Goal: Task Accomplishment & Management: Manage account settings

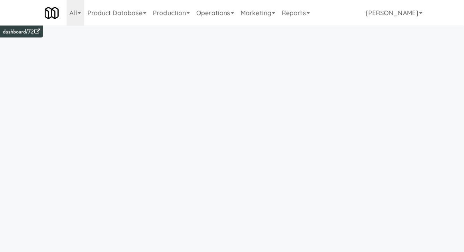
click at [218, 13] on link "Operations" at bounding box center [215, 13] width 44 height 26
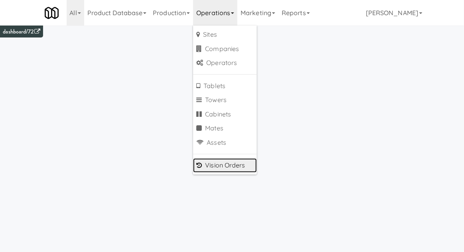
click at [217, 165] on link "Vision Orders" at bounding box center [225, 165] width 64 height 14
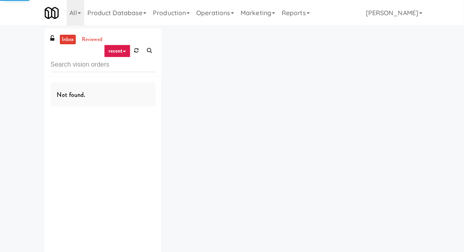
click at [76, 64] on input "text" at bounding box center [103, 64] width 105 height 15
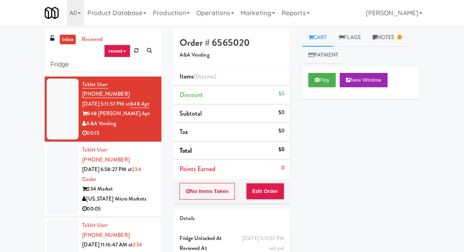
type input "Fridge"
click at [14, 59] on div "inbox reviewed recent all unclear take inventory issue suspicious failed recent…" at bounding box center [232, 175] width 464 height 293
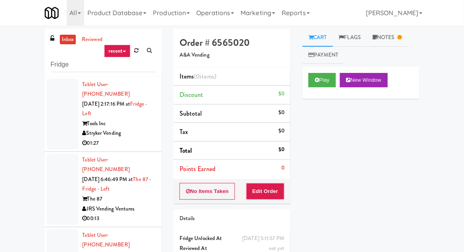
click at [45, 102] on li "Tablet User · (414) 828-9105 [DATE] 2:17:16 PM at Fridge - Left Tools Inc Stryk…" at bounding box center [103, 114] width 117 height 75
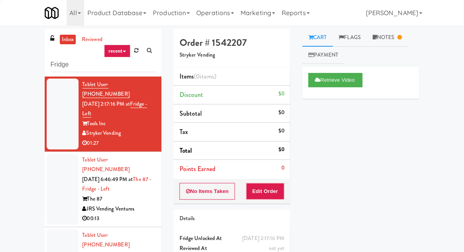
click at [62, 185] on div at bounding box center [63, 189] width 32 height 71
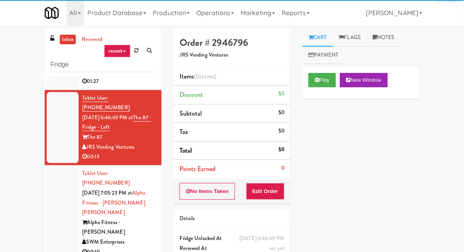
scroll to position [64, 0]
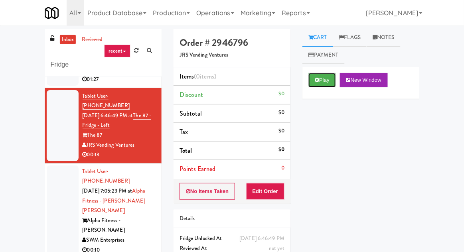
click at [320, 81] on button "Play" at bounding box center [322, 80] width 28 height 14
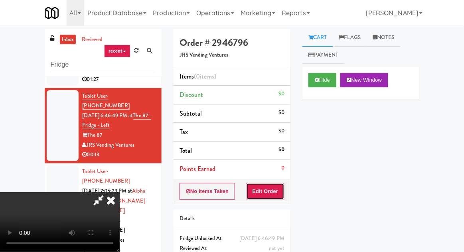
click at [275, 184] on button "Edit Order" at bounding box center [265, 191] width 39 height 17
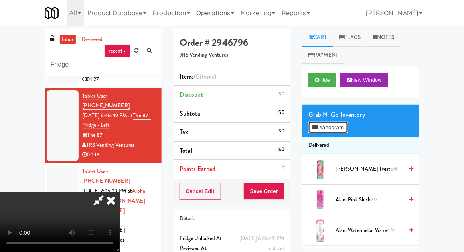
click at [347, 122] on button "Planogram" at bounding box center [327, 128] width 39 height 12
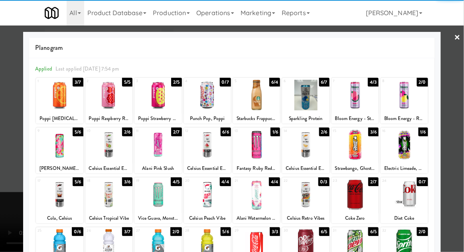
click at [59, 96] on div at bounding box center [59, 95] width 47 height 31
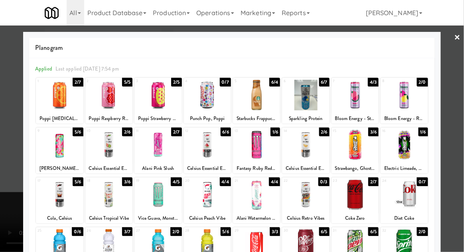
click at [463, 108] on div at bounding box center [232, 126] width 464 height 252
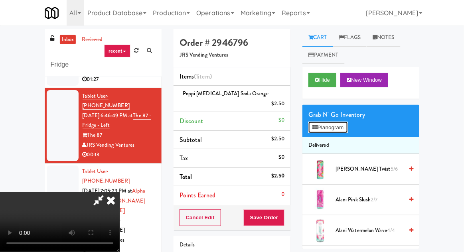
click at [347, 122] on button "Planogram" at bounding box center [327, 128] width 39 height 12
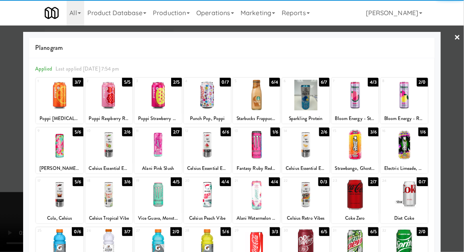
click at [113, 101] on div at bounding box center [108, 95] width 47 height 31
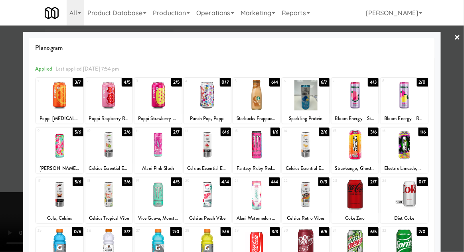
click at [460, 142] on div at bounding box center [232, 126] width 464 height 252
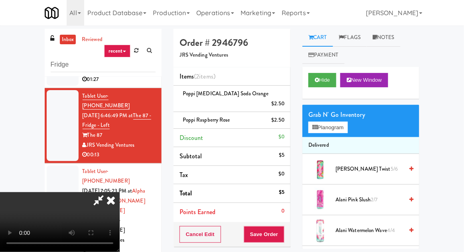
scroll to position [15, 0]
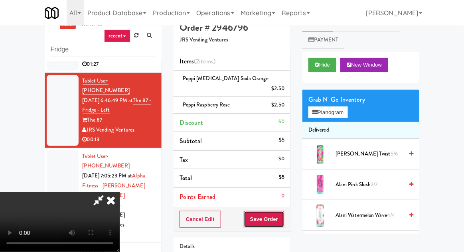
click at [283, 211] on button "Save Order" at bounding box center [264, 219] width 41 height 17
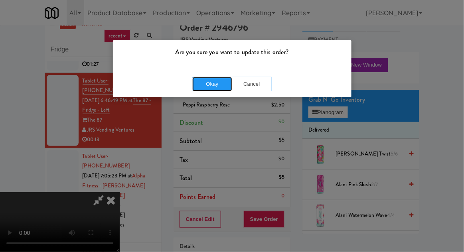
click at [207, 83] on button "Okay" at bounding box center [212, 84] width 40 height 14
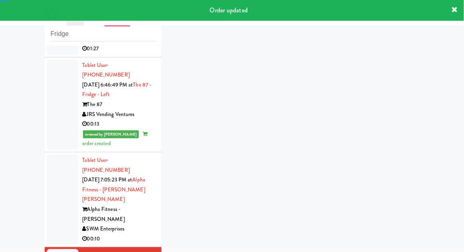
click at [59, 195] on div at bounding box center [63, 199] width 32 height 91
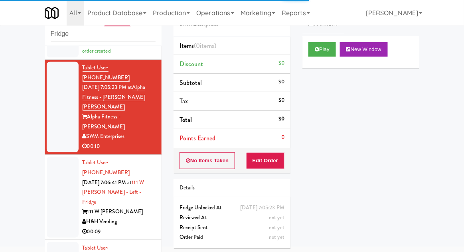
scroll to position [157, 0]
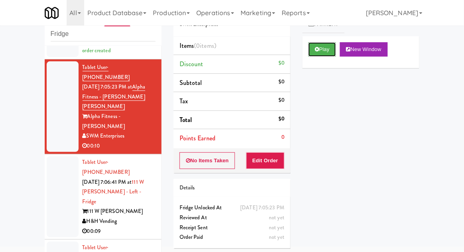
click at [318, 55] on button "Play" at bounding box center [322, 49] width 28 height 14
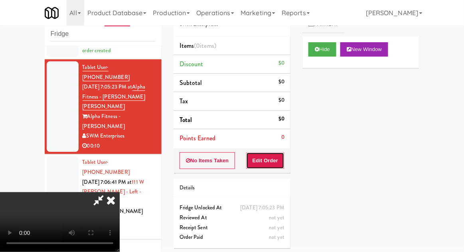
click at [258, 165] on button "Edit Order" at bounding box center [265, 160] width 39 height 17
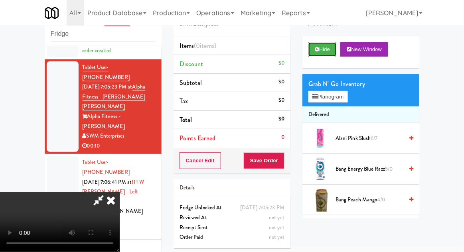
click at [333, 54] on button "Hide" at bounding box center [322, 49] width 28 height 14
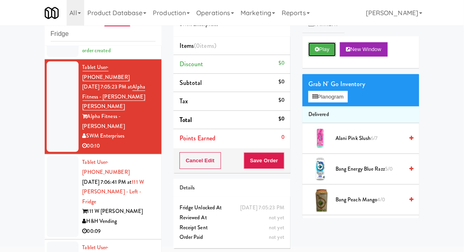
click at [324, 52] on button "Play" at bounding box center [322, 49] width 28 height 14
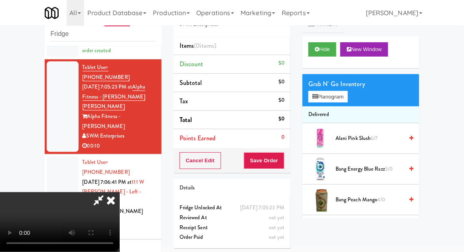
click at [55, 160] on div at bounding box center [63, 196] width 32 height 81
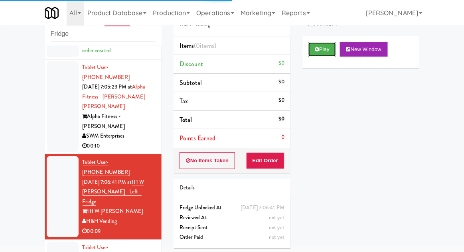
click at [323, 52] on button "Play" at bounding box center [322, 49] width 28 height 14
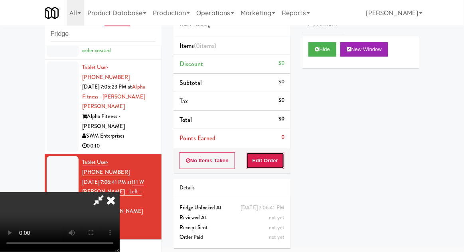
click at [266, 158] on button "Edit Order" at bounding box center [265, 160] width 39 height 17
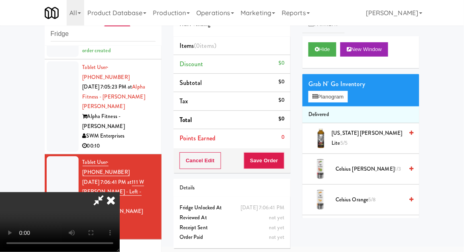
click at [14, 176] on div "inbox reviewed recent all unclear take inventory issue suspicious failed recent…" at bounding box center [232, 144] width 464 height 293
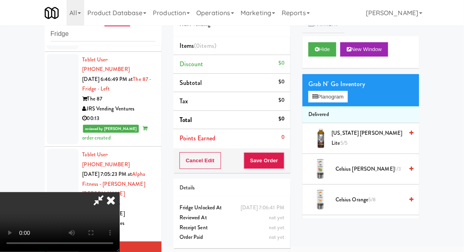
scroll to position [70, 0]
click at [57, 174] on div at bounding box center [63, 193] width 32 height 91
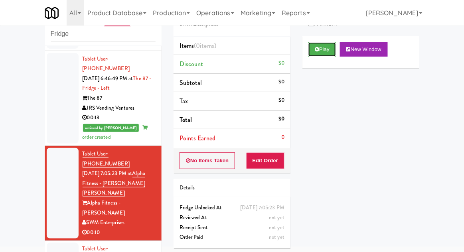
click at [316, 54] on button "Play" at bounding box center [322, 49] width 28 height 14
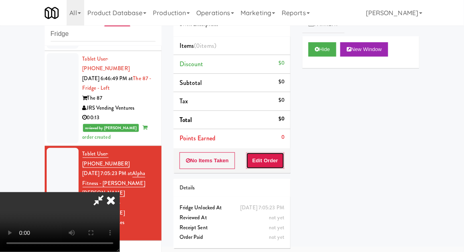
click at [270, 154] on button "Edit Order" at bounding box center [265, 160] width 39 height 17
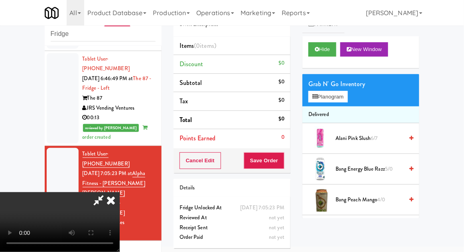
click at [51, 93] on div at bounding box center [63, 98] width 32 height 91
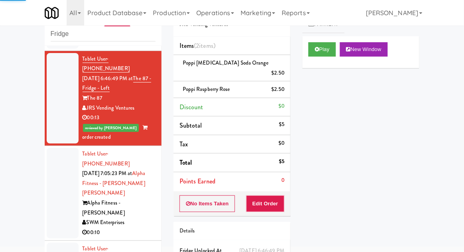
click at [53, 183] on div at bounding box center [63, 193] width 32 height 91
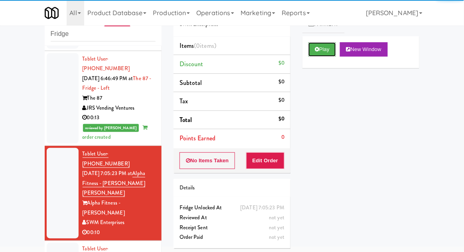
click at [311, 54] on button "Play" at bounding box center [322, 49] width 28 height 14
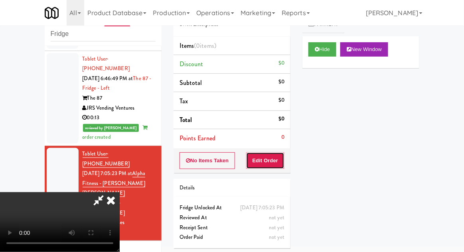
click at [277, 159] on button "Edit Order" at bounding box center [265, 160] width 39 height 17
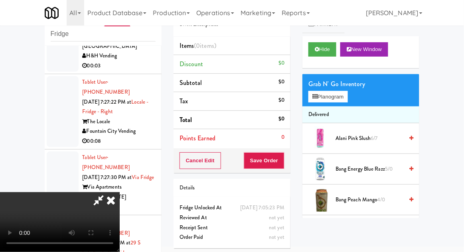
scroll to position [980, 0]
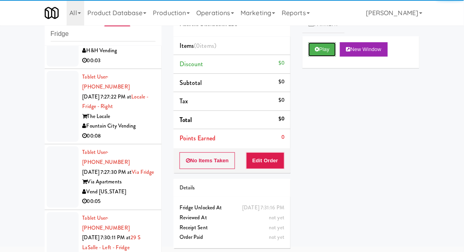
click at [321, 45] on button "Play" at bounding box center [322, 49] width 28 height 14
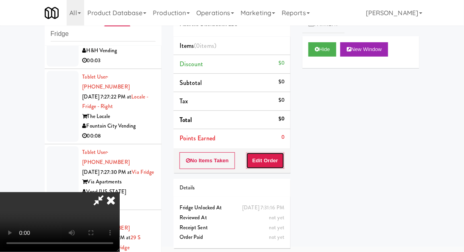
click at [271, 153] on button "Edit Order" at bounding box center [265, 160] width 39 height 17
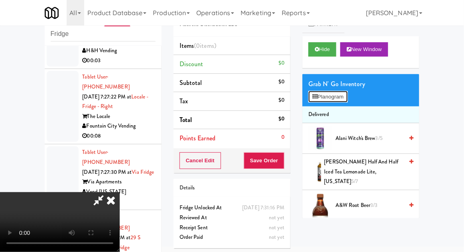
click at [343, 96] on button "Planogram" at bounding box center [327, 97] width 39 height 12
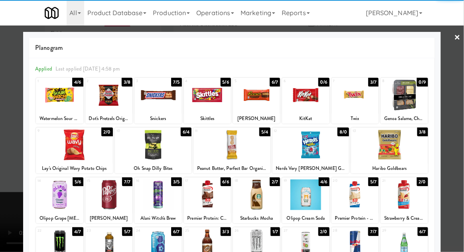
click at [71, 152] on div at bounding box center [74, 145] width 77 height 31
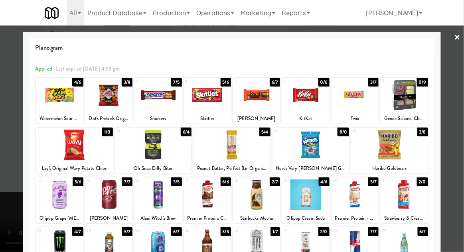
click at [8, 193] on div at bounding box center [232, 126] width 464 height 252
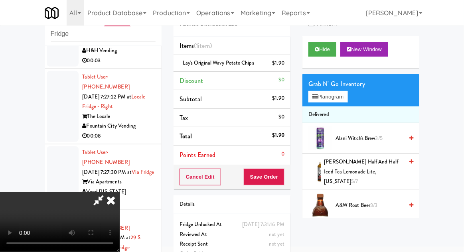
click at [362, 106] on div "Grab N' Go Inventory Planogram" at bounding box center [360, 90] width 117 height 32
click at [347, 99] on button "Planogram" at bounding box center [327, 97] width 39 height 12
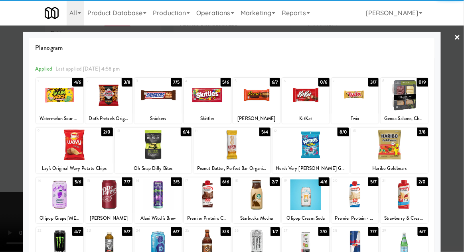
click at [260, 93] on div at bounding box center [256, 95] width 47 height 31
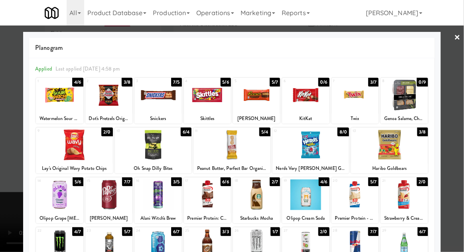
click at [461, 75] on div at bounding box center [232, 126] width 464 height 252
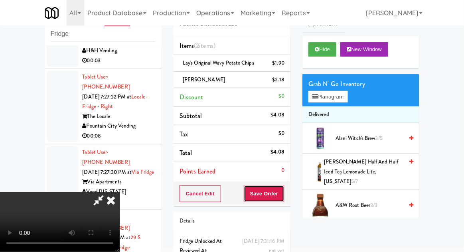
click at [284, 193] on button "Save Order" at bounding box center [264, 193] width 41 height 17
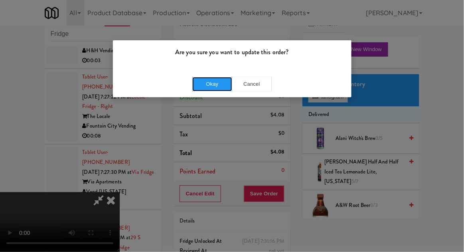
click at [223, 88] on button "Okay" at bounding box center [212, 84] width 40 height 14
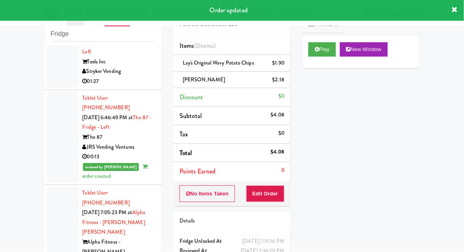
click at [57, 194] on div at bounding box center [63, 232] width 32 height 91
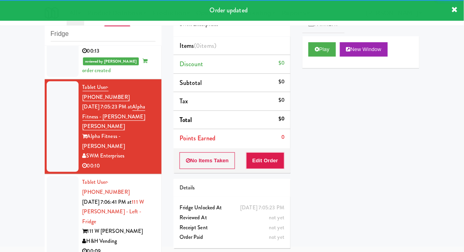
scroll to position [142, 0]
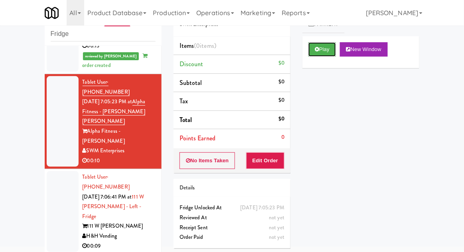
click at [314, 56] on button "Play" at bounding box center [322, 49] width 28 height 14
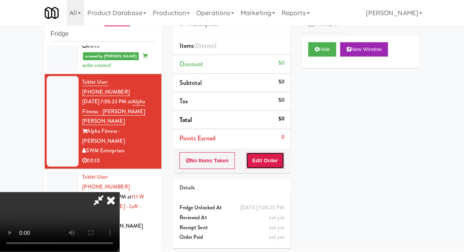
click at [270, 159] on button "Edit Order" at bounding box center [265, 160] width 39 height 17
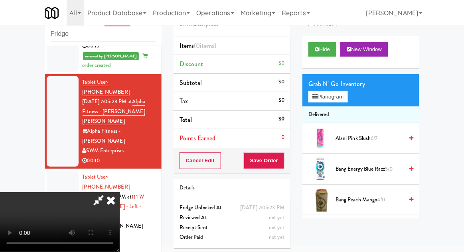
scroll to position [0, 0]
click at [325, 102] on button "Planogram" at bounding box center [327, 97] width 39 height 12
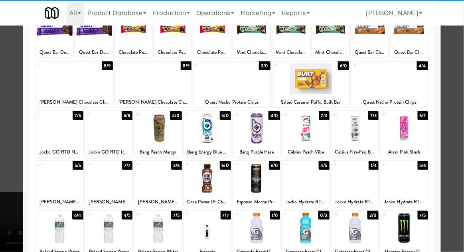
scroll to position [67, 0]
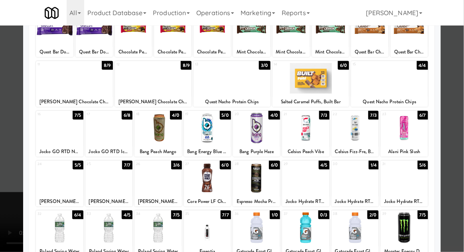
click at [299, 179] on div at bounding box center [305, 178] width 47 height 31
click at [463, 85] on div at bounding box center [232, 126] width 464 height 252
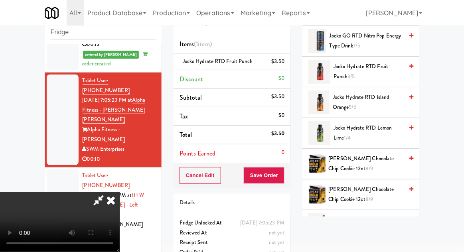
scroll to position [31, 0]
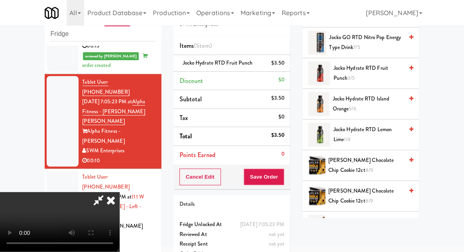
click at [108, 192] on icon at bounding box center [98, 200] width 18 height 16
click at [282, 174] on button "Save Order" at bounding box center [264, 177] width 41 height 17
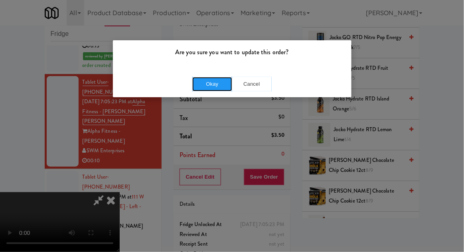
click at [214, 83] on button "Okay" at bounding box center [212, 84] width 40 height 14
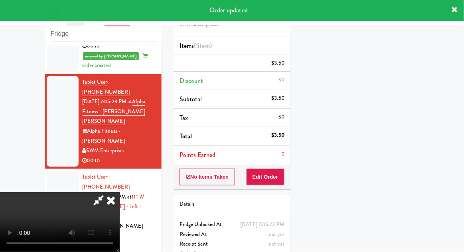
scroll to position [0, 0]
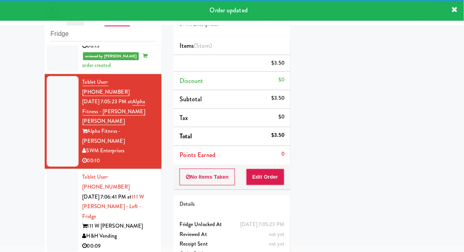
click at [55, 175] on div at bounding box center [63, 211] width 32 height 81
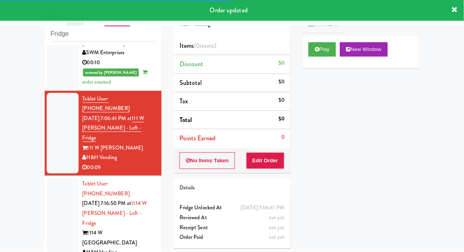
scroll to position [240, 0]
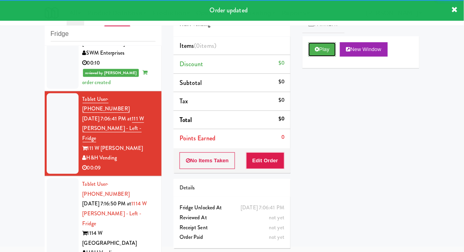
click at [324, 53] on button "Play" at bounding box center [322, 49] width 28 height 14
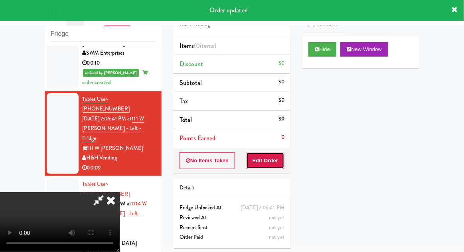
click at [276, 160] on button "Edit Order" at bounding box center [265, 160] width 39 height 17
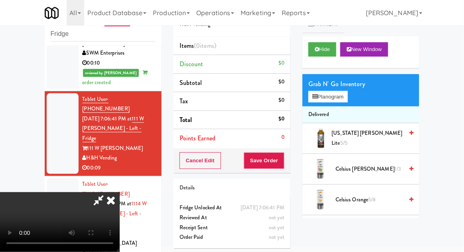
scroll to position [29, 0]
click at [330, 95] on button "Planogram" at bounding box center [327, 97] width 39 height 12
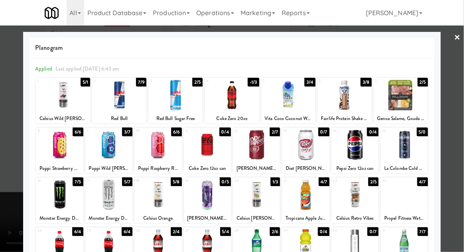
click at [258, 201] on div at bounding box center [256, 194] width 47 height 31
click at [460, 90] on div at bounding box center [232, 126] width 464 height 252
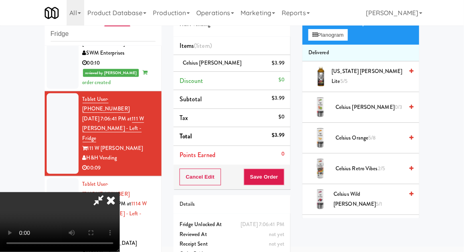
scroll to position [63, 0]
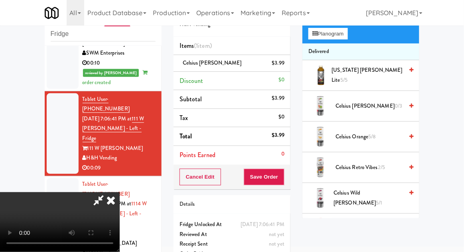
click at [374, 132] on span "Celsius Orange 5/8" at bounding box center [369, 137] width 68 height 10
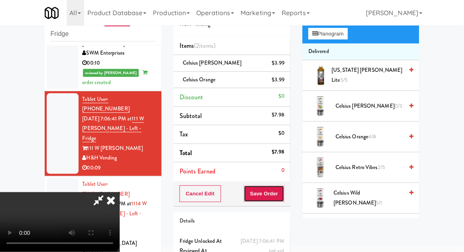
click at [280, 194] on button "Save Order" at bounding box center [264, 193] width 41 height 17
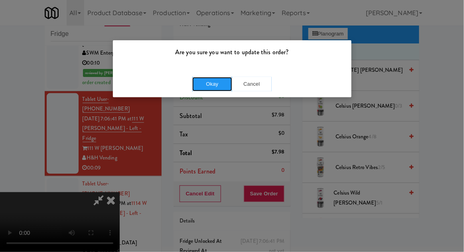
click at [211, 85] on button "Okay" at bounding box center [212, 84] width 40 height 14
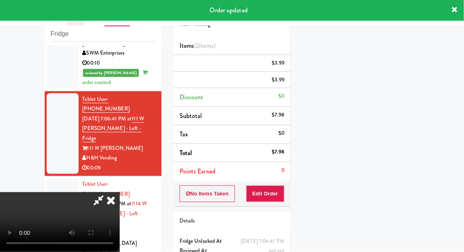
scroll to position [0, 0]
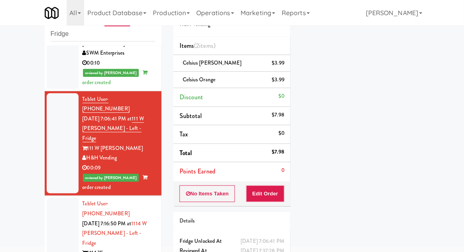
click at [53, 198] on div at bounding box center [63, 243] width 32 height 91
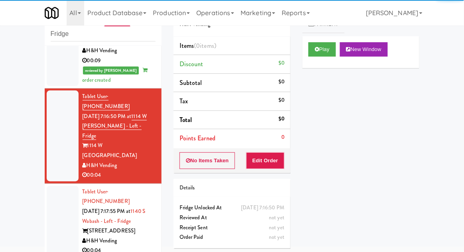
scroll to position [345, 0]
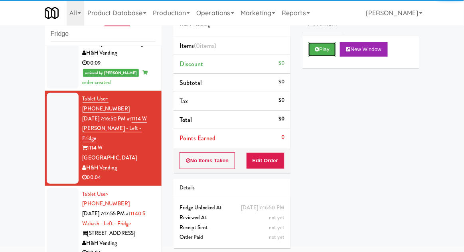
click at [318, 51] on icon at bounding box center [317, 49] width 4 height 5
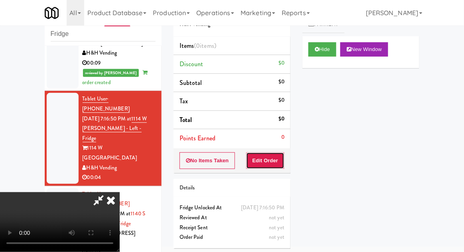
click at [267, 166] on button "Edit Order" at bounding box center [265, 160] width 39 height 17
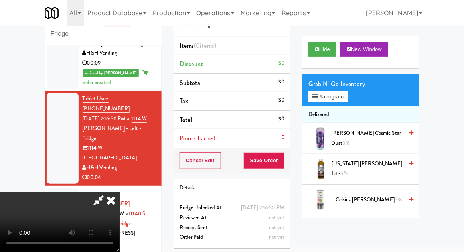
scroll to position [0, 0]
click at [336, 99] on button "Planogram" at bounding box center [327, 97] width 39 height 12
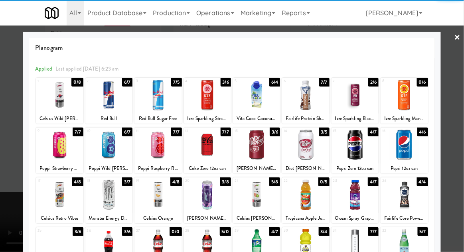
click at [210, 243] on div at bounding box center [207, 244] width 47 height 31
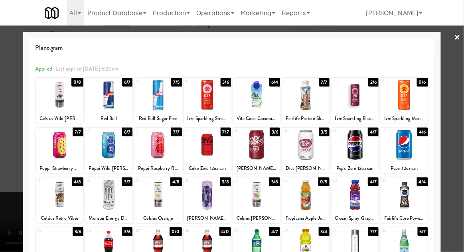
click at [458, 148] on div at bounding box center [232, 126] width 464 height 252
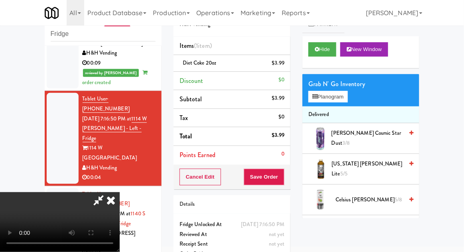
scroll to position [29, 0]
click at [284, 178] on button "Save Order" at bounding box center [264, 177] width 41 height 17
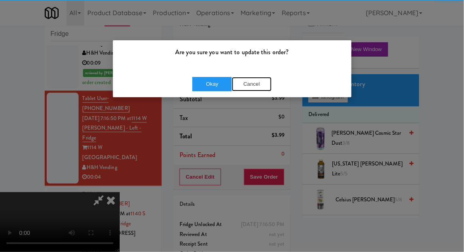
click at [233, 83] on button "Cancel" at bounding box center [252, 84] width 40 height 14
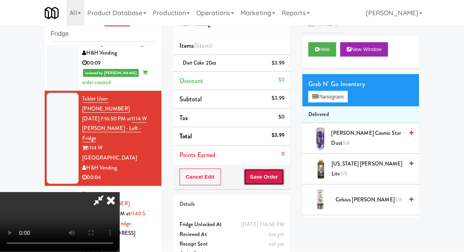
click at [282, 177] on button "Save Order" at bounding box center [264, 177] width 41 height 17
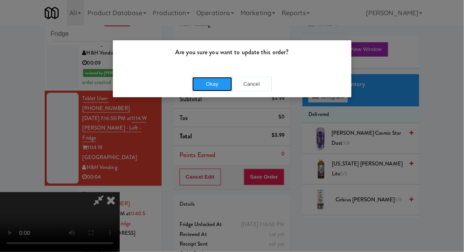
click at [211, 88] on button "Okay" at bounding box center [212, 84] width 40 height 14
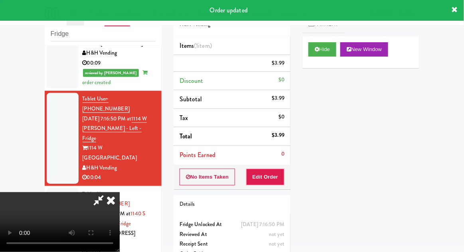
scroll to position [0, 0]
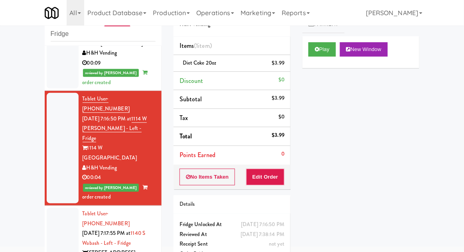
click at [57, 208] on div at bounding box center [63, 243] width 32 height 71
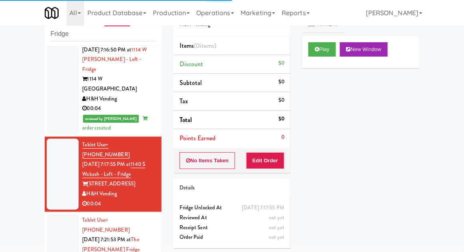
scroll to position [416, 0]
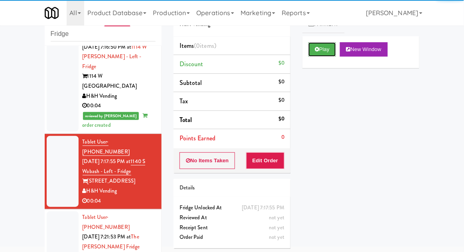
click at [310, 54] on button "Play" at bounding box center [322, 49] width 28 height 14
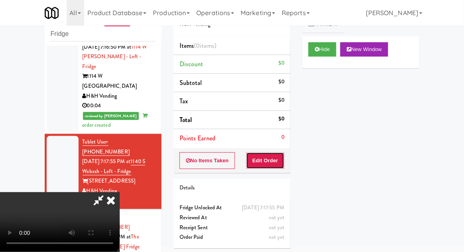
click at [270, 156] on button "Edit Order" at bounding box center [265, 160] width 39 height 17
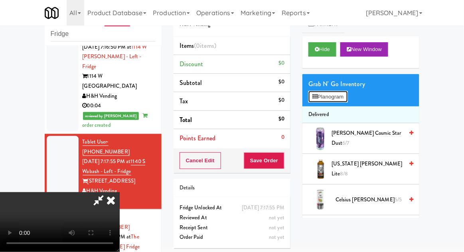
click at [332, 99] on button "Planogram" at bounding box center [327, 97] width 39 height 12
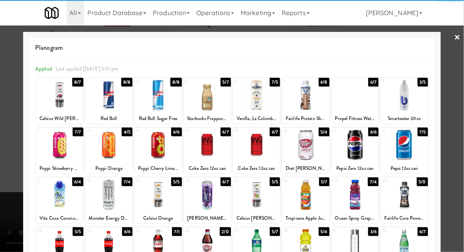
click at [109, 152] on div at bounding box center [108, 145] width 47 height 31
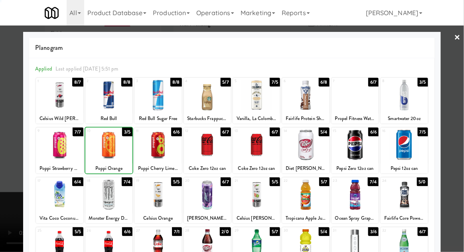
click at [463, 125] on div at bounding box center [232, 126] width 464 height 252
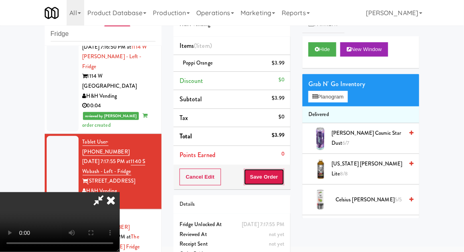
click at [282, 174] on button "Save Order" at bounding box center [264, 177] width 41 height 17
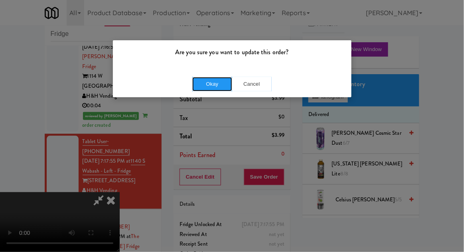
click at [215, 87] on button "Okay" at bounding box center [212, 84] width 40 height 14
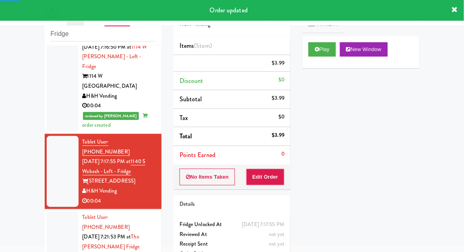
click at [60, 211] on div at bounding box center [63, 246] width 32 height 71
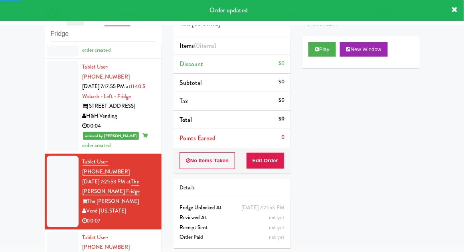
scroll to position [500, 0]
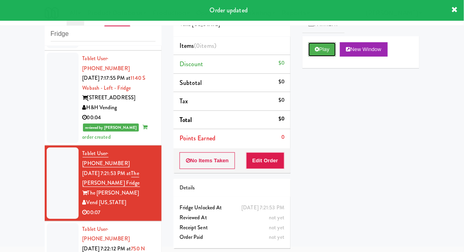
click at [315, 56] on button "Play" at bounding box center [322, 49] width 28 height 14
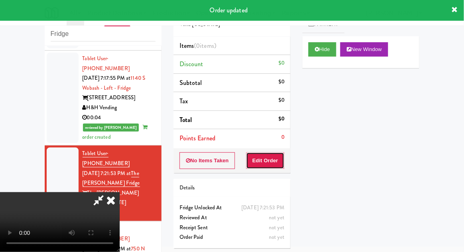
click at [262, 159] on button "Edit Order" at bounding box center [265, 160] width 39 height 17
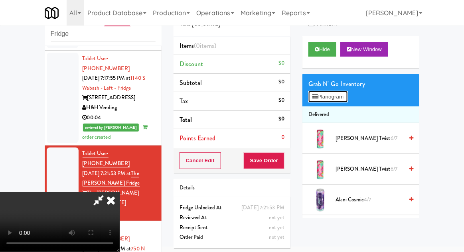
click at [339, 100] on button "Planogram" at bounding box center [327, 97] width 39 height 12
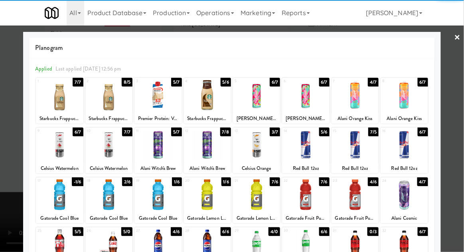
click at [59, 192] on div at bounding box center [59, 194] width 47 height 31
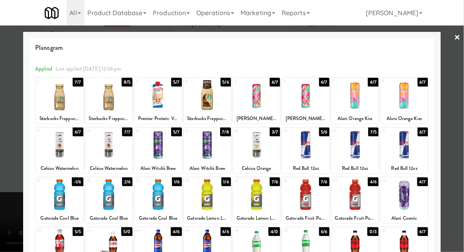
click at [461, 133] on div at bounding box center [232, 126] width 464 height 252
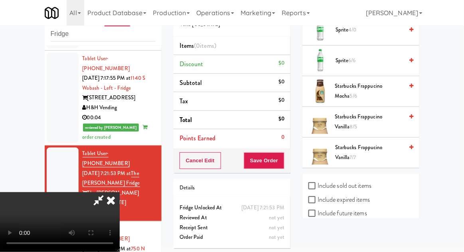
click at [354, 185] on label "Include sold out items" at bounding box center [339, 186] width 63 height 12
click at [318, 185] on input "Include sold out items" at bounding box center [312, 186] width 9 height 6
checkbox input "true"
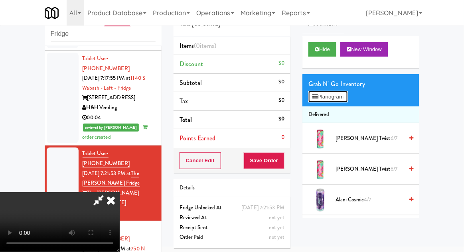
click at [337, 98] on button "Planogram" at bounding box center [327, 97] width 39 height 12
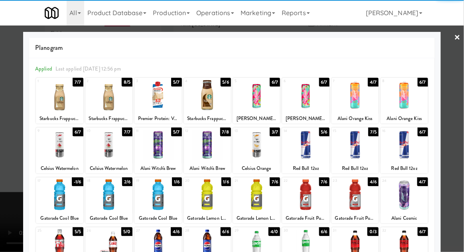
click at [58, 198] on div at bounding box center [59, 194] width 47 height 31
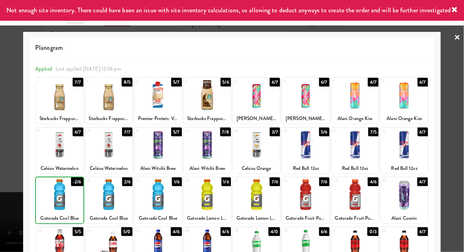
click at [463, 126] on div at bounding box center [232, 126] width 464 height 252
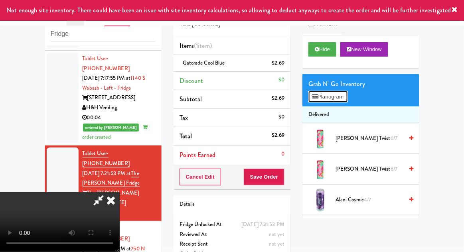
click at [337, 97] on button "Planogram" at bounding box center [327, 97] width 39 height 12
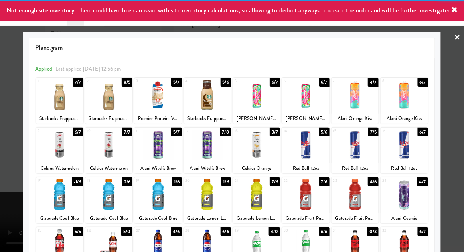
click at [62, 193] on div at bounding box center [59, 194] width 47 height 31
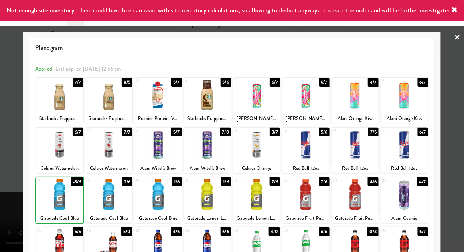
click at [461, 145] on div at bounding box center [232, 126] width 464 height 252
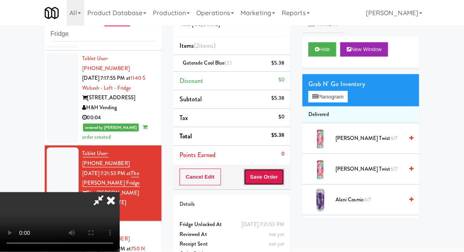
click at [280, 182] on button "Save Order" at bounding box center [264, 177] width 41 height 17
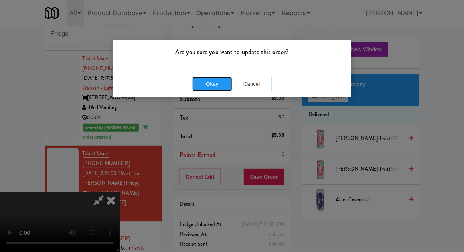
click at [211, 87] on button "Okay" at bounding box center [212, 84] width 40 height 14
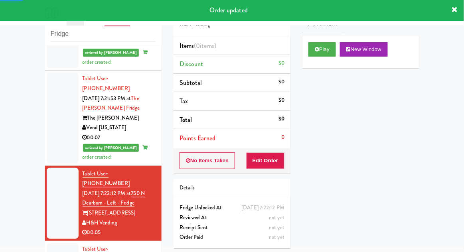
scroll to position [577, 0]
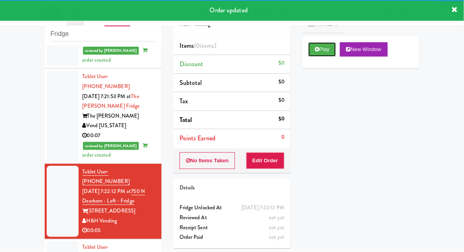
click at [318, 48] on icon at bounding box center [317, 49] width 4 height 5
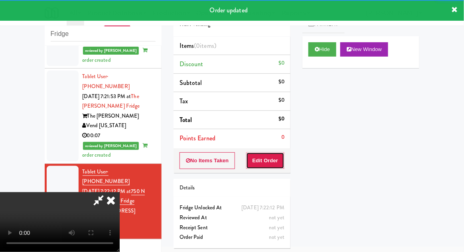
click at [267, 157] on button "Edit Order" at bounding box center [265, 160] width 39 height 17
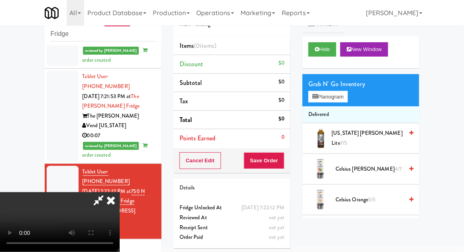
scroll to position [0, 0]
click at [340, 102] on button "Planogram" at bounding box center [327, 97] width 39 height 12
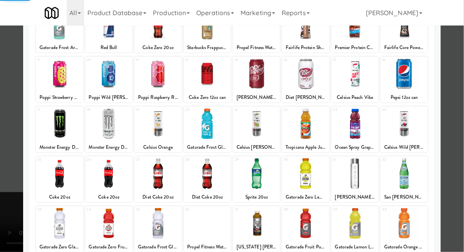
scroll to position [72, 0]
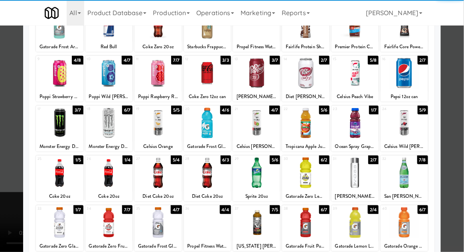
click at [261, 174] on div at bounding box center [256, 173] width 47 height 31
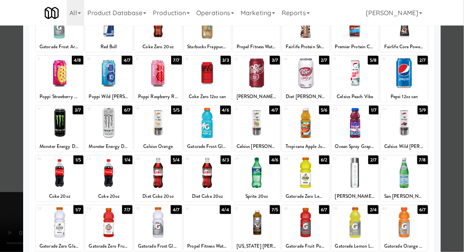
click at [463, 139] on div at bounding box center [232, 126] width 464 height 252
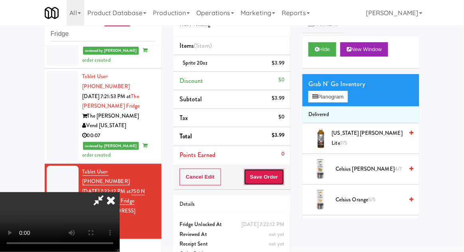
click at [284, 179] on button "Save Order" at bounding box center [264, 177] width 41 height 17
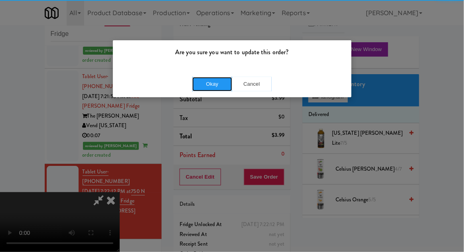
click at [217, 89] on button "Okay" at bounding box center [212, 84] width 40 height 14
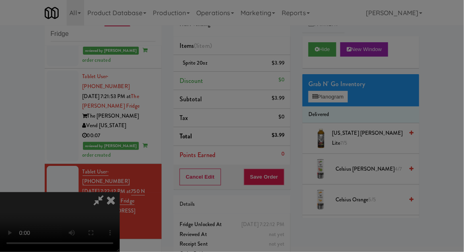
click at [213, 81] on div at bounding box center [232, 126] width 464 height 252
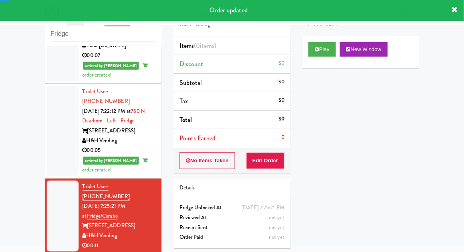
scroll to position [666, 0]
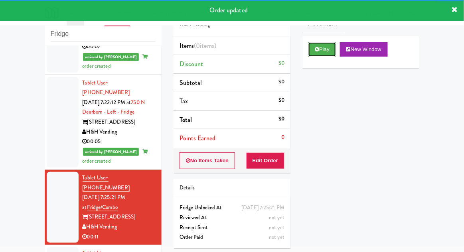
click at [315, 55] on button "Play" at bounding box center [322, 49] width 28 height 14
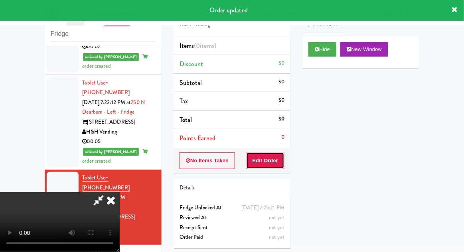
click at [267, 167] on button "Edit Order" at bounding box center [265, 160] width 39 height 17
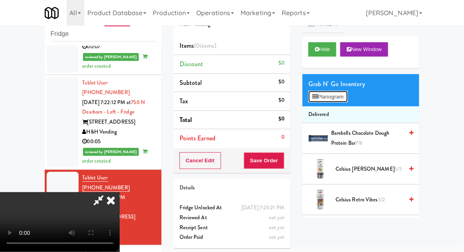
click at [337, 95] on button "Planogram" at bounding box center [327, 97] width 39 height 12
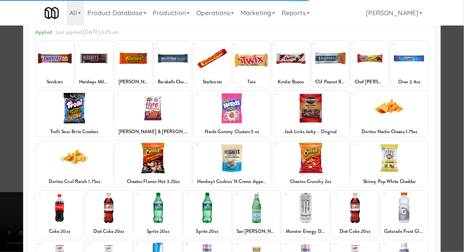
scroll to position [63, 0]
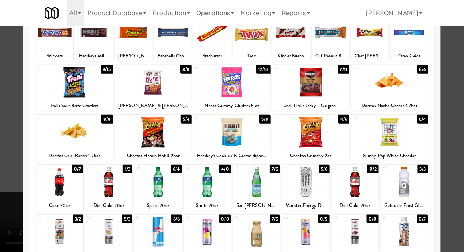
click at [257, 181] on div at bounding box center [256, 182] width 47 height 31
click at [460, 124] on div at bounding box center [232, 126] width 464 height 252
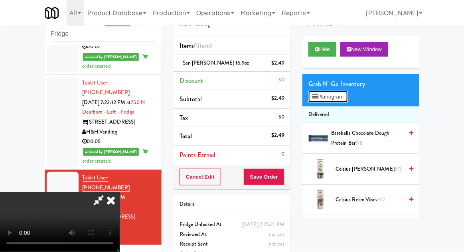
click at [330, 100] on button "Planogram" at bounding box center [327, 97] width 39 height 12
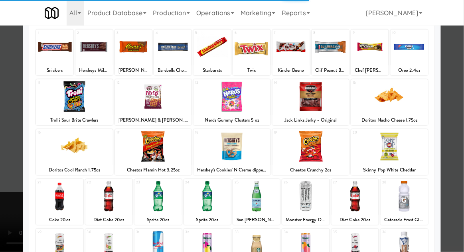
scroll to position [69, 0]
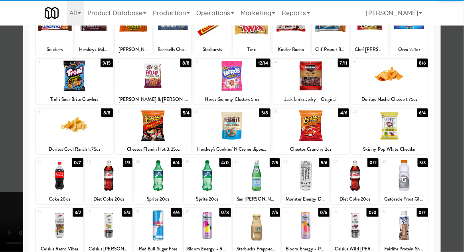
click at [171, 233] on div at bounding box center [157, 225] width 47 height 31
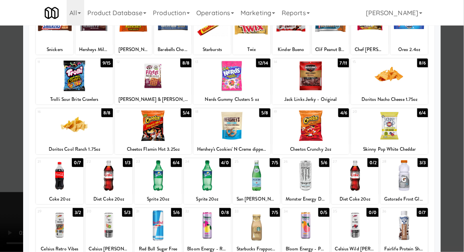
click at [461, 138] on div at bounding box center [232, 126] width 464 height 252
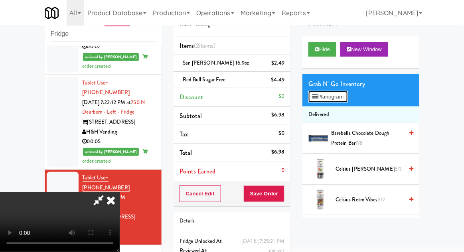
click at [335, 100] on button "Planogram" at bounding box center [327, 97] width 39 height 12
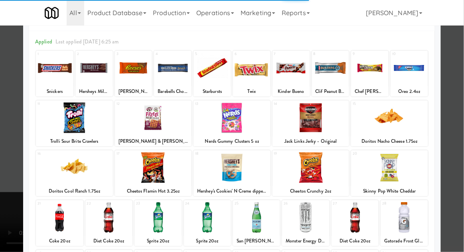
scroll to position [50, 0]
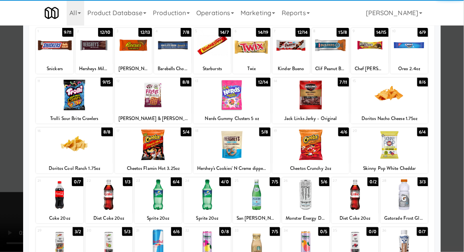
click at [163, 250] on div at bounding box center [157, 244] width 47 height 31
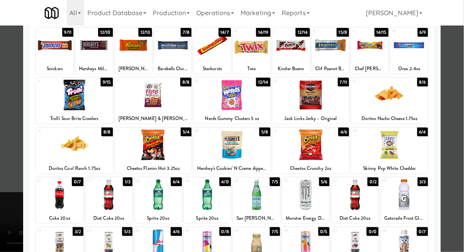
click at [461, 137] on div at bounding box center [232, 126] width 464 height 252
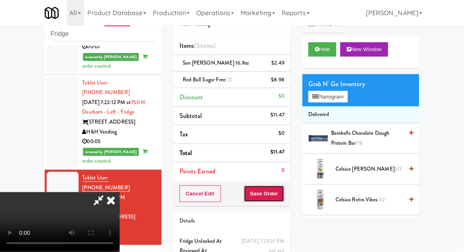
click at [282, 193] on button "Save Order" at bounding box center [264, 193] width 41 height 17
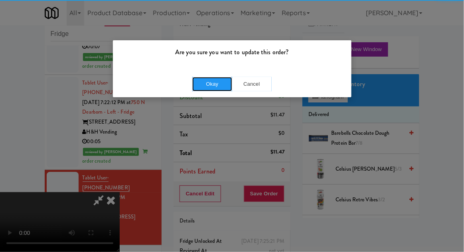
click at [204, 84] on button "Okay" at bounding box center [212, 84] width 40 height 14
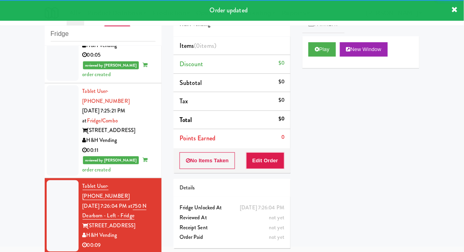
scroll to position [753, 0]
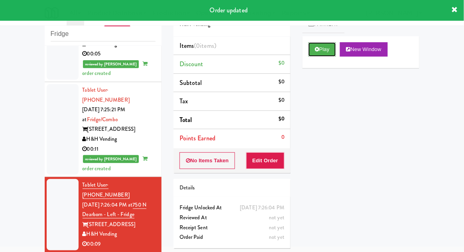
click at [313, 55] on button "Play" at bounding box center [322, 49] width 28 height 14
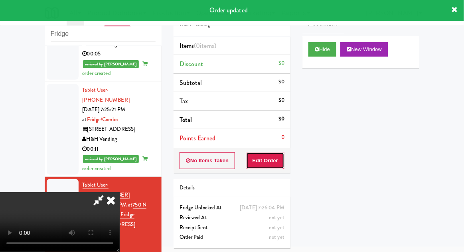
click at [274, 156] on button "Edit Order" at bounding box center [265, 160] width 39 height 17
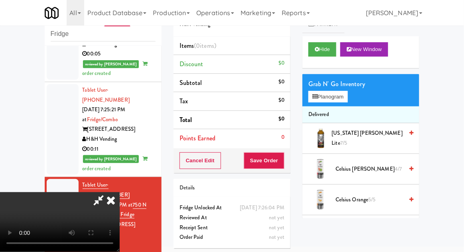
scroll to position [29, 0]
click at [343, 97] on button "Planogram" at bounding box center [327, 97] width 39 height 12
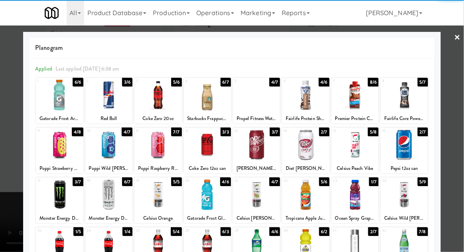
click at [161, 95] on div at bounding box center [157, 95] width 47 height 31
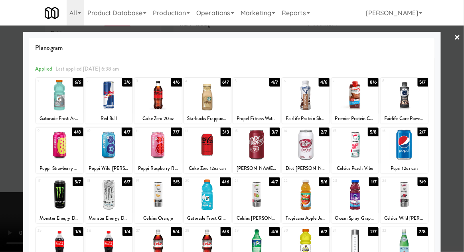
click at [462, 130] on div at bounding box center [232, 126] width 464 height 252
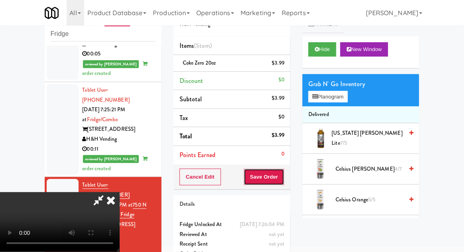
click at [280, 176] on button "Save Order" at bounding box center [264, 177] width 41 height 17
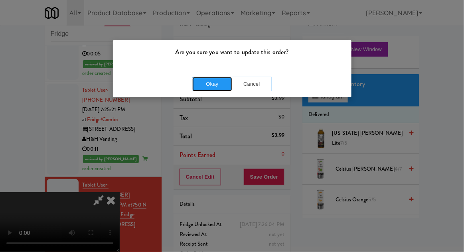
click at [205, 82] on button "Okay" at bounding box center [212, 84] width 40 height 14
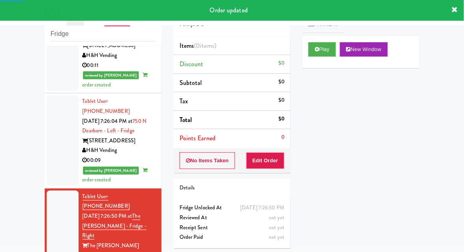
scroll to position [838, 0]
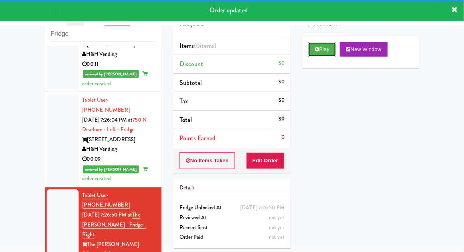
click at [331, 49] on button "Play" at bounding box center [322, 49] width 28 height 14
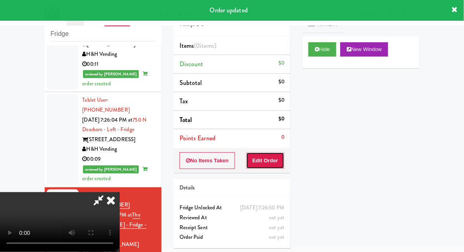
click at [276, 166] on button "Edit Order" at bounding box center [265, 160] width 39 height 17
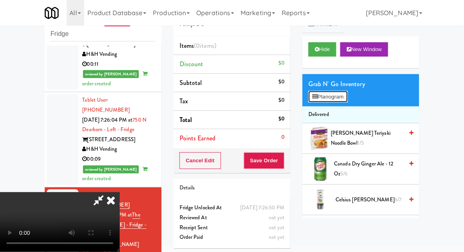
click at [337, 99] on button "Planogram" at bounding box center [327, 97] width 39 height 12
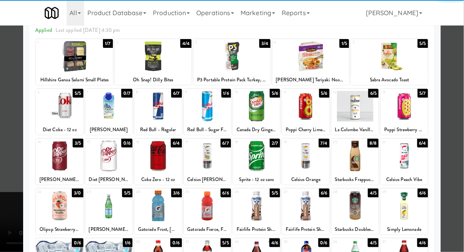
scroll to position [39, 0]
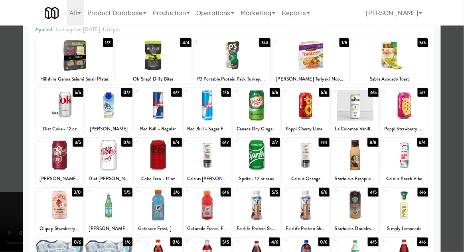
click at [53, 206] on div at bounding box center [59, 205] width 47 height 31
click at [462, 130] on div at bounding box center [232, 126] width 464 height 252
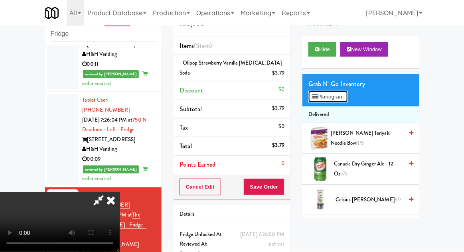
click at [332, 101] on button "Planogram" at bounding box center [327, 97] width 39 height 12
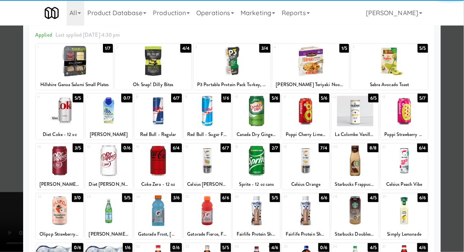
scroll to position [45, 0]
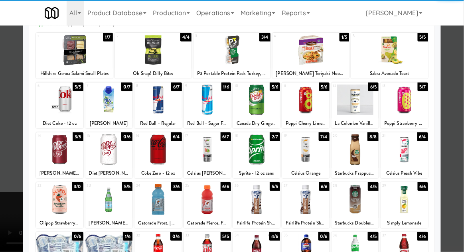
click at [356, 200] on div at bounding box center [354, 199] width 47 height 31
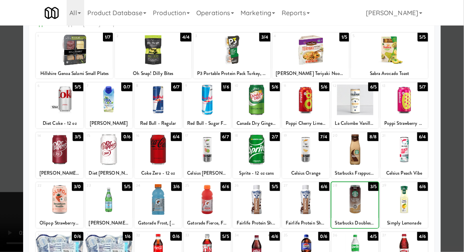
click at [463, 170] on div at bounding box center [232, 126] width 464 height 252
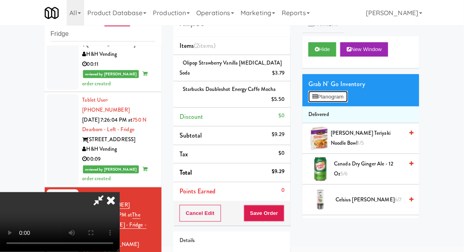
click at [337, 101] on button "Planogram" at bounding box center [327, 97] width 39 height 12
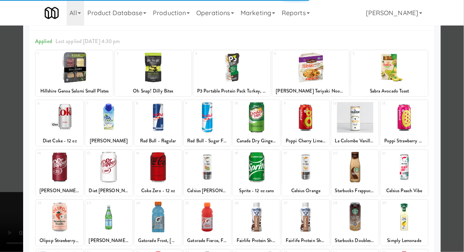
scroll to position [50, 0]
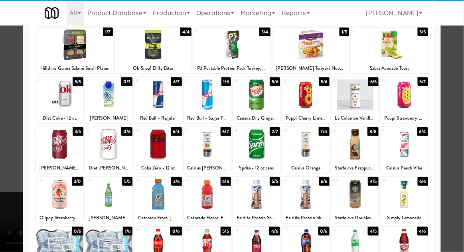
click at [168, 195] on div at bounding box center [157, 194] width 47 height 31
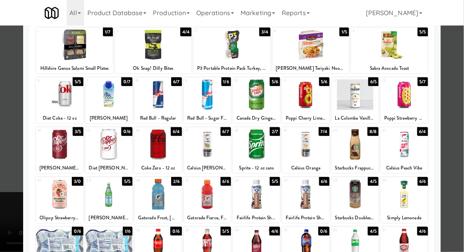
click at [462, 134] on div at bounding box center [232, 126] width 464 height 252
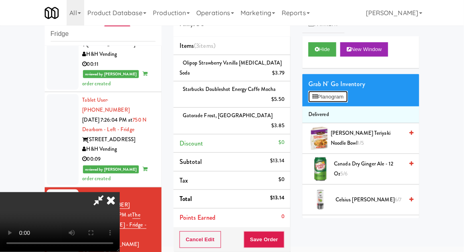
click at [333, 98] on button "Planogram" at bounding box center [327, 97] width 39 height 12
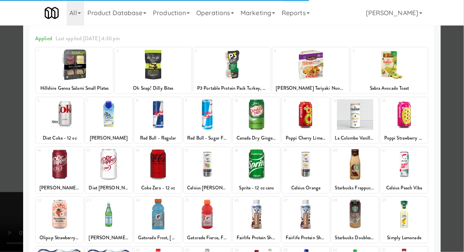
scroll to position [58, 0]
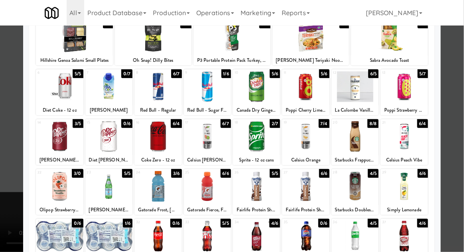
click at [259, 238] on div at bounding box center [256, 236] width 47 height 31
click at [463, 134] on div at bounding box center [232, 126] width 464 height 252
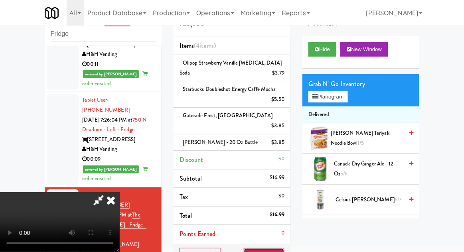
click at [284, 248] on button "Save Order" at bounding box center [264, 256] width 41 height 17
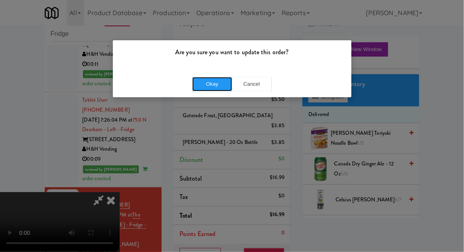
click at [203, 90] on button "Okay" at bounding box center [212, 84] width 40 height 14
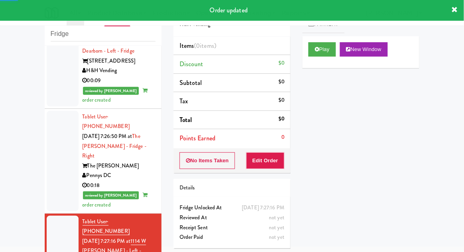
scroll to position [927, 0]
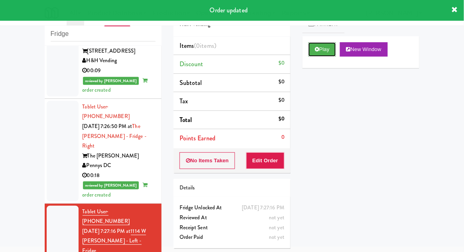
click at [318, 53] on button "Play" at bounding box center [322, 49] width 28 height 14
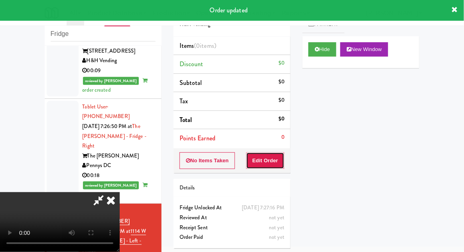
click at [278, 156] on button "Edit Order" at bounding box center [265, 160] width 39 height 17
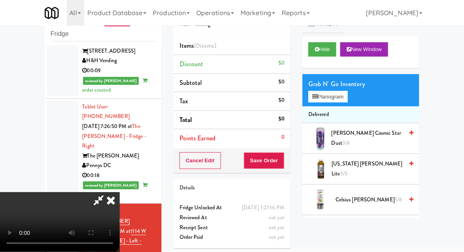
scroll to position [0, 0]
click at [334, 99] on button "Planogram" at bounding box center [327, 97] width 39 height 12
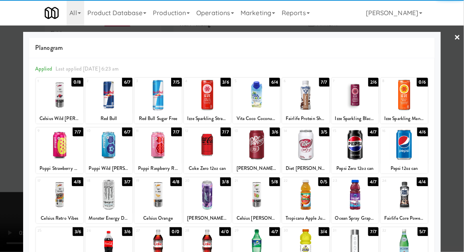
click at [257, 148] on div at bounding box center [256, 145] width 47 height 31
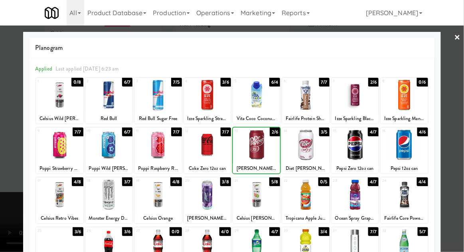
click at [459, 140] on div at bounding box center [232, 126] width 464 height 252
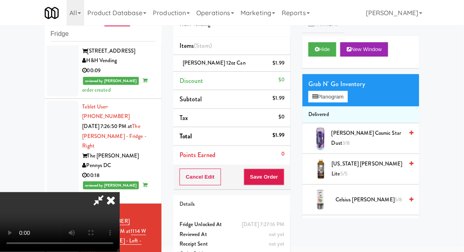
scroll to position [29, 0]
click at [283, 175] on button "Save Order" at bounding box center [264, 177] width 41 height 17
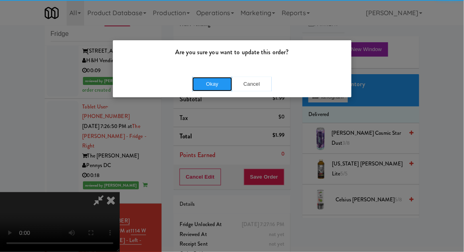
click at [206, 79] on button "Okay" at bounding box center [212, 84] width 40 height 14
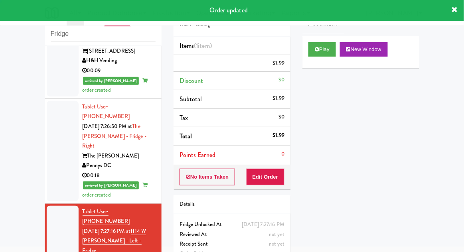
scroll to position [0, 0]
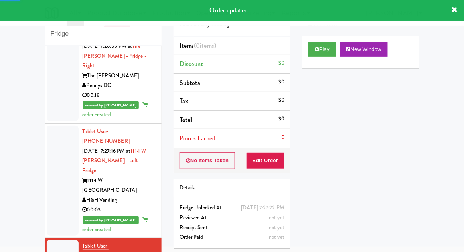
scroll to position [1009, 0]
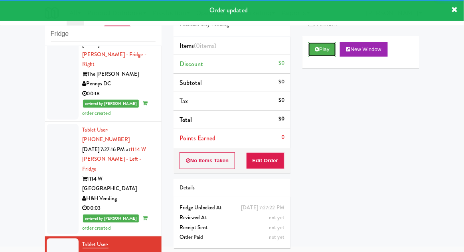
click at [310, 52] on button "Play" at bounding box center [322, 49] width 28 height 14
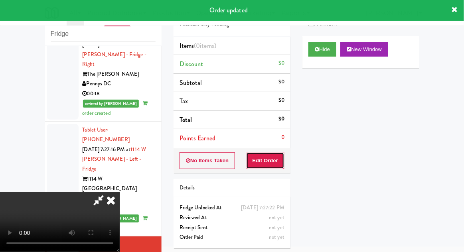
click at [272, 158] on button "Edit Order" at bounding box center [265, 160] width 39 height 17
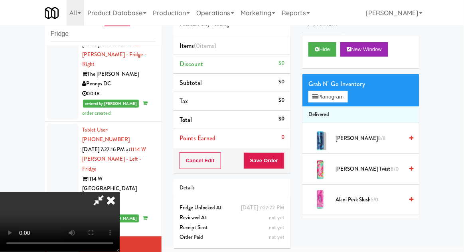
scroll to position [0, 0]
click at [342, 97] on button "Planogram" at bounding box center [327, 97] width 39 height 12
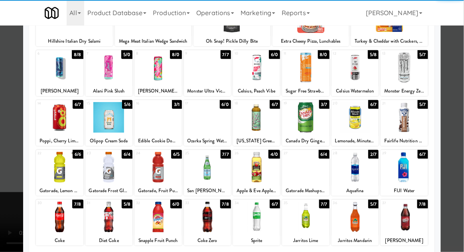
scroll to position [77, 0]
click at [63, 222] on div at bounding box center [59, 217] width 47 height 31
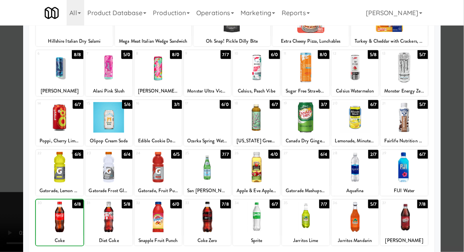
click at [463, 134] on div at bounding box center [232, 126] width 464 height 252
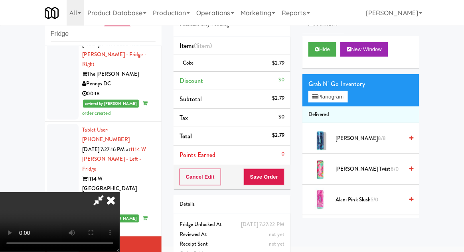
scroll to position [29, 0]
click at [281, 180] on button "Save Order" at bounding box center [264, 177] width 41 height 17
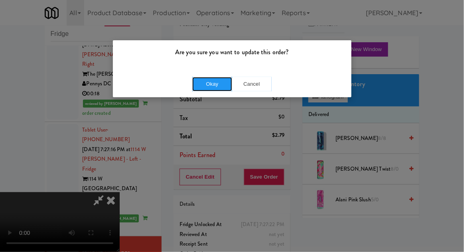
click at [202, 82] on button "Okay" at bounding box center [212, 84] width 40 height 14
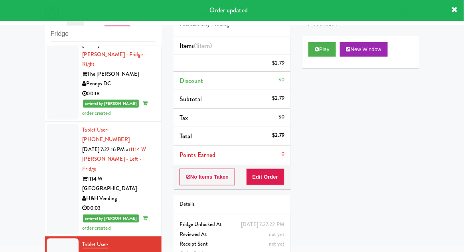
scroll to position [0, 0]
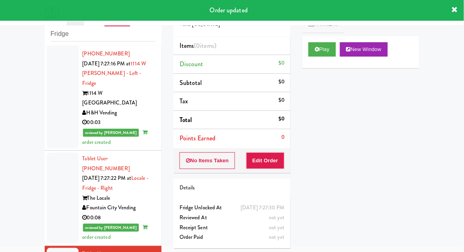
scroll to position [1095, 0]
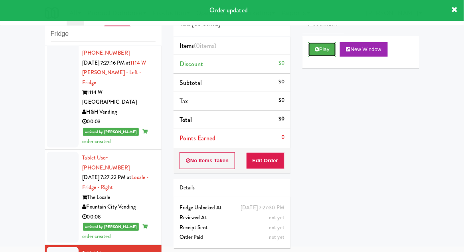
click at [319, 49] on button "Play" at bounding box center [322, 49] width 28 height 14
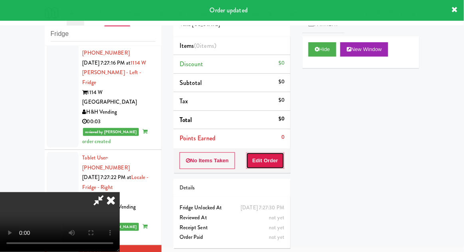
click at [270, 164] on button "Edit Order" at bounding box center [265, 160] width 39 height 17
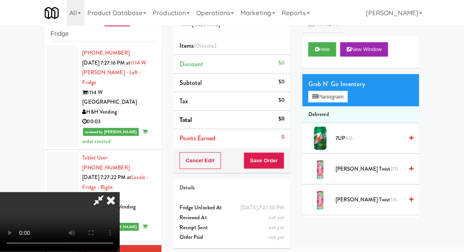
scroll to position [0, 0]
click at [337, 98] on button "Planogram" at bounding box center [327, 97] width 39 height 12
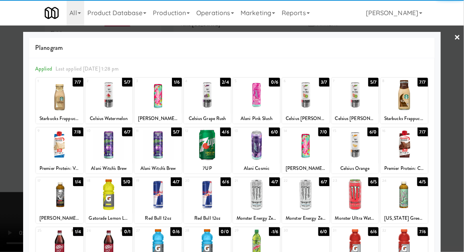
click at [120, 114] on div "Celsius Watermelon" at bounding box center [109, 119] width 45 height 10
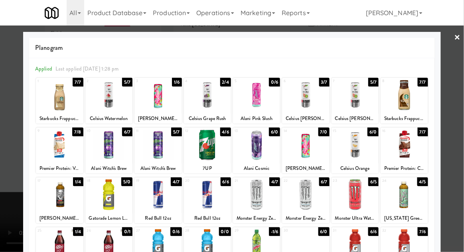
click at [110, 103] on div at bounding box center [108, 95] width 47 height 31
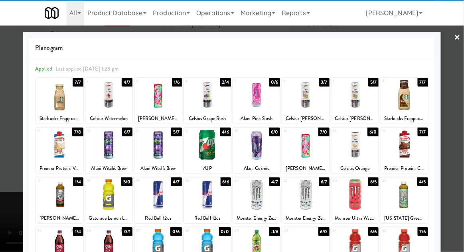
click at [461, 132] on div at bounding box center [232, 126] width 464 height 252
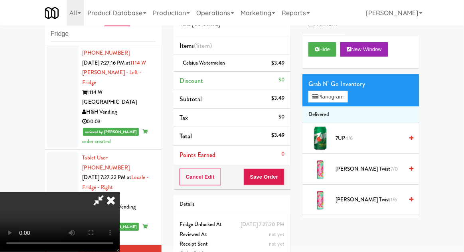
scroll to position [29, 0]
click at [280, 180] on button "Save Order" at bounding box center [264, 177] width 41 height 17
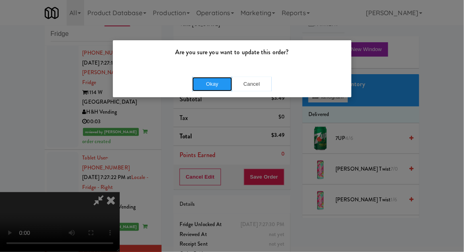
click at [199, 83] on button "Okay" at bounding box center [212, 84] width 40 height 14
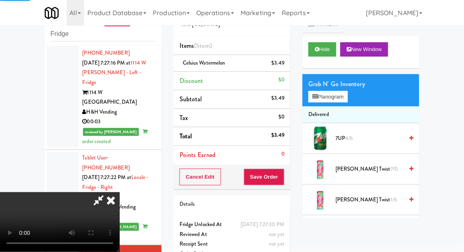
scroll to position [0, 0]
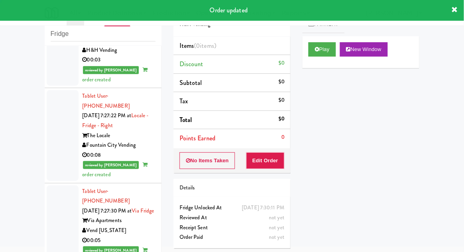
scroll to position [1175, 0]
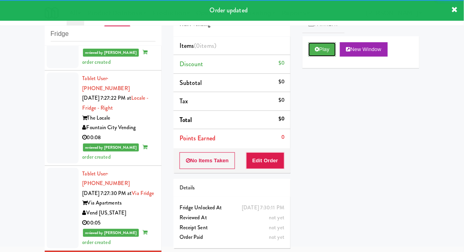
click at [332, 55] on button "Play" at bounding box center [322, 49] width 28 height 14
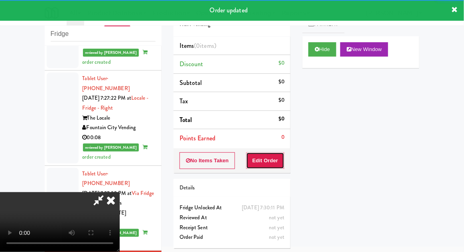
click at [273, 161] on button "Edit Order" at bounding box center [265, 160] width 39 height 17
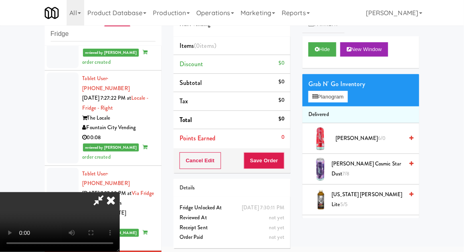
scroll to position [0, 0]
click at [347, 91] on button "Planogram" at bounding box center [327, 97] width 39 height 12
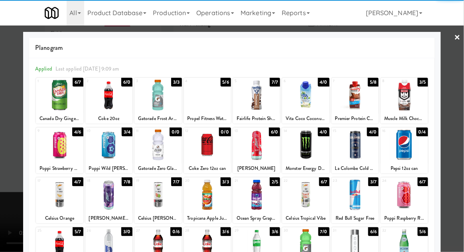
click at [356, 105] on div at bounding box center [354, 95] width 47 height 31
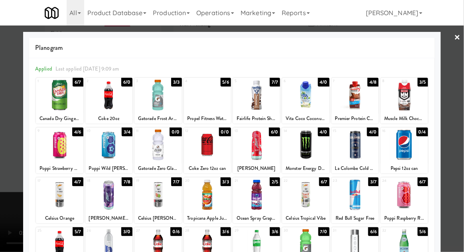
click at [456, 112] on div at bounding box center [232, 126] width 464 height 252
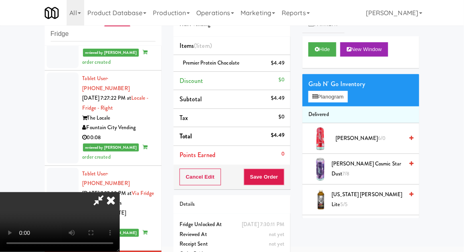
scroll to position [29, 0]
click at [284, 181] on button "Save Order" at bounding box center [264, 177] width 41 height 17
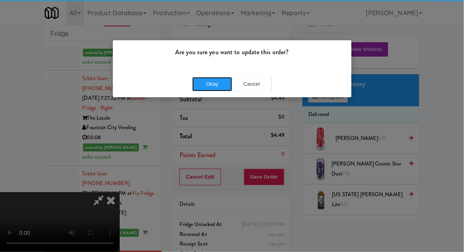
click at [212, 89] on button "Okay" at bounding box center [212, 84] width 40 height 14
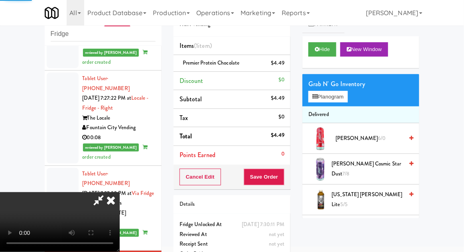
scroll to position [0, 0]
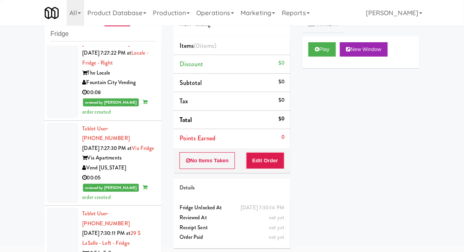
scroll to position [1220, 0]
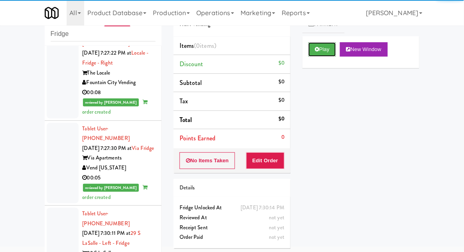
click at [319, 50] on icon at bounding box center [317, 49] width 4 height 5
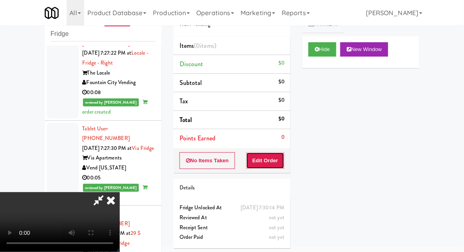
click at [277, 162] on button "Edit Order" at bounding box center [265, 160] width 39 height 17
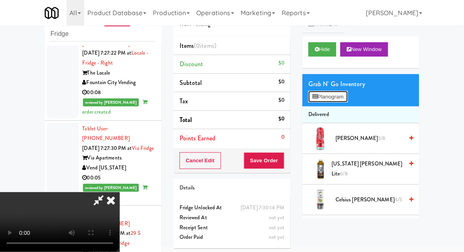
click at [338, 101] on button "Planogram" at bounding box center [327, 97] width 39 height 12
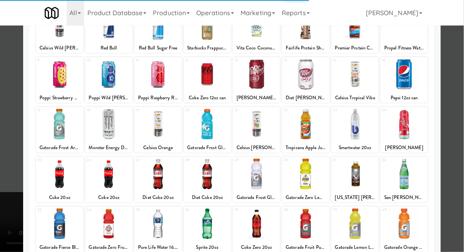
scroll to position [71, 0]
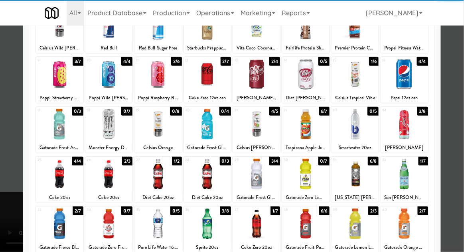
click at [253, 222] on div at bounding box center [256, 224] width 47 height 31
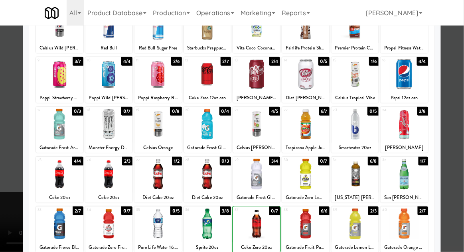
click at [463, 128] on div at bounding box center [232, 126] width 464 height 252
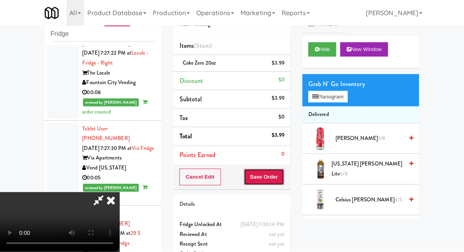
click at [279, 178] on button "Save Order" at bounding box center [264, 177] width 41 height 17
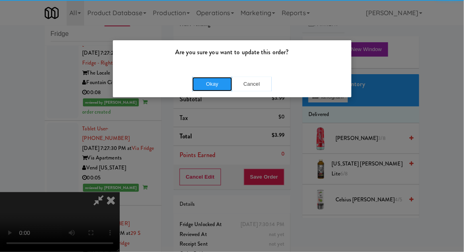
click at [214, 89] on button "Okay" at bounding box center [212, 84] width 40 height 14
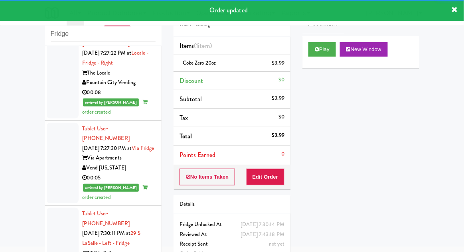
scroll to position [1274, 0]
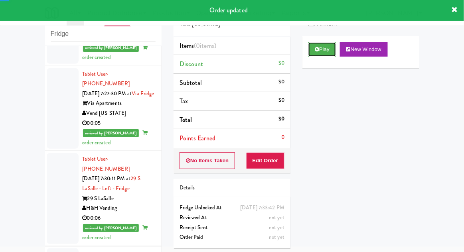
click at [312, 52] on button "Play" at bounding box center [322, 49] width 28 height 14
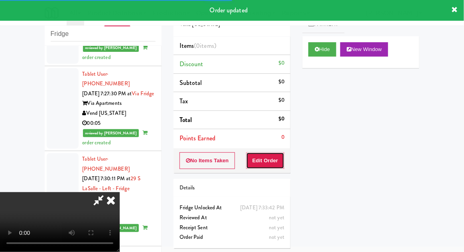
click at [270, 158] on button "Edit Order" at bounding box center [265, 160] width 39 height 17
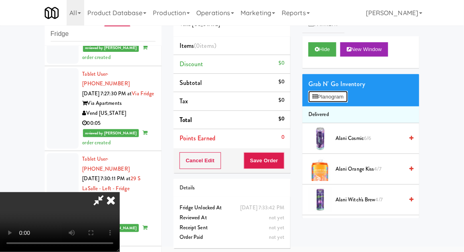
click at [343, 96] on button "Planogram" at bounding box center [327, 97] width 39 height 12
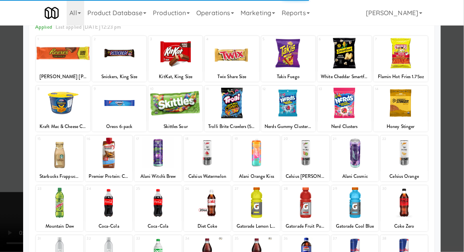
scroll to position [46, 0]
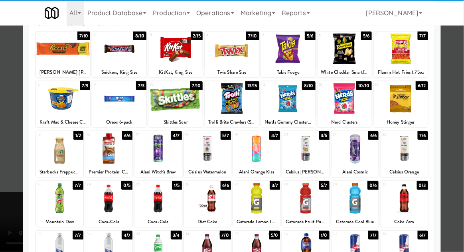
click at [158, 158] on div at bounding box center [157, 148] width 47 height 31
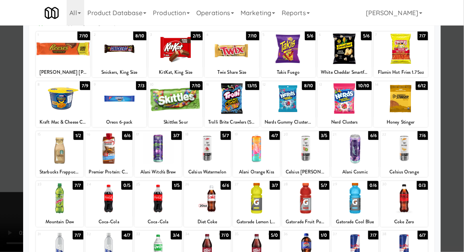
click at [463, 126] on div at bounding box center [232, 126] width 464 height 252
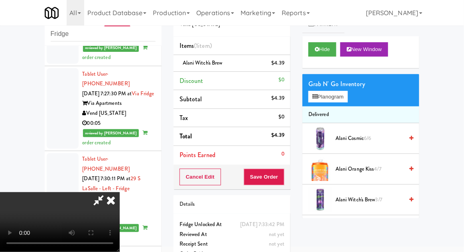
scroll to position [29, 0]
click at [283, 177] on button "Save Order" at bounding box center [264, 177] width 41 height 17
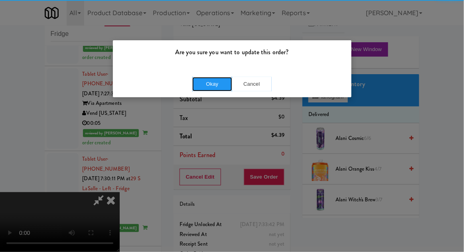
click at [221, 80] on button "Okay" at bounding box center [212, 84] width 40 height 14
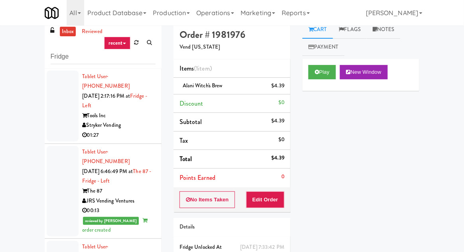
scroll to position [0, 0]
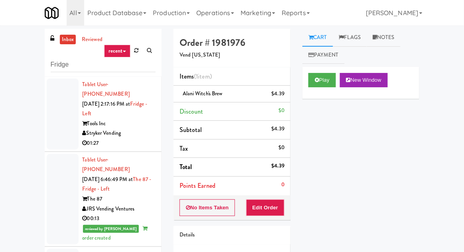
click at [55, 131] on div at bounding box center [63, 114] width 32 height 71
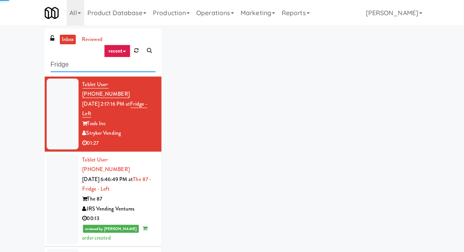
click at [62, 67] on input "Fridge" at bounding box center [103, 64] width 105 height 15
click at [61, 66] on input "Fridge" at bounding box center [103, 64] width 105 height 15
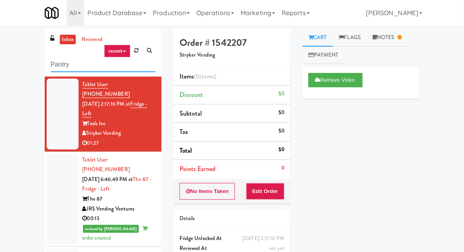
type input "Pantry"
click at [8, 29] on div "inbox reviewed recent all unclear take inventory issue suspicious failed recent…" at bounding box center [232, 175] width 464 height 293
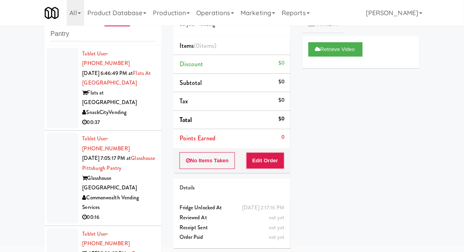
click at [49, 104] on div at bounding box center [63, 88] width 32 height 81
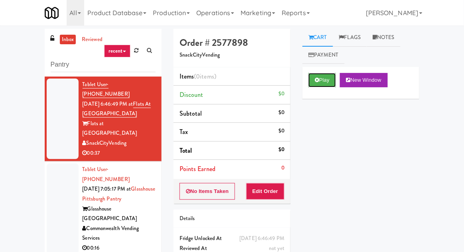
click at [310, 83] on button "Play" at bounding box center [322, 80] width 28 height 14
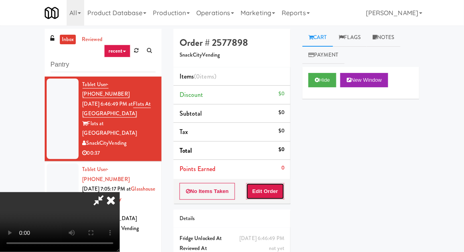
click at [271, 194] on button "Edit Order" at bounding box center [265, 191] width 39 height 17
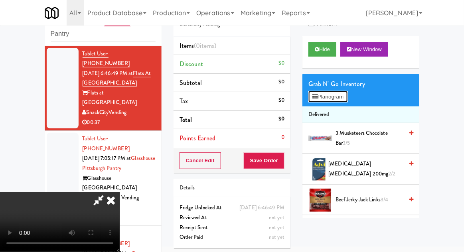
click at [334, 102] on button "Planogram" at bounding box center [327, 97] width 39 height 12
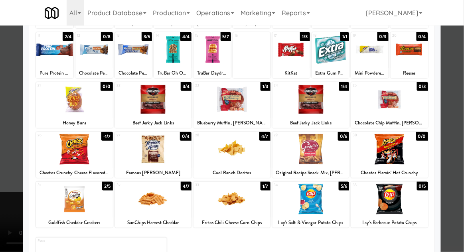
scroll to position [86, 0]
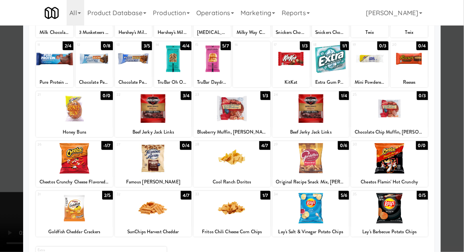
click at [460, 108] on div at bounding box center [232, 126] width 464 height 252
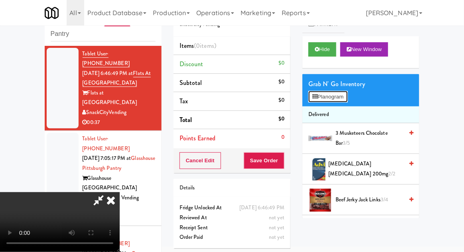
click at [333, 96] on button "Planogram" at bounding box center [327, 97] width 39 height 12
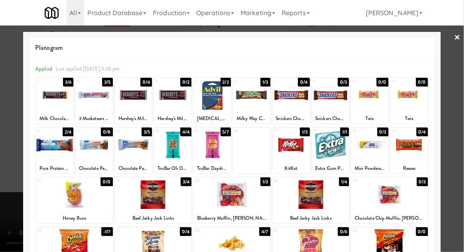
click at [139, 192] on div at bounding box center [153, 194] width 77 height 31
click at [462, 126] on div at bounding box center [232, 126] width 464 height 252
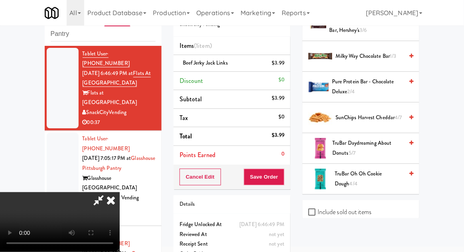
scroll to position [510, 0]
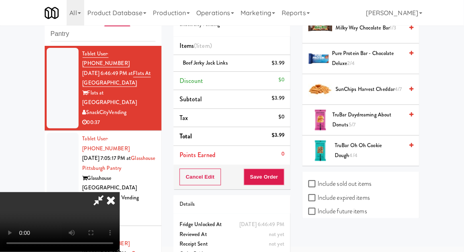
click at [350, 237] on label "Include previous static inventory" at bounding box center [352, 239] width 89 height 12
click at [318, 237] on input "Include previous static inventory" at bounding box center [312, 239] width 9 height 6
checkbox input "true"
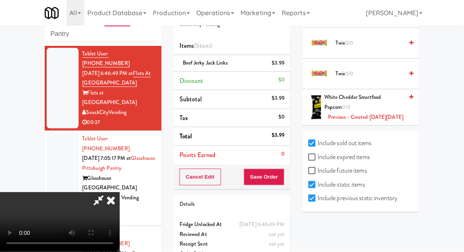
scroll to position [2626, 0]
click at [287, 61] on li "Beef Jerky Jack Links $3.99" at bounding box center [232, 63] width 117 height 17
click at [285, 65] on icon at bounding box center [285, 65] width 4 height 5
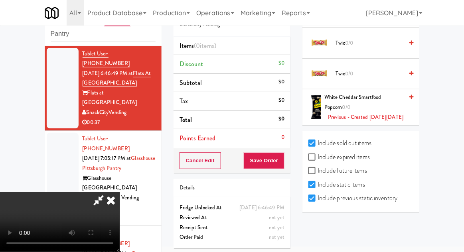
scroll to position [2592, 0]
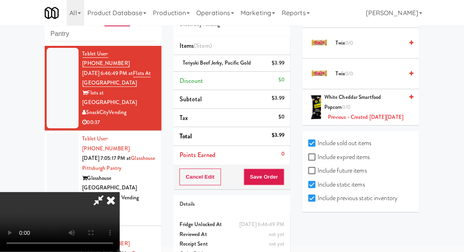
click at [286, 67] on li "Teriyaki Beef Jerky, Pacific Gold $3.99" at bounding box center [232, 63] width 117 height 17
click at [283, 69] on link at bounding box center [283, 66] width 7 height 10
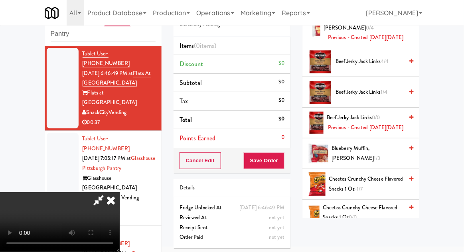
scroll to position [0, 0]
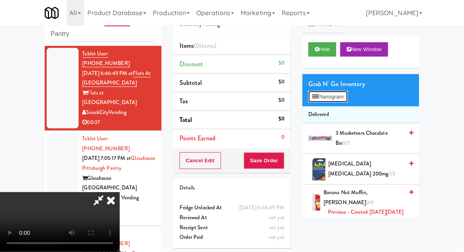
click at [342, 98] on button "Planogram" at bounding box center [327, 97] width 39 height 12
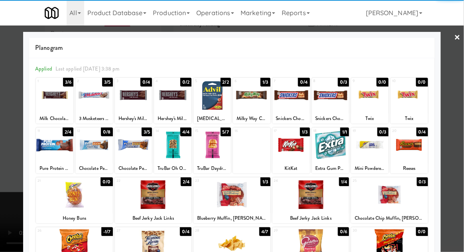
click at [96, 149] on div at bounding box center [93, 145] width 37 height 31
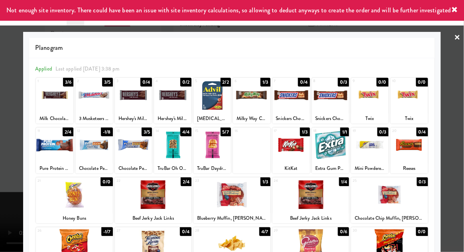
click at [461, 132] on div at bounding box center [232, 126] width 464 height 252
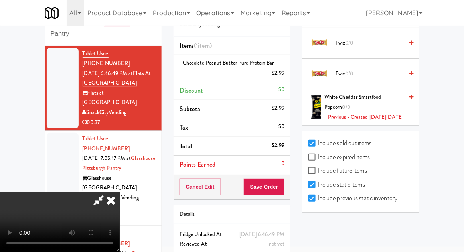
scroll to position [2603, 0]
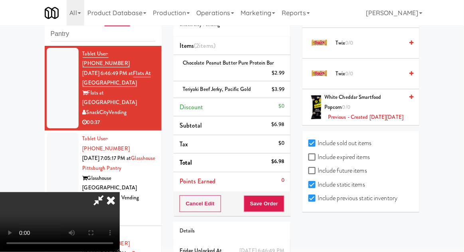
scroll to position [29, 0]
click at [282, 202] on button "Save Order" at bounding box center [264, 203] width 41 height 17
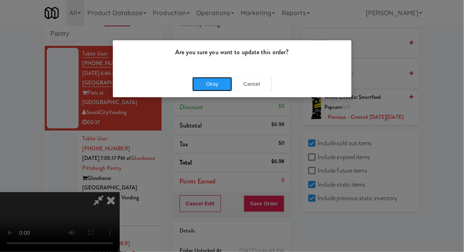
click at [208, 82] on button "Okay" at bounding box center [212, 84] width 40 height 14
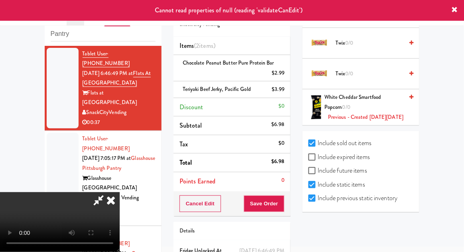
scroll to position [0, 0]
click at [120, 192] on icon at bounding box center [111, 200] width 18 height 16
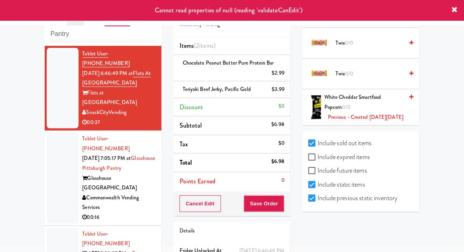
click at [59, 146] on div at bounding box center [63, 178] width 32 height 91
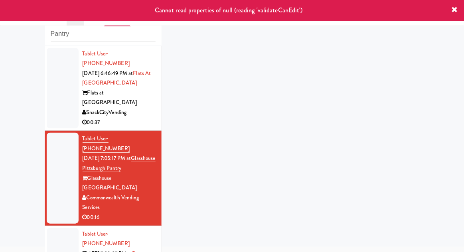
click at [54, 99] on div at bounding box center [63, 88] width 32 height 81
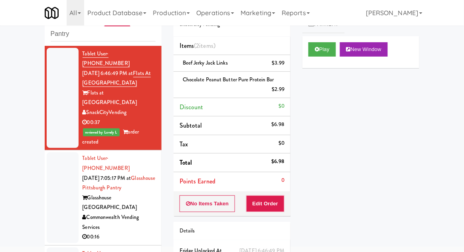
click at [55, 190] on div at bounding box center [63, 197] width 32 height 91
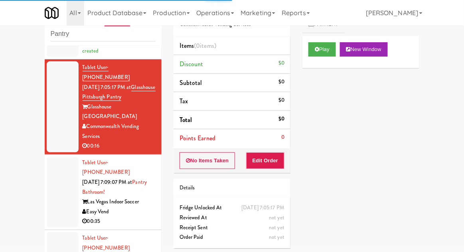
scroll to position [84, 0]
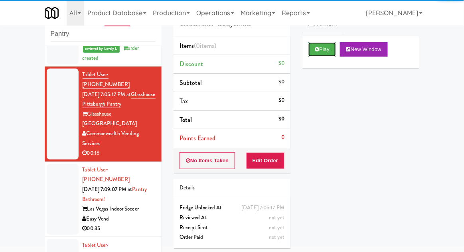
click at [321, 53] on button "Play" at bounding box center [322, 49] width 28 height 14
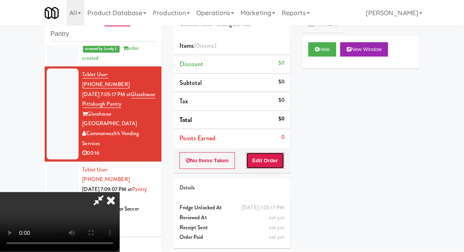
click at [278, 166] on button "Edit Order" at bounding box center [265, 160] width 39 height 17
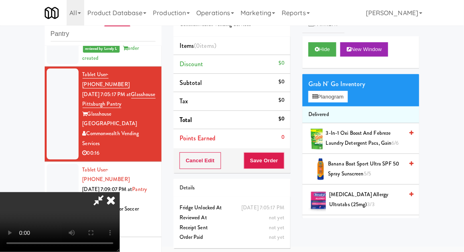
scroll to position [0, 0]
click at [345, 91] on button "Planogram" at bounding box center [327, 97] width 39 height 12
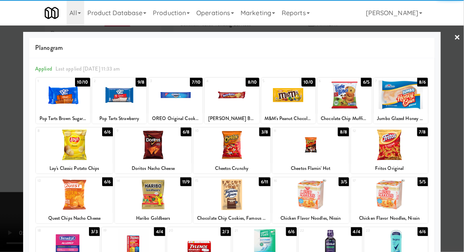
click at [230, 99] on div at bounding box center [232, 95] width 54 height 31
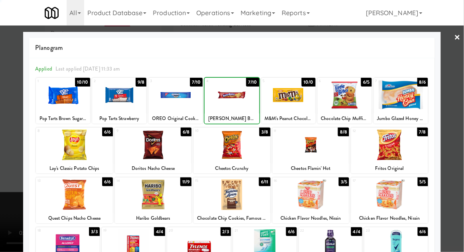
click at [463, 132] on div at bounding box center [232, 126] width 464 height 252
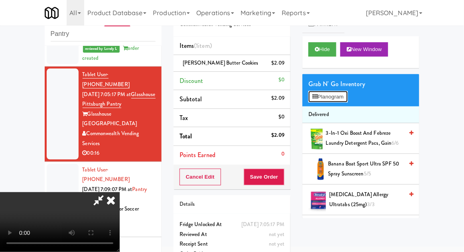
click at [343, 96] on button "Planogram" at bounding box center [327, 97] width 39 height 12
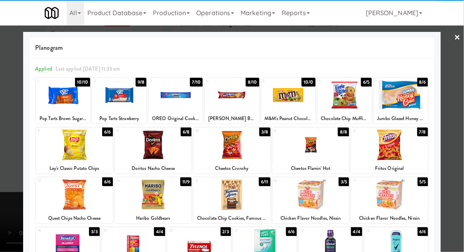
click at [148, 199] on div at bounding box center [153, 194] width 77 height 31
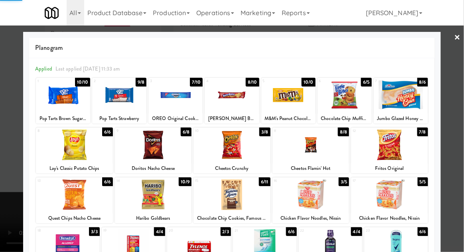
click at [460, 140] on div at bounding box center [232, 126] width 464 height 252
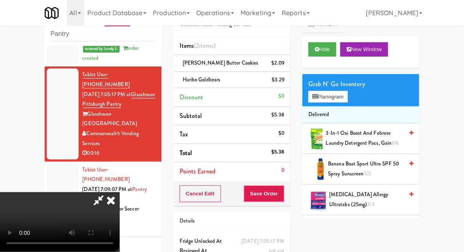
scroll to position [29, 0]
click at [280, 196] on button "Save Order" at bounding box center [264, 193] width 41 height 17
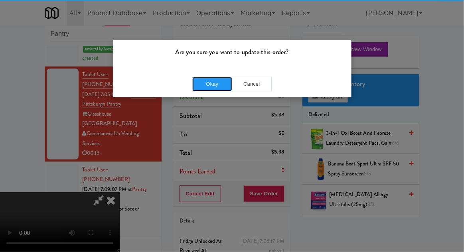
click at [204, 77] on button "Okay" at bounding box center [212, 84] width 40 height 14
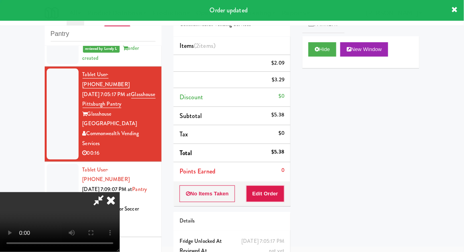
scroll to position [0, 0]
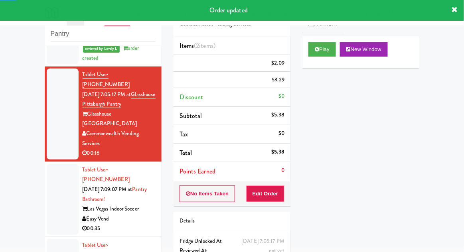
click at [54, 167] on div at bounding box center [63, 199] width 32 height 71
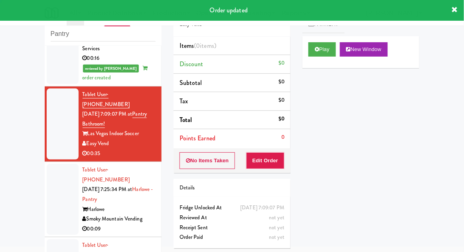
scroll to position [179, 0]
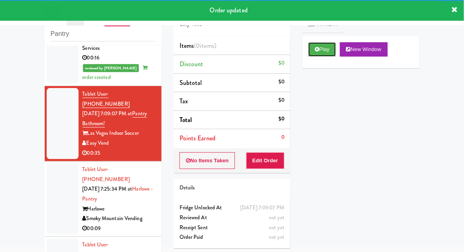
click at [316, 45] on button "Play" at bounding box center [322, 49] width 28 height 14
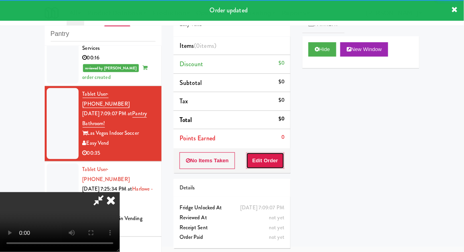
click at [271, 159] on button "Edit Order" at bounding box center [265, 160] width 39 height 17
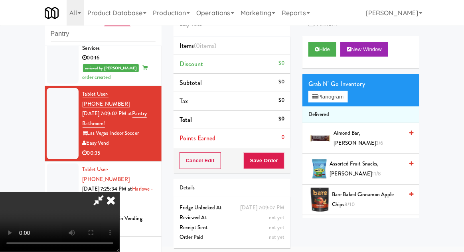
scroll to position [29, 0]
click at [343, 102] on button "Planogram" at bounding box center [327, 97] width 39 height 12
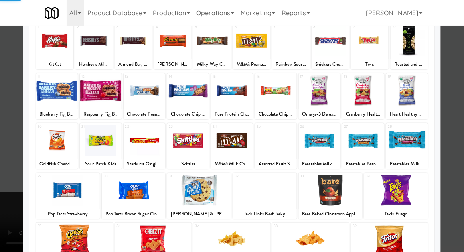
scroll to position [101, 0]
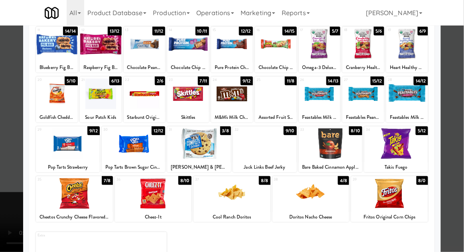
click at [408, 204] on div at bounding box center [389, 193] width 77 height 31
click at [460, 172] on div at bounding box center [232, 126] width 464 height 252
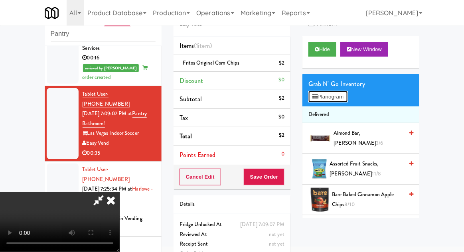
click at [341, 101] on button "Planogram" at bounding box center [327, 97] width 39 height 12
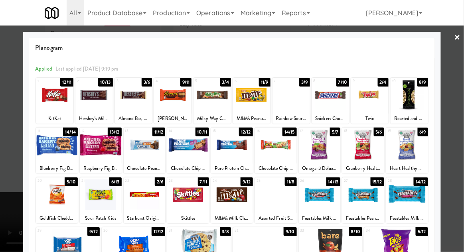
click at [281, 200] on div at bounding box center [276, 194] width 42 height 31
click at [463, 132] on div at bounding box center [232, 126] width 464 height 252
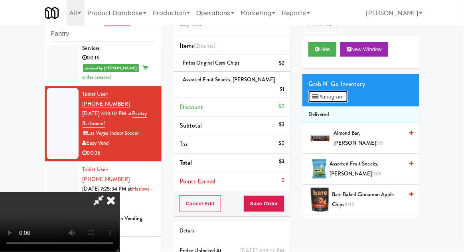
click at [335, 101] on button "Planogram" at bounding box center [327, 97] width 39 height 12
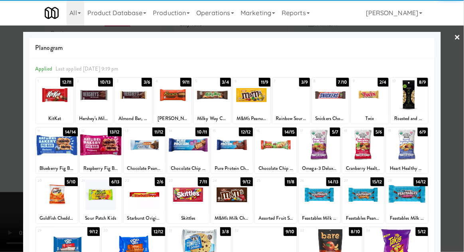
click at [281, 193] on div at bounding box center [276, 194] width 42 height 31
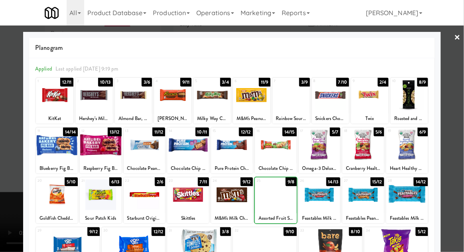
click at [278, 199] on div at bounding box center [276, 194] width 42 height 31
click at [278, 202] on div at bounding box center [276, 194] width 42 height 31
click at [460, 132] on div at bounding box center [232, 126] width 464 height 252
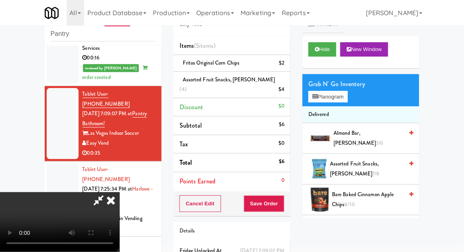
click at [108, 192] on icon at bounding box center [98, 200] width 18 height 16
click at [339, 93] on button "Planogram" at bounding box center [327, 97] width 39 height 12
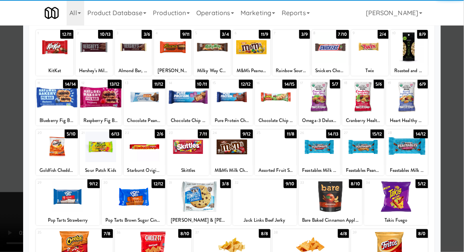
scroll to position [49, 0]
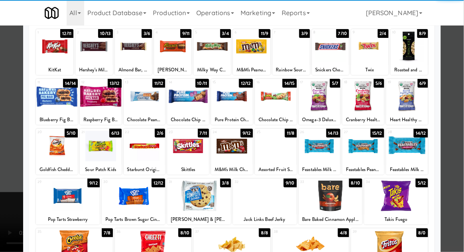
click at [410, 145] on div at bounding box center [407, 146] width 42 height 31
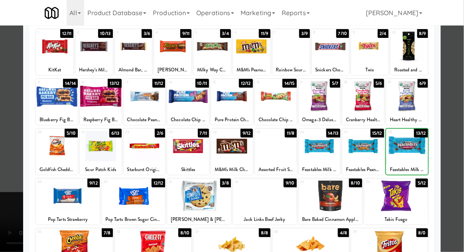
click at [454, 132] on div at bounding box center [232, 126] width 464 height 252
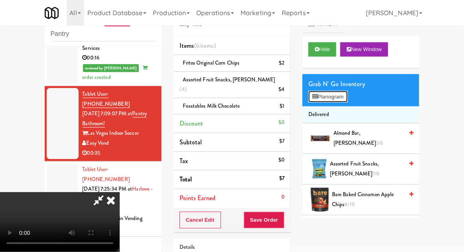
click at [342, 102] on button "Planogram" at bounding box center [327, 97] width 39 height 12
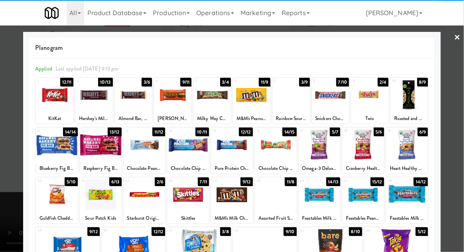
click at [320, 143] on div at bounding box center [320, 145] width 42 height 31
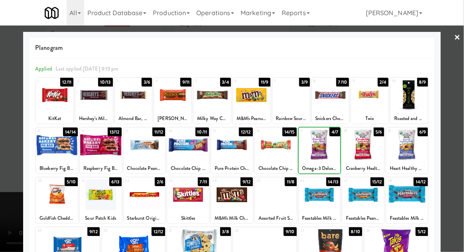
click at [461, 138] on div at bounding box center [232, 126] width 464 height 252
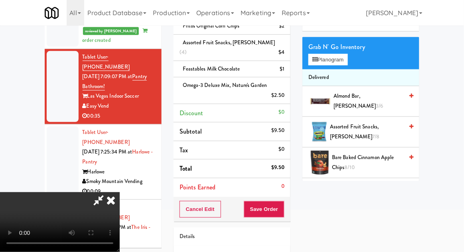
scroll to position [79, 0]
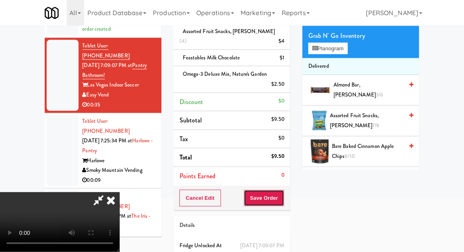
click at [282, 190] on button "Save Order" at bounding box center [264, 198] width 41 height 17
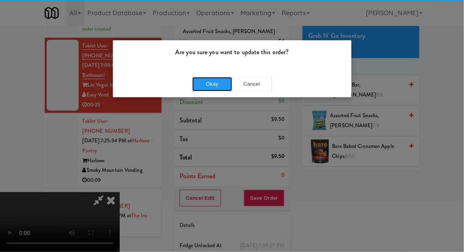
click at [207, 89] on button "Okay" at bounding box center [212, 84] width 40 height 14
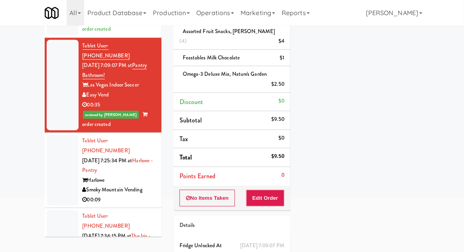
click at [45, 144] on li "Tablet User · (404) 317-0872 [DATE] 7:25:34 PM at [GEOGRAPHIC_DATA] Harlowe Smo…" at bounding box center [103, 170] width 117 height 75
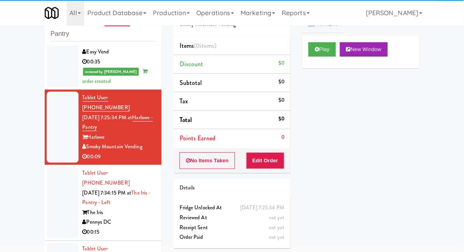
scroll to position [270, 0]
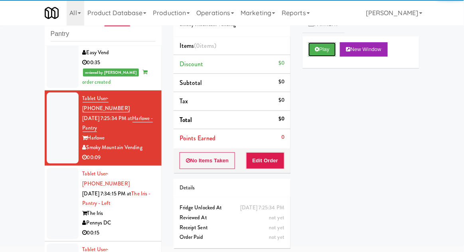
click at [319, 54] on button "Play" at bounding box center [322, 49] width 28 height 14
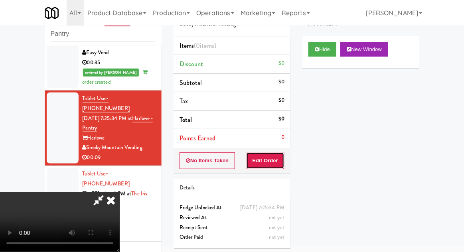
click at [273, 156] on button "Edit Order" at bounding box center [265, 160] width 39 height 17
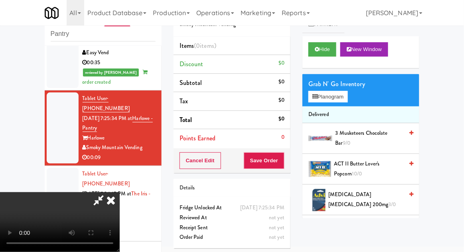
scroll to position [0, 0]
click at [341, 98] on button "Planogram" at bounding box center [327, 97] width 39 height 12
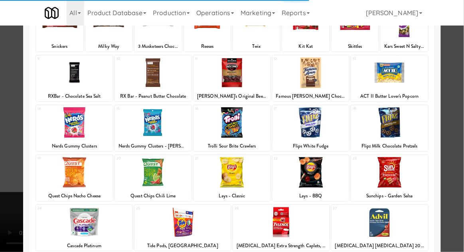
scroll to position [73, 0]
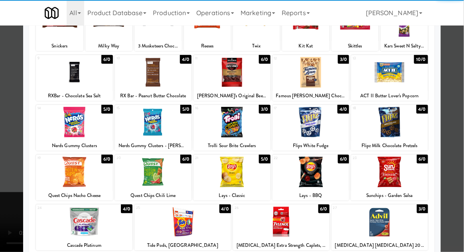
click at [390, 122] on div at bounding box center [389, 122] width 77 height 31
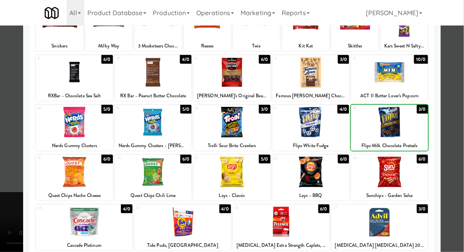
click at [461, 106] on div at bounding box center [232, 126] width 464 height 252
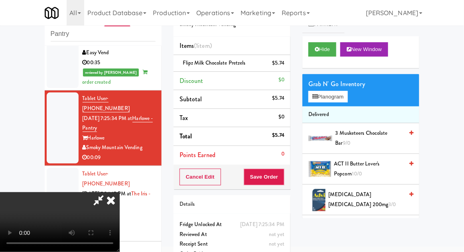
scroll to position [29, 0]
click at [284, 182] on button "Save Order" at bounding box center [264, 177] width 41 height 17
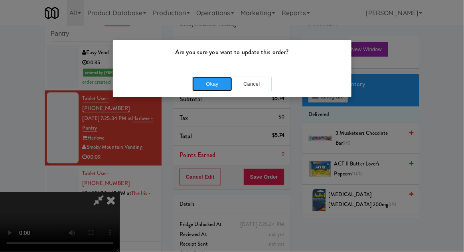
click at [215, 87] on button "Okay" at bounding box center [212, 84] width 40 height 14
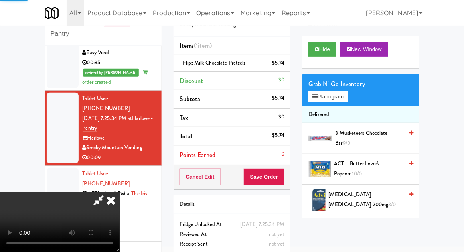
scroll to position [0, 0]
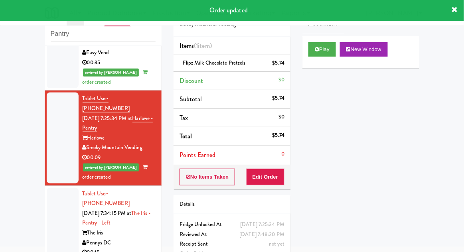
click at [59, 188] on div at bounding box center [63, 223] width 32 height 71
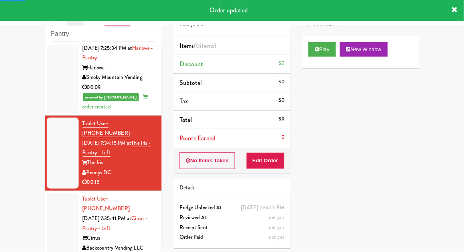
scroll to position [353, 0]
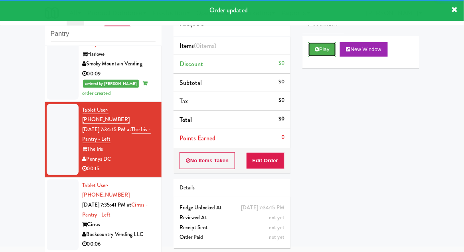
click at [321, 45] on button "Play" at bounding box center [322, 49] width 28 height 14
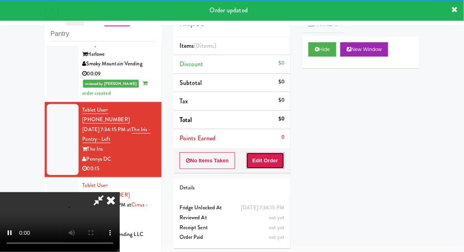
click at [278, 152] on button "Edit Order" at bounding box center [265, 160] width 39 height 17
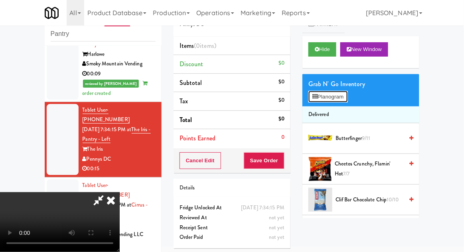
click at [342, 91] on button "Planogram" at bounding box center [327, 97] width 39 height 12
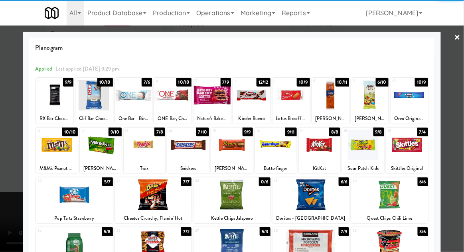
click at [369, 144] on div at bounding box center [363, 145] width 42 height 31
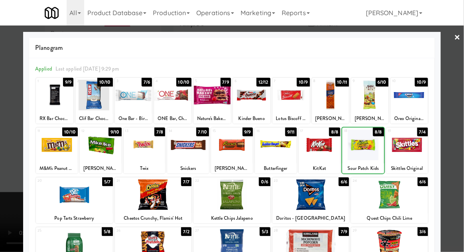
click at [461, 104] on div at bounding box center [232, 126] width 464 height 252
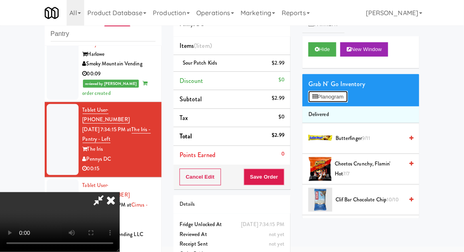
click at [339, 98] on button "Planogram" at bounding box center [327, 97] width 39 height 12
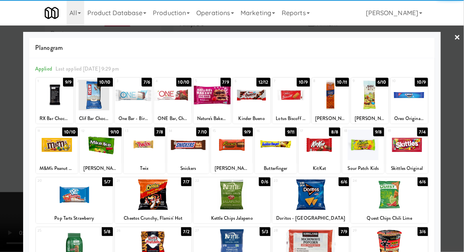
click at [100, 149] on div at bounding box center [101, 145] width 42 height 31
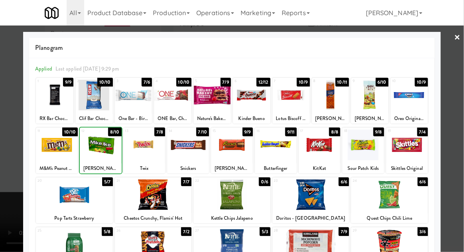
click at [460, 107] on div at bounding box center [232, 126] width 464 height 252
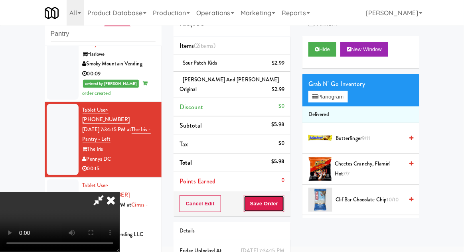
click at [282, 195] on button "Save Order" at bounding box center [264, 203] width 41 height 17
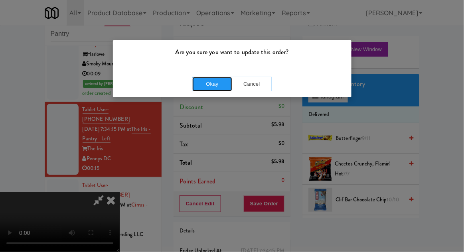
click at [204, 83] on button "Okay" at bounding box center [212, 84] width 40 height 14
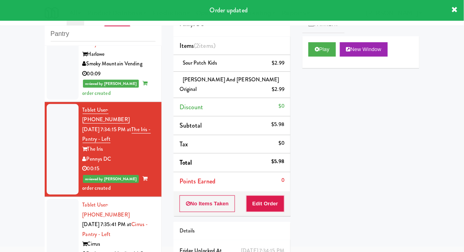
click at [59, 199] on div at bounding box center [63, 234] width 32 height 71
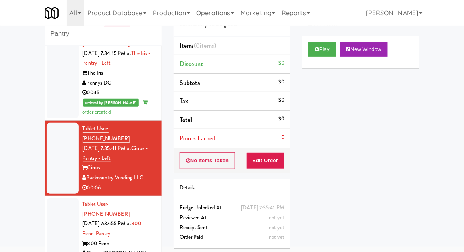
scroll to position [430, 0]
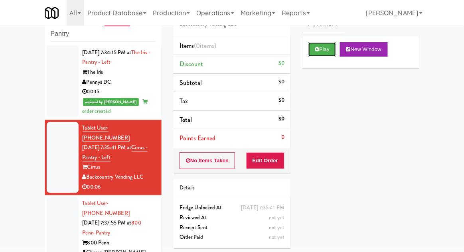
click at [316, 52] on button "Play" at bounding box center [322, 49] width 28 height 14
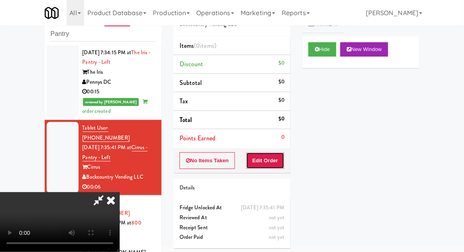
click at [281, 157] on button "Edit Order" at bounding box center [265, 160] width 39 height 17
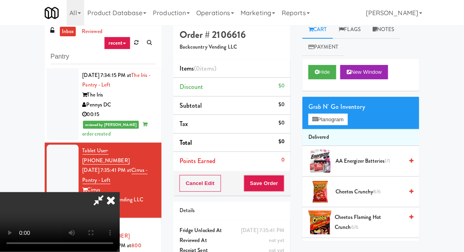
scroll to position [31, 0]
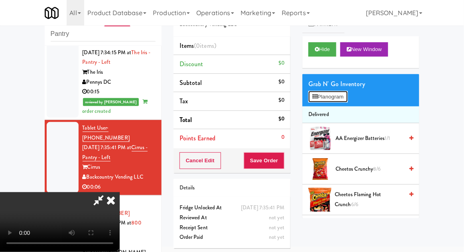
click at [344, 97] on button "Planogram" at bounding box center [327, 97] width 39 height 12
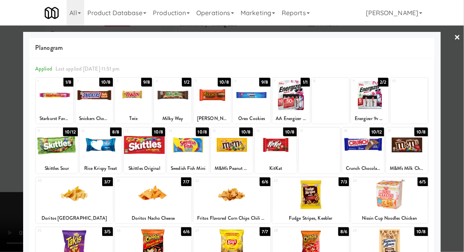
click at [94, 101] on div at bounding box center [93, 95] width 37 height 31
click at [461, 119] on div at bounding box center [232, 126] width 464 height 252
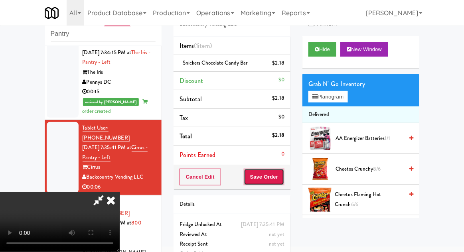
click at [283, 178] on button "Save Order" at bounding box center [264, 177] width 41 height 17
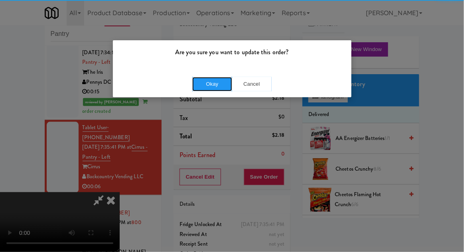
click at [212, 89] on button "Okay" at bounding box center [212, 84] width 40 height 14
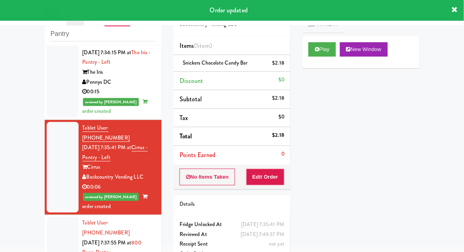
click at [55, 217] on div at bounding box center [63, 257] width 32 height 81
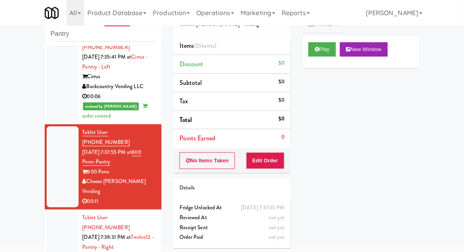
scroll to position [523, 0]
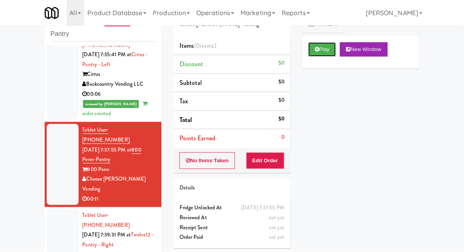
click at [316, 46] on button "Play" at bounding box center [322, 49] width 28 height 14
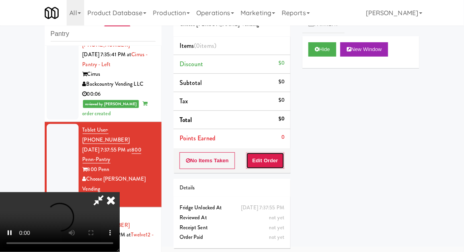
click at [278, 152] on button "Edit Order" at bounding box center [265, 160] width 39 height 17
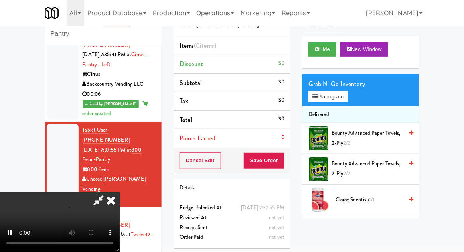
scroll to position [0, 0]
click at [345, 101] on button "Planogram" at bounding box center [327, 97] width 39 height 12
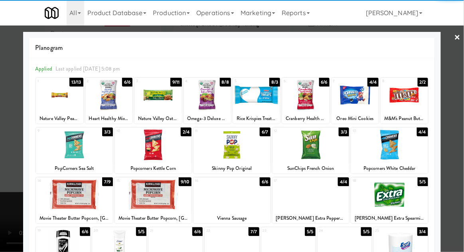
click at [259, 102] on div at bounding box center [256, 95] width 47 height 31
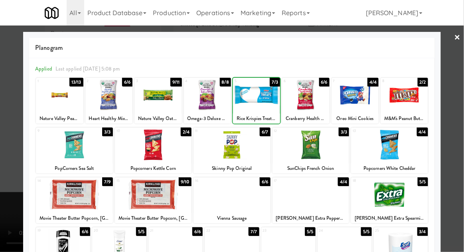
click at [462, 105] on div at bounding box center [232, 126] width 464 height 252
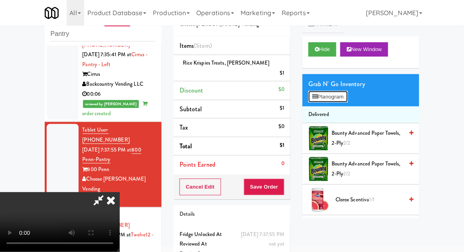
click at [337, 96] on button "Planogram" at bounding box center [327, 97] width 39 height 12
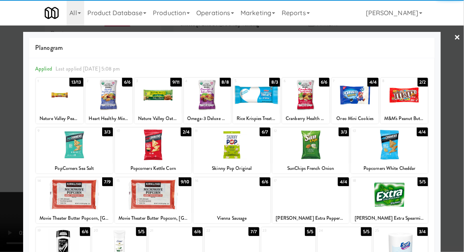
click at [257, 96] on div at bounding box center [256, 95] width 47 height 31
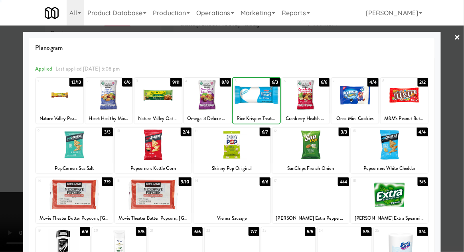
click at [460, 116] on div at bounding box center [232, 126] width 464 height 252
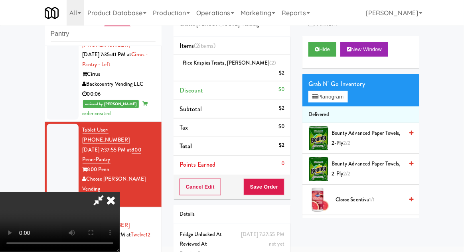
scroll to position [29, 0]
click at [284, 179] on button "Save Order" at bounding box center [264, 187] width 41 height 17
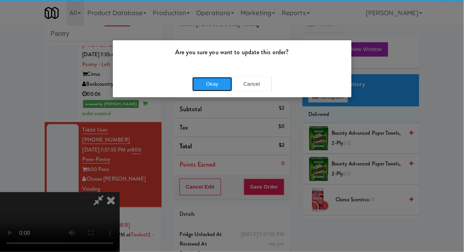
click at [207, 85] on button "Okay" at bounding box center [212, 84] width 40 height 14
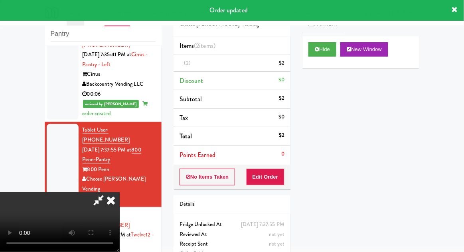
scroll to position [0, 0]
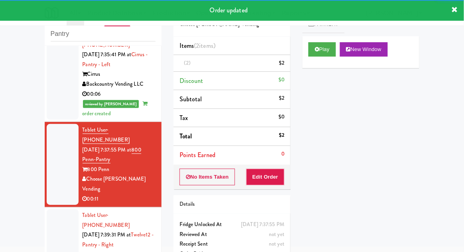
click at [55, 209] on div at bounding box center [63, 244] width 32 height 71
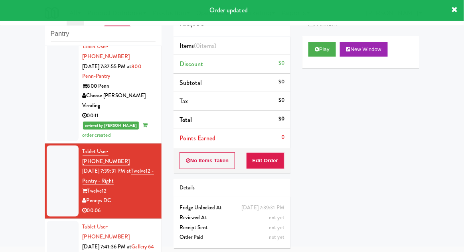
scroll to position [608, 0]
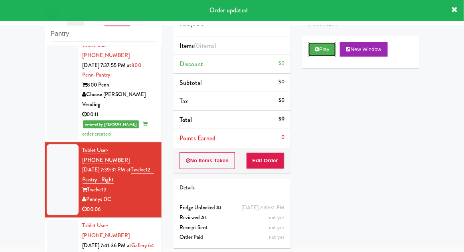
click at [315, 52] on button "Play" at bounding box center [322, 49] width 28 height 14
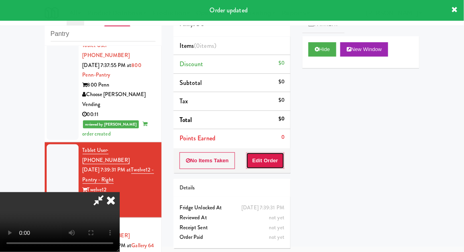
click at [268, 166] on button "Edit Order" at bounding box center [265, 160] width 39 height 17
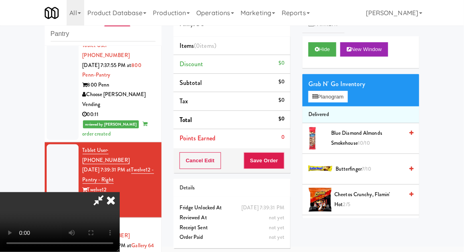
scroll to position [29, 0]
click at [345, 98] on button "Planogram" at bounding box center [327, 97] width 39 height 12
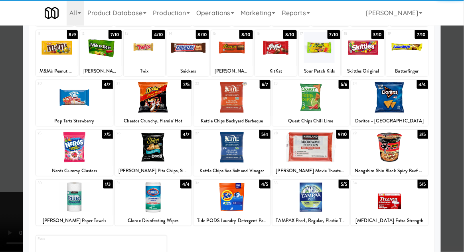
scroll to position [101, 0]
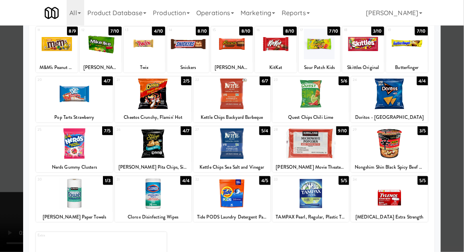
click at [404, 191] on div at bounding box center [389, 193] width 77 height 31
click at [461, 172] on div at bounding box center [232, 126] width 464 height 252
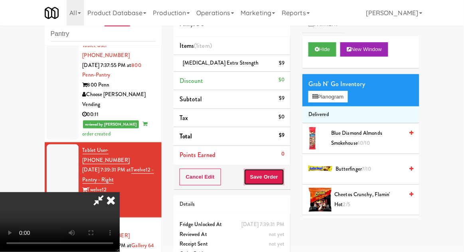
click at [282, 179] on button "Save Order" at bounding box center [264, 177] width 41 height 17
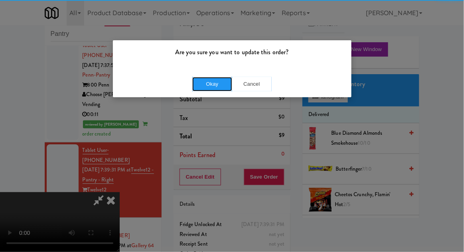
click at [213, 83] on button "Okay" at bounding box center [212, 84] width 40 height 14
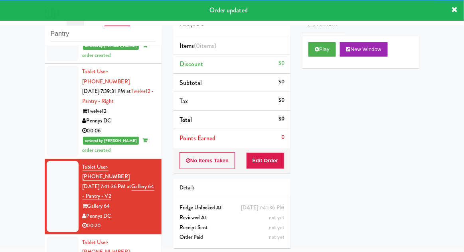
scroll to position [689, 0]
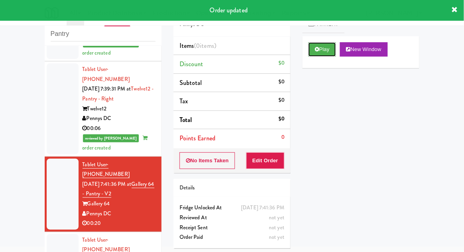
click at [321, 46] on button "Play" at bounding box center [322, 49] width 28 height 14
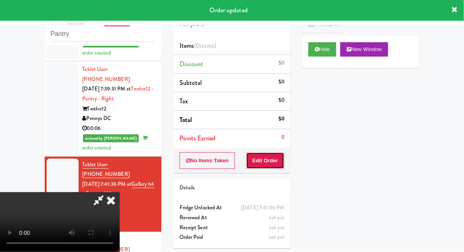
click at [272, 160] on button "Edit Order" at bounding box center [265, 160] width 39 height 17
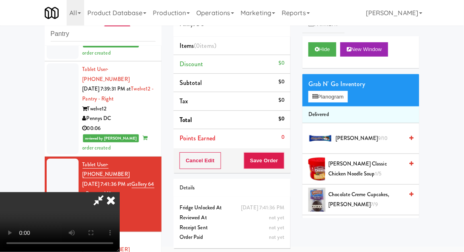
scroll to position [29, 0]
click at [314, 43] on button "Hide" at bounding box center [322, 49] width 28 height 14
click at [316, 43] on button "Hide" at bounding box center [322, 49] width 28 height 14
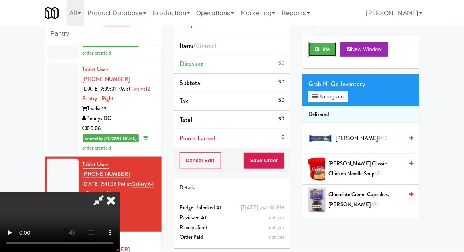
click at [321, 50] on button "Hide" at bounding box center [322, 49] width 28 height 14
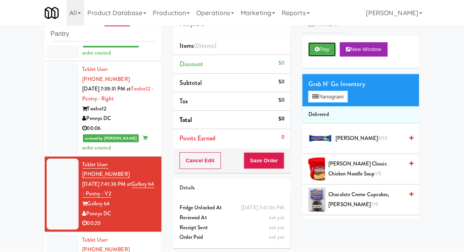
scroll to position [0, 0]
click at [314, 54] on button "Play" at bounding box center [322, 49] width 28 height 14
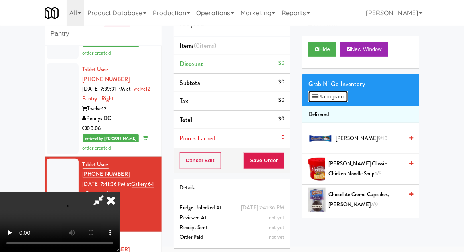
click at [342, 102] on button "Planogram" at bounding box center [327, 97] width 39 height 12
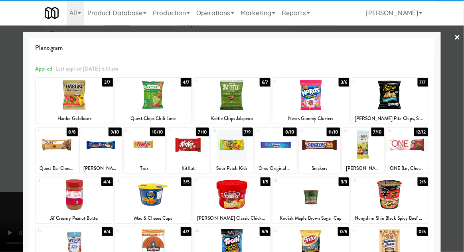
click at [81, 100] on div at bounding box center [74, 95] width 77 height 31
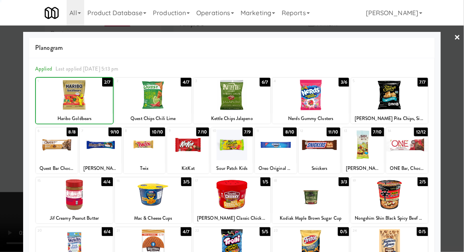
click at [87, 104] on div at bounding box center [74, 95] width 77 height 31
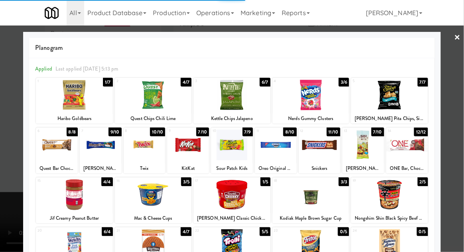
click at [461, 134] on div at bounding box center [232, 126] width 464 height 252
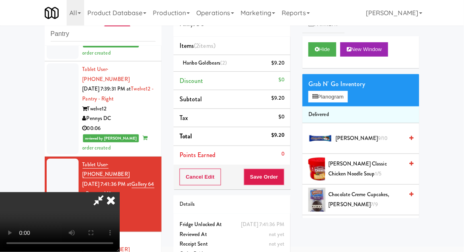
click at [288, 63] on li "Haribo Goldbears (2) $9.20" at bounding box center [232, 63] width 117 height 17
click at [287, 65] on icon at bounding box center [285, 65] width 4 height 5
click at [346, 101] on button "Planogram" at bounding box center [327, 97] width 39 height 12
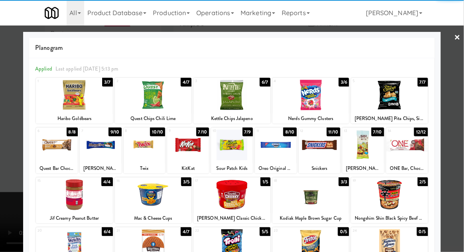
click at [234, 194] on div at bounding box center [231, 194] width 77 height 31
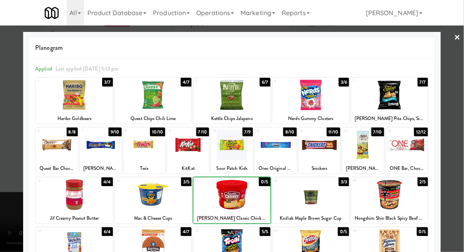
click at [463, 139] on div at bounding box center [232, 126] width 464 height 252
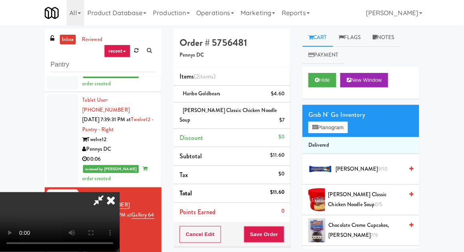
click at [384, 34] on link "Notes" at bounding box center [384, 38] width 34 height 18
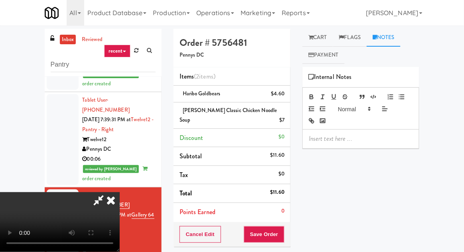
click at [325, 140] on p at bounding box center [361, 138] width 104 height 9
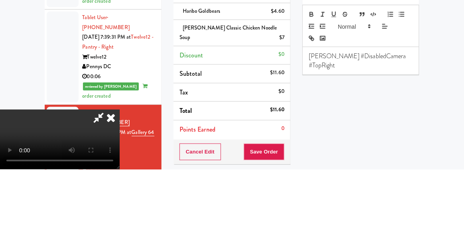
click at [398, 168] on div "Hide New Window Grab N' Go Inventory Planogram Delivered [PERSON_NAME] 9/10 [PE…" at bounding box center [360, 216] width 117 height 299
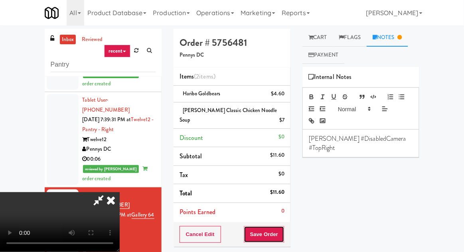
click at [283, 231] on button "Save Order" at bounding box center [264, 234] width 41 height 17
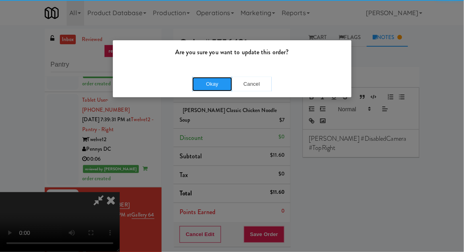
click at [219, 78] on button "Okay" at bounding box center [212, 84] width 40 height 14
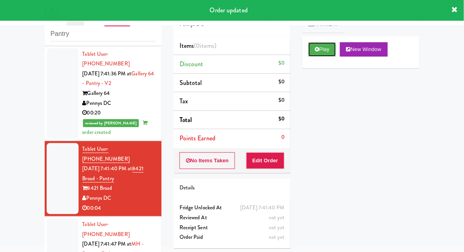
click at [312, 52] on button "Play" at bounding box center [322, 49] width 28 height 14
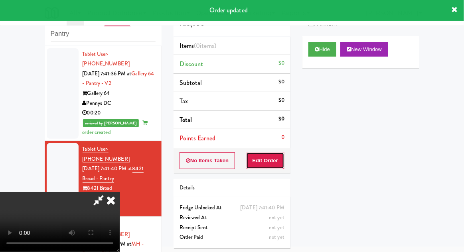
click at [272, 153] on button "Edit Order" at bounding box center [265, 160] width 39 height 17
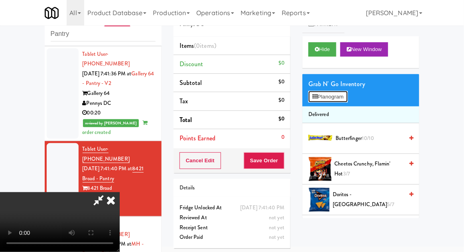
click at [347, 102] on button "Planogram" at bounding box center [327, 97] width 39 height 12
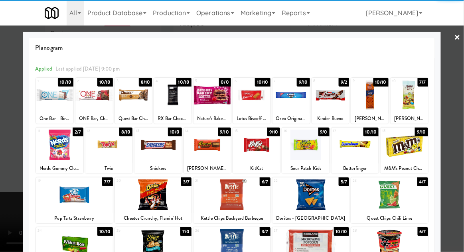
click at [61, 154] on div at bounding box center [59, 145] width 47 height 31
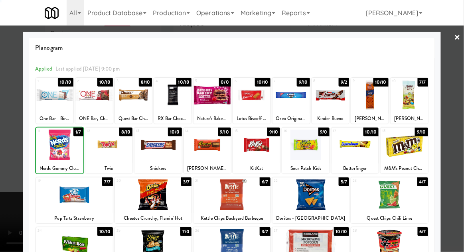
click at [463, 157] on div at bounding box center [232, 126] width 464 height 252
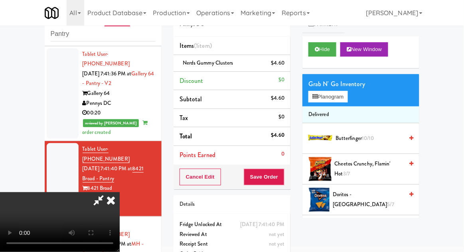
scroll to position [29, 0]
click at [283, 178] on button "Save Order" at bounding box center [264, 177] width 41 height 17
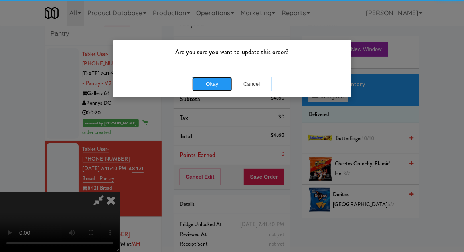
click at [212, 88] on button "Okay" at bounding box center [212, 84] width 40 height 14
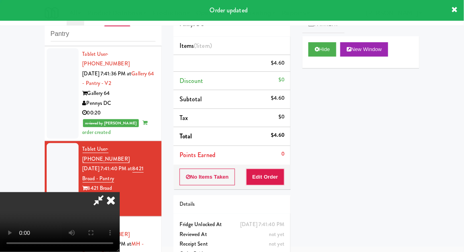
scroll to position [0, 0]
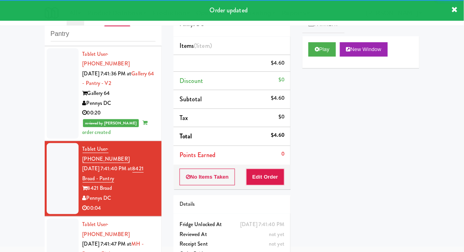
click at [56, 219] on div at bounding box center [63, 254] width 32 height 71
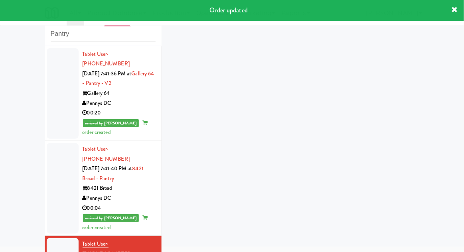
scroll to position [819, 0]
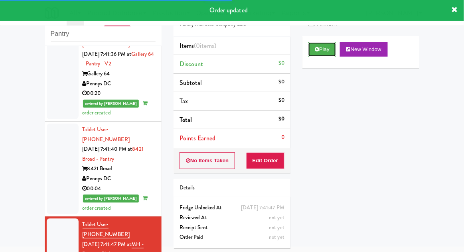
click at [315, 53] on button "Play" at bounding box center [322, 49] width 28 height 14
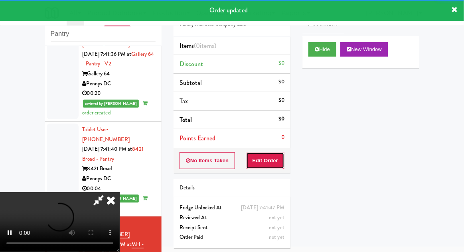
click at [276, 162] on button "Edit Order" at bounding box center [265, 160] width 39 height 17
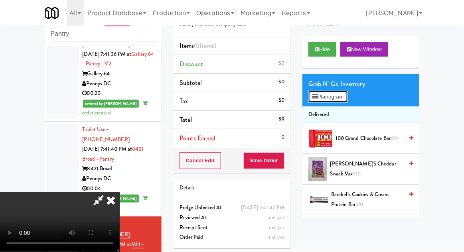
click at [345, 101] on button "Planogram" at bounding box center [327, 97] width 39 height 12
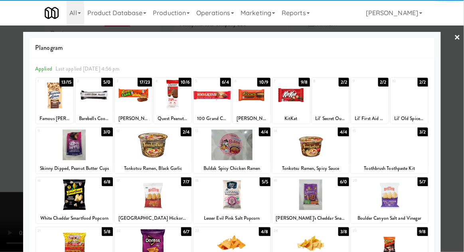
click at [296, 105] on div at bounding box center [290, 95] width 37 height 31
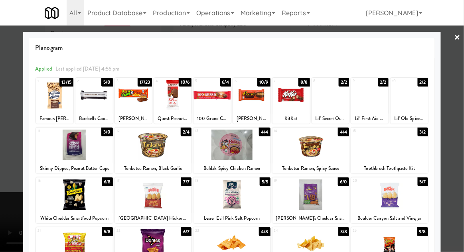
click at [460, 144] on div at bounding box center [232, 126] width 464 height 252
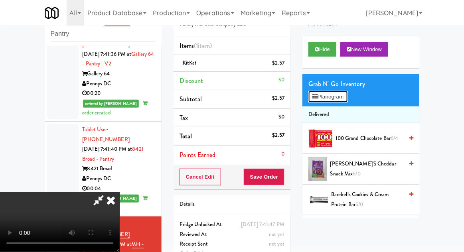
click at [340, 96] on button "Planogram" at bounding box center [327, 97] width 39 height 12
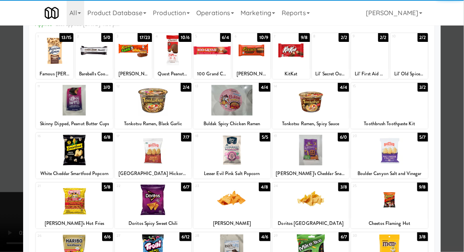
scroll to position [53, 0]
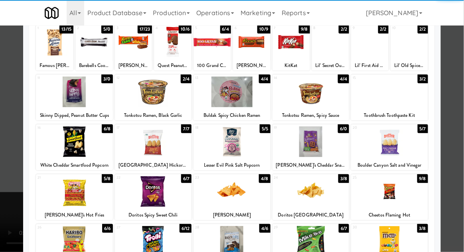
click at [79, 246] on div at bounding box center [74, 241] width 77 height 31
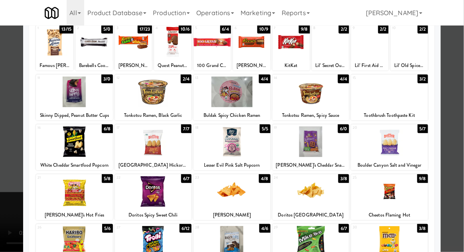
click at [462, 144] on div at bounding box center [232, 126] width 464 height 252
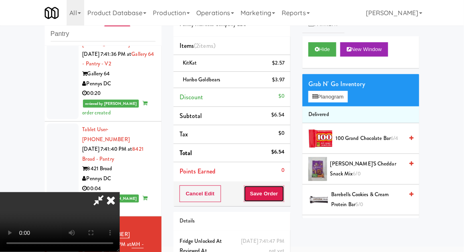
click at [283, 197] on button "Save Order" at bounding box center [264, 193] width 41 height 17
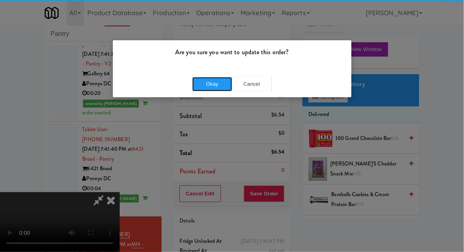
click at [218, 80] on button "Okay" at bounding box center [212, 84] width 40 height 14
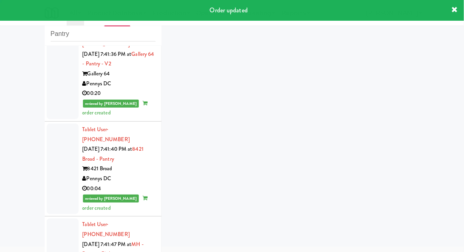
scroll to position [838, 0]
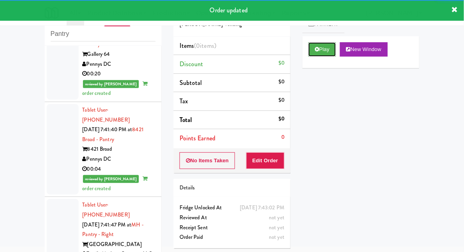
click at [315, 51] on icon at bounding box center [317, 49] width 4 height 5
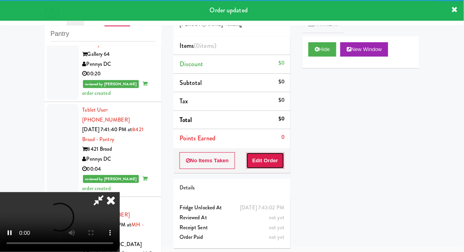
click at [274, 160] on button "Edit Order" at bounding box center [265, 160] width 39 height 17
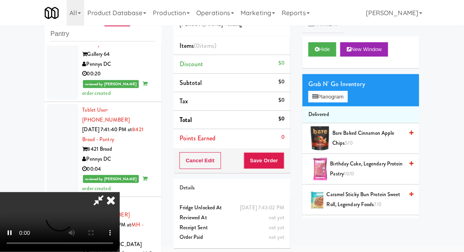
scroll to position [0, 0]
click at [348, 85] on div "Grab N' Go Inventory" at bounding box center [360, 84] width 105 height 12
click at [347, 85] on div "Grab N' Go Inventory" at bounding box center [360, 84] width 105 height 12
click at [341, 93] on button "Planogram" at bounding box center [327, 97] width 39 height 12
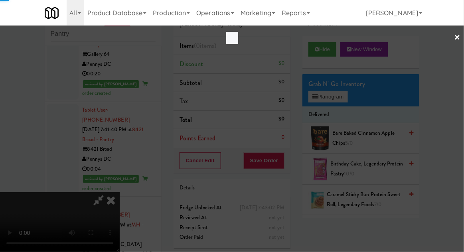
click at [340, 97] on div at bounding box center [232, 126] width 464 height 252
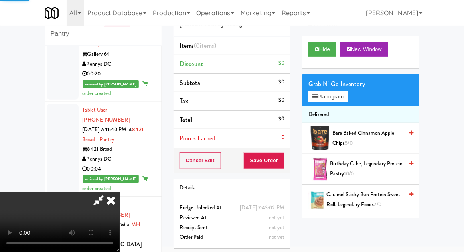
click at [343, 99] on button "Planogram" at bounding box center [327, 97] width 39 height 12
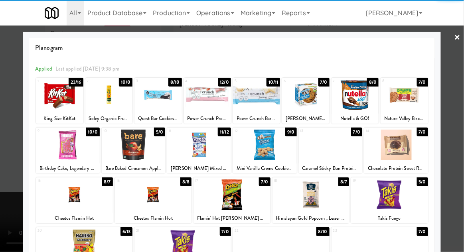
click at [149, 105] on div at bounding box center [157, 95] width 47 height 31
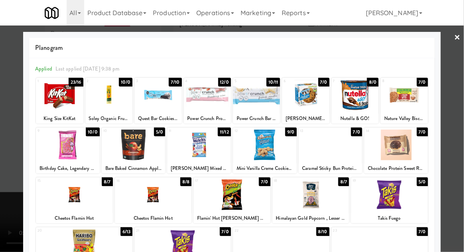
click at [463, 138] on div at bounding box center [232, 126] width 464 height 252
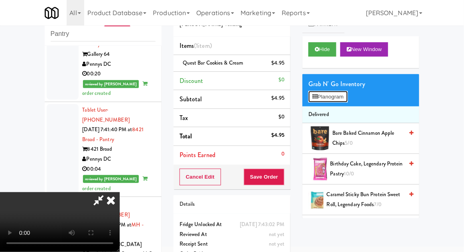
click at [347, 101] on button "Planogram" at bounding box center [327, 97] width 39 height 12
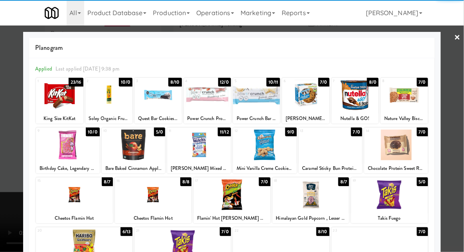
click at [358, 105] on div at bounding box center [354, 95] width 47 height 31
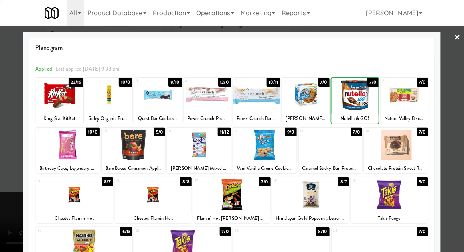
click at [456, 105] on div at bounding box center [232, 126] width 464 height 252
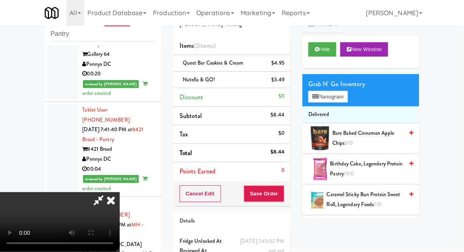
scroll to position [29, 0]
click at [283, 195] on button "Save Order" at bounding box center [264, 193] width 41 height 17
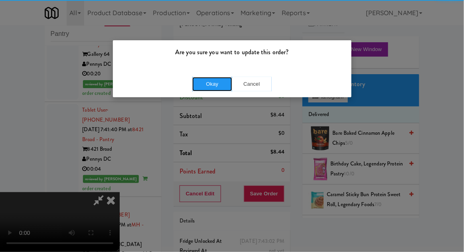
click at [199, 89] on button "Okay" at bounding box center [212, 84] width 40 height 14
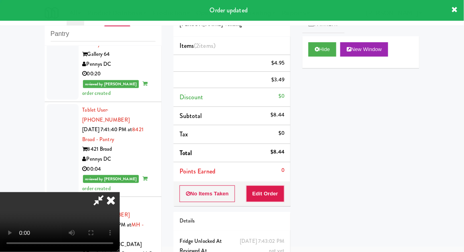
scroll to position [0, 0]
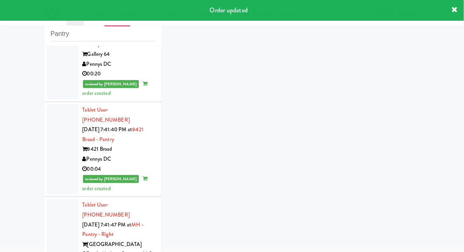
scroll to position [858, 0]
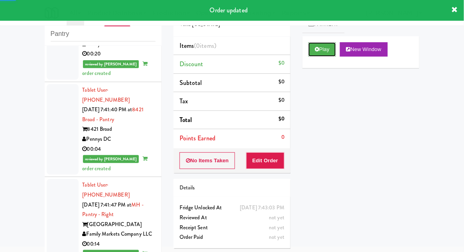
click at [323, 50] on button "Play" at bounding box center [322, 49] width 28 height 14
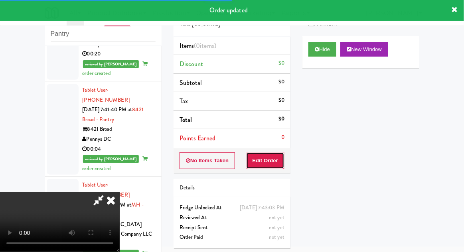
click at [268, 159] on button "Edit Order" at bounding box center [265, 160] width 39 height 17
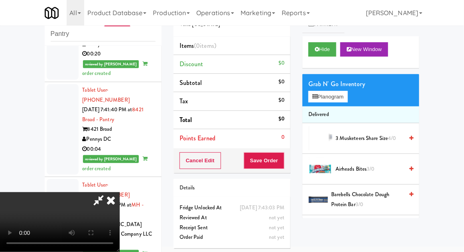
scroll to position [0, 0]
click at [344, 97] on button "Planogram" at bounding box center [327, 97] width 39 height 12
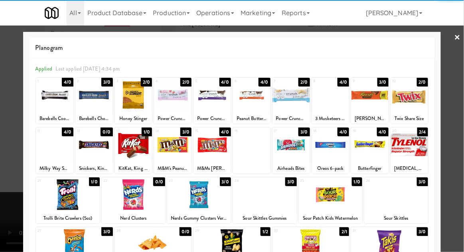
click at [415, 150] on div at bounding box center [408, 145] width 37 height 31
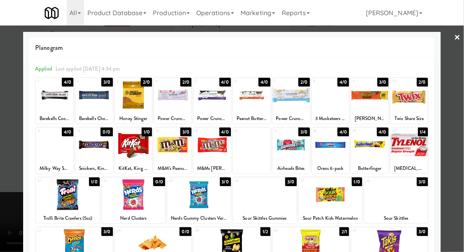
click at [452, 146] on div at bounding box center [232, 126] width 464 height 252
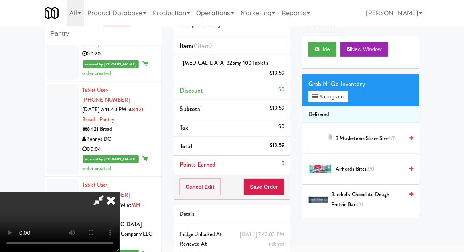
scroll to position [29, 0]
click at [284, 184] on button "Save Order" at bounding box center [264, 187] width 41 height 17
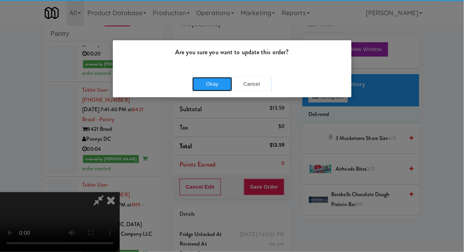
click at [213, 88] on button "Okay" at bounding box center [212, 84] width 40 height 14
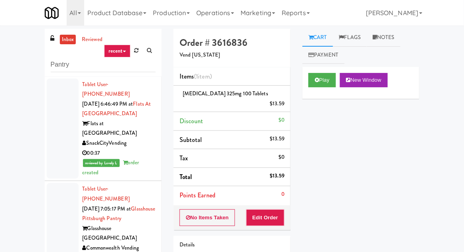
scroll to position [0, 0]
click at [65, 67] on input "Pantry" at bounding box center [103, 64] width 105 height 15
click at [63, 66] on input "Pantry" at bounding box center [103, 64] width 105 height 15
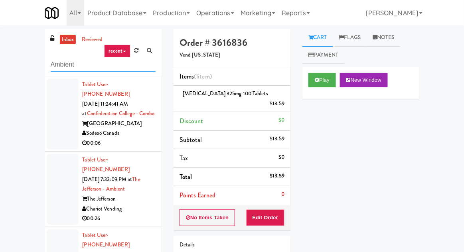
type input "Ambient"
click at [19, 34] on div "inbox reviewed recent all unclear take inventory issue suspicious failed recent…" at bounding box center [232, 175] width 464 height 293
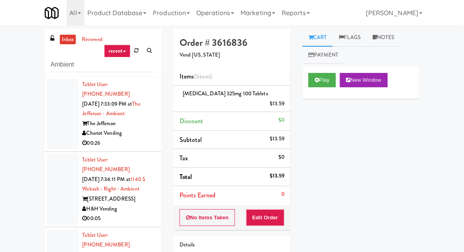
click at [53, 123] on div at bounding box center [63, 114] width 32 height 71
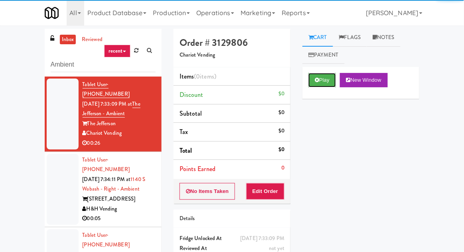
click at [310, 81] on button "Play" at bounding box center [322, 80] width 28 height 14
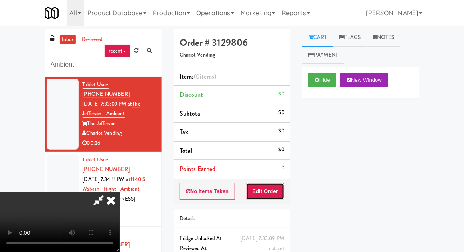
click at [274, 193] on button "Edit Order" at bounding box center [265, 191] width 39 height 17
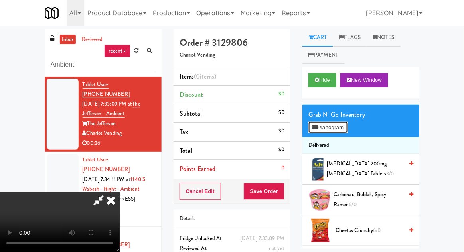
click at [343, 123] on button "Planogram" at bounding box center [327, 128] width 39 height 12
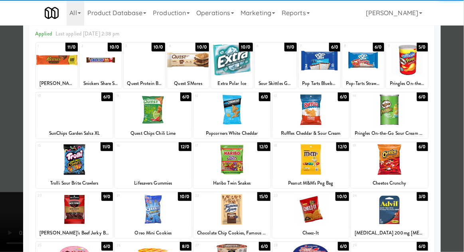
scroll to position [34, 0]
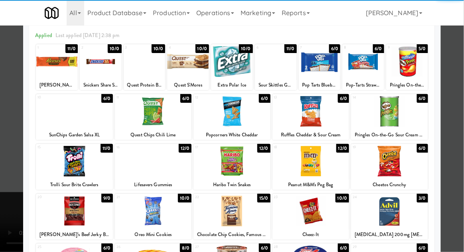
click at [139, 156] on div at bounding box center [153, 161] width 77 height 31
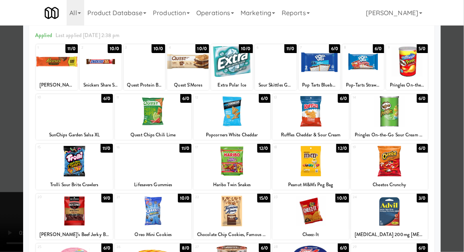
click at [456, 158] on div at bounding box center [232, 126] width 464 height 252
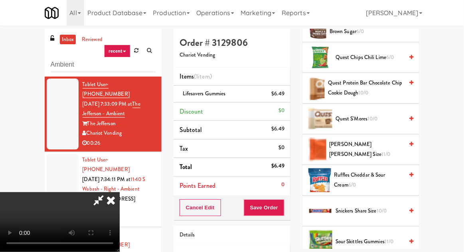
scroll to position [701, 0]
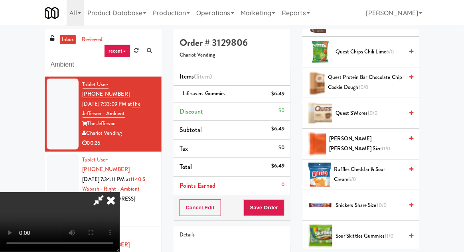
click at [382, 170] on span "Ruffles Cheddar & Sour Cream 6/0" at bounding box center [368, 175] width 69 height 20
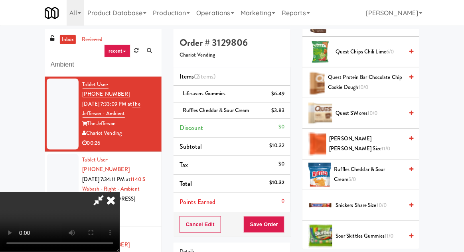
scroll to position [29, 0]
click at [284, 225] on button "Save Order" at bounding box center [264, 224] width 41 height 17
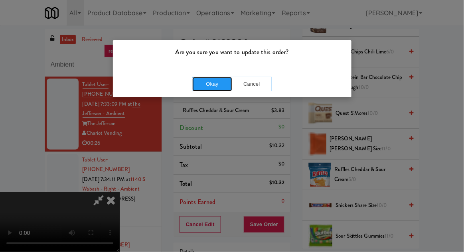
click at [210, 84] on button "Okay" at bounding box center [212, 84] width 40 height 14
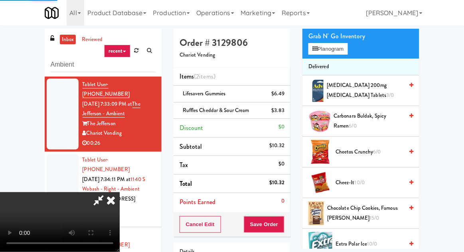
scroll to position [0, 0]
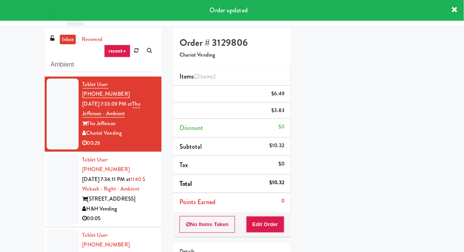
click at [50, 141] on li "Tablet User · (845) 520-1457 [DATE] 7:33:09 PM at The Jefferson - Ambient The J…" at bounding box center [103, 114] width 117 height 75
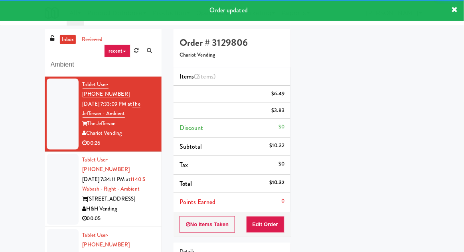
click at [68, 195] on div at bounding box center [63, 189] width 32 height 71
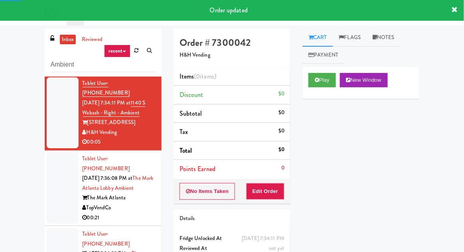
scroll to position [93, 0]
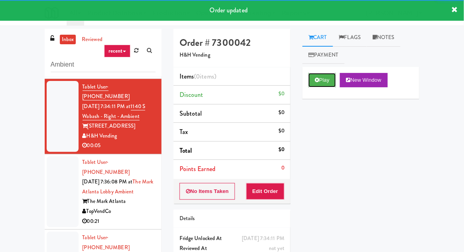
click at [309, 77] on button "Play" at bounding box center [322, 80] width 28 height 14
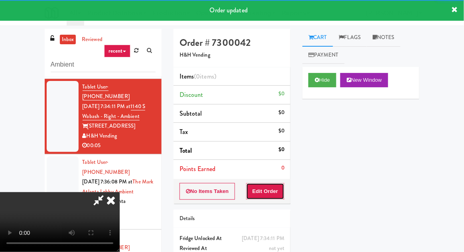
click at [268, 194] on button "Edit Order" at bounding box center [265, 191] width 39 height 17
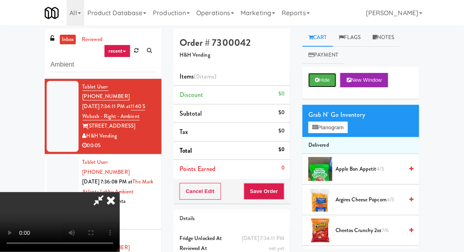
click at [325, 83] on button "Hide" at bounding box center [322, 80] width 28 height 14
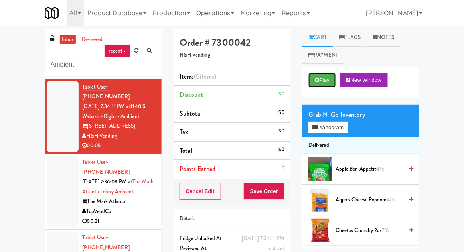
click at [317, 81] on icon at bounding box center [317, 79] width 4 height 5
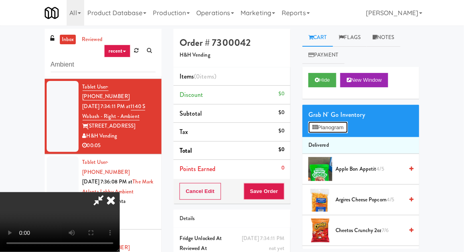
click at [338, 122] on button "Planogram" at bounding box center [327, 128] width 39 height 12
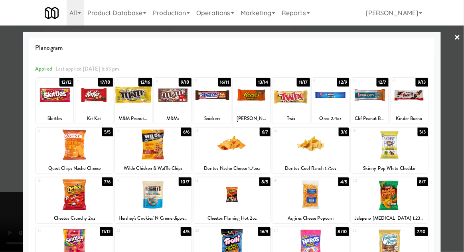
click at [402, 150] on div at bounding box center [389, 145] width 77 height 31
click at [458, 136] on div at bounding box center [232, 126] width 464 height 252
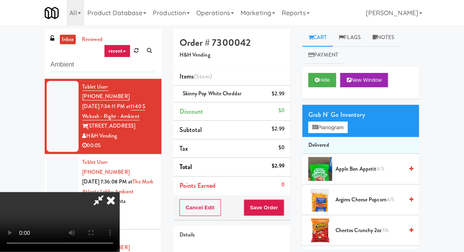
click at [377, 37] on icon at bounding box center [375, 37] width 4 height 5
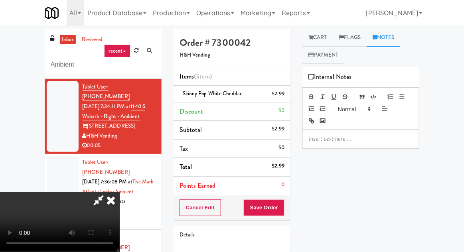
click at [323, 141] on p at bounding box center [361, 138] width 104 height 9
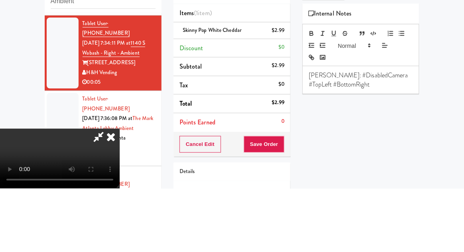
click at [451, 140] on div "inbox reviewed recent all unclear take inventory issue suspicious failed recent…" at bounding box center [232, 175] width 464 height 293
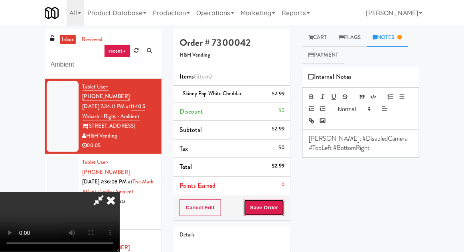
click at [282, 205] on button "Save Order" at bounding box center [264, 207] width 41 height 17
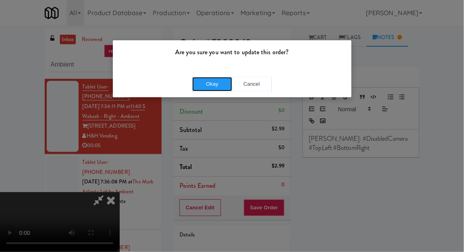
click at [212, 81] on button "Okay" at bounding box center [212, 84] width 40 height 14
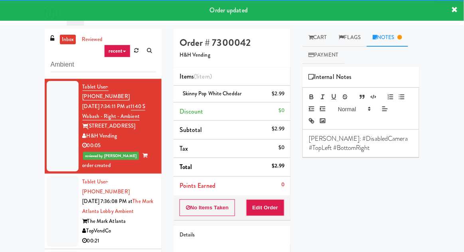
click at [57, 176] on div at bounding box center [63, 211] width 32 height 71
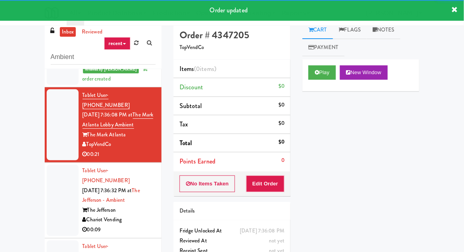
scroll to position [31, 0]
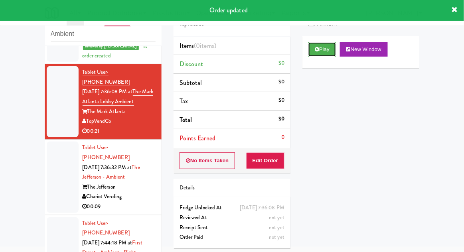
click at [320, 48] on button "Play" at bounding box center [322, 49] width 28 height 14
click at [283, 160] on button "Edit Order" at bounding box center [265, 160] width 39 height 17
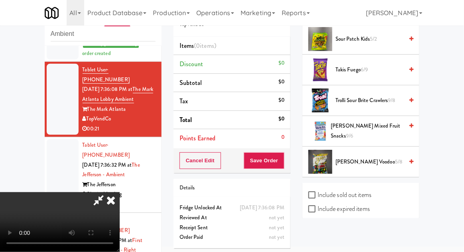
scroll to position [846, 0]
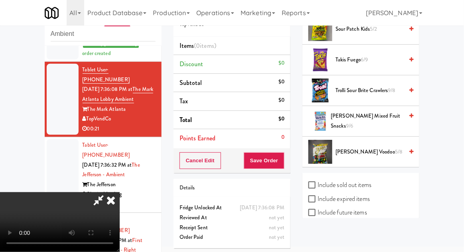
click at [368, 193] on label "Include expired items" at bounding box center [338, 199] width 61 height 12
click at [318, 196] on input "Include expired items" at bounding box center [312, 199] width 9 height 6
click at [365, 193] on label "Include expired items" at bounding box center [338, 199] width 61 height 12
click at [318, 196] on input "Include expired items" at bounding box center [312, 199] width 9 height 6
checkbox input "false"
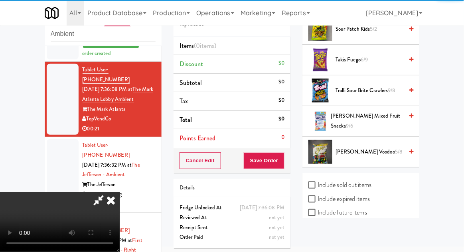
click at [363, 179] on label "Include sold out items" at bounding box center [339, 185] width 63 height 12
click at [318, 182] on input "Include sold out items" at bounding box center [312, 185] width 9 height 6
checkbox input "true"
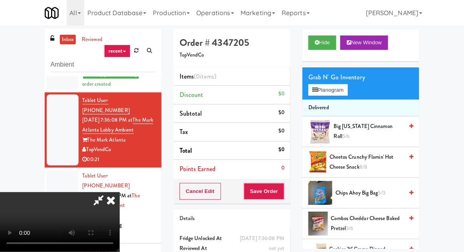
scroll to position [0, 0]
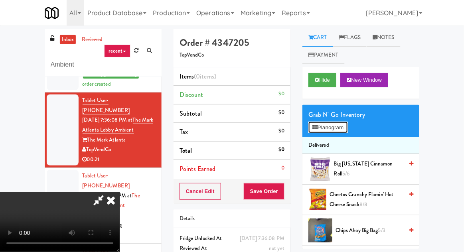
click at [344, 128] on button "Planogram" at bounding box center [327, 128] width 39 height 12
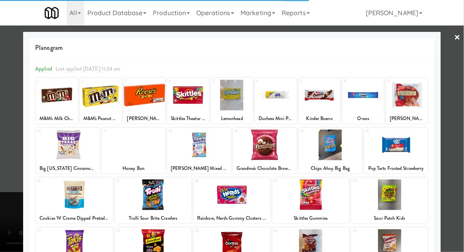
scroll to position [101, 0]
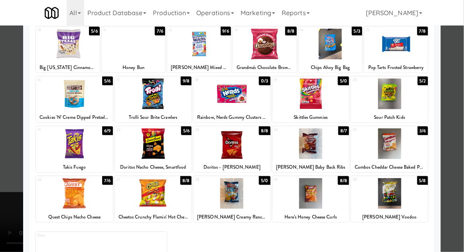
click at [140, 186] on div at bounding box center [153, 193] width 77 height 31
click at [461, 156] on div at bounding box center [232, 126] width 464 height 252
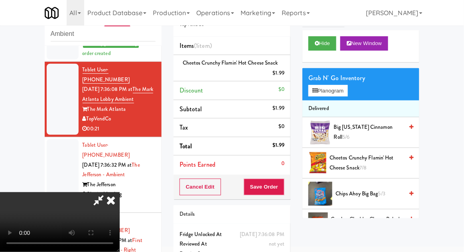
scroll to position [3, 0]
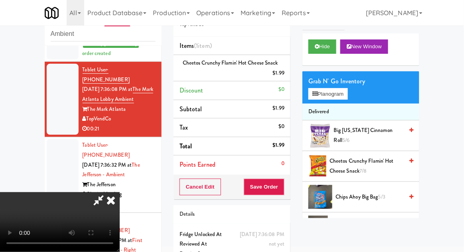
click at [382, 164] on span "Cheetos Crunchy Flamin' Hot Cheese Snack 7/8" at bounding box center [366, 166] width 74 height 20
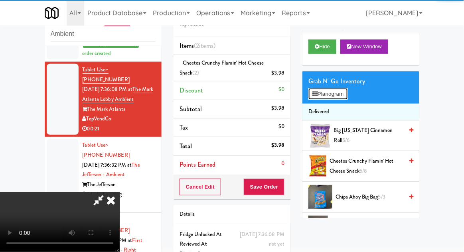
click at [339, 92] on button "Planogram" at bounding box center [327, 94] width 39 height 12
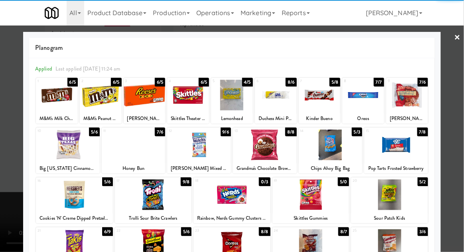
click at [461, 150] on div at bounding box center [232, 126] width 464 height 252
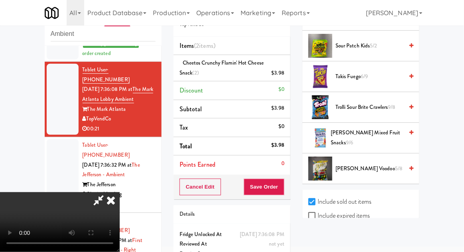
scroll to position [877, 0]
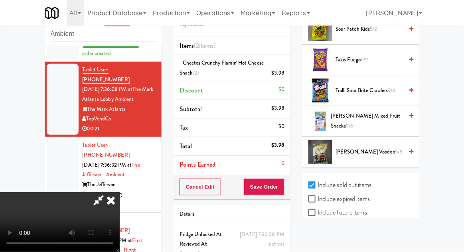
click at [371, 234] on label "Include previous static inventory" at bounding box center [352, 240] width 89 height 12
click at [318, 237] on input "Include previous static inventory" at bounding box center [312, 240] width 9 height 6
checkbox input "true"
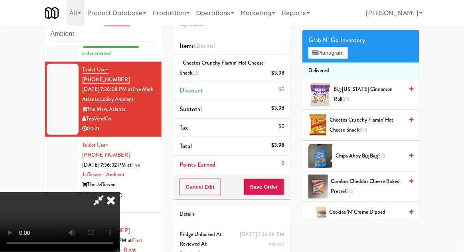
scroll to position [0, 0]
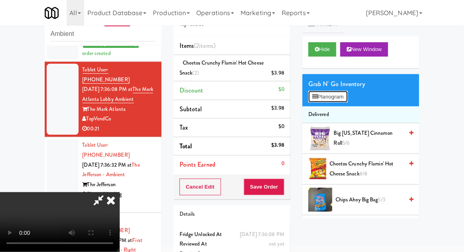
click at [343, 97] on button "Planogram" at bounding box center [327, 97] width 39 height 12
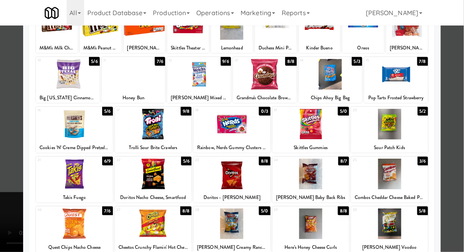
scroll to position [71, 0]
click at [140, 227] on div at bounding box center [153, 224] width 77 height 31
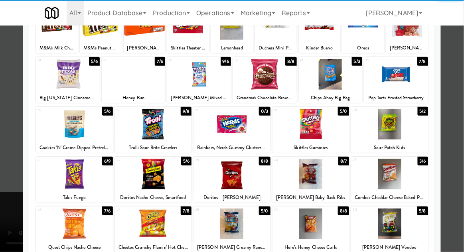
click at [463, 132] on div at bounding box center [232, 126] width 464 height 252
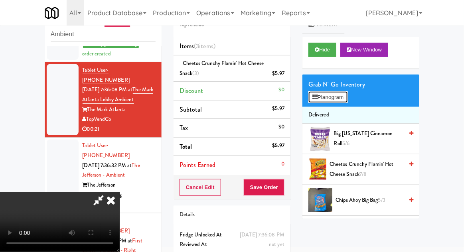
click at [347, 96] on button "Planogram" at bounding box center [327, 97] width 39 height 12
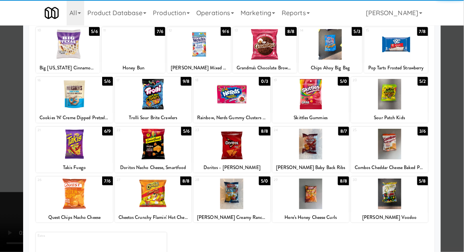
scroll to position [101, 0]
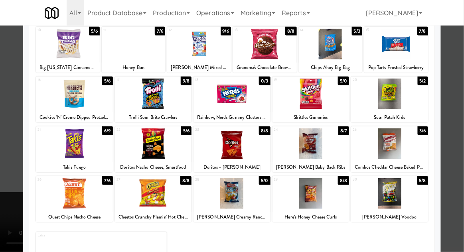
click at [455, 126] on div at bounding box center [232, 126] width 464 height 252
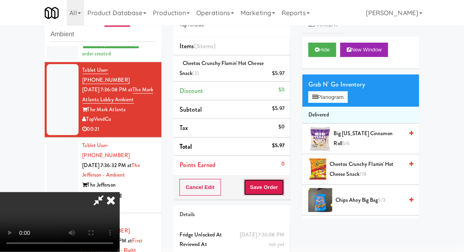
click at [281, 194] on button "Save Order" at bounding box center [264, 187] width 41 height 17
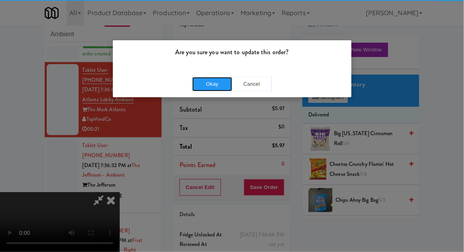
click at [210, 88] on button "Okay" at bounding box center [212, 84] width 40 height 14
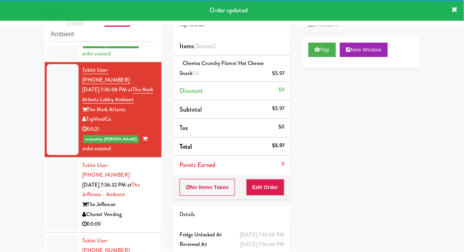
click at [48, 177] on div at bounding box center [63, 195] width 32 height 71
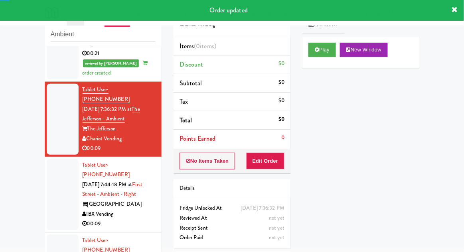
scroll to position [251, 0]
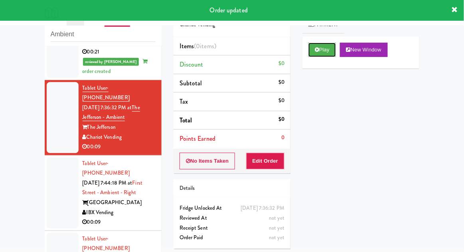
click at [314, 53] on button "Play" at bounding box center [322, 50] width 28 height 14
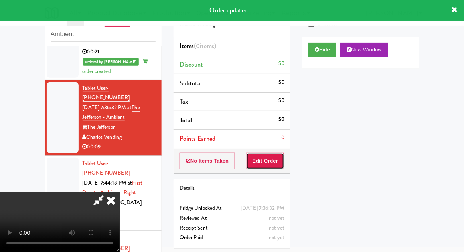
click at [261, 164] on button "Edit Order" at bounding box center [265, 161] width 39 height 17
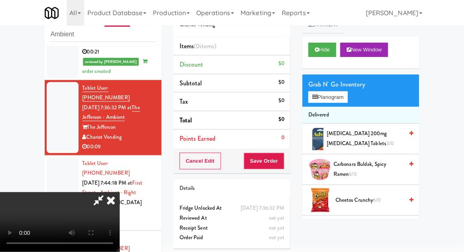
scroll to position [0, 0]
click at [345, 93] on button "Planogram" at bounding box center [327, 97] width 39 height 12
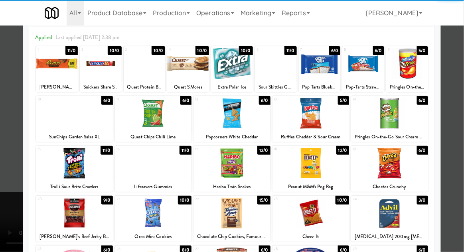
scroll to position [34, 0]
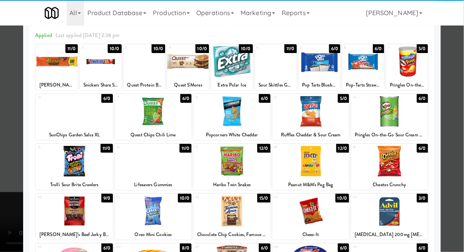
click at [338, 162] on div at bounding box center [310, 161] width 77 height 31
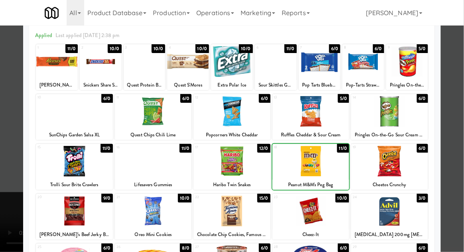
click at [460, 125] on div at bounding box center [232, 126] width 464 height 252
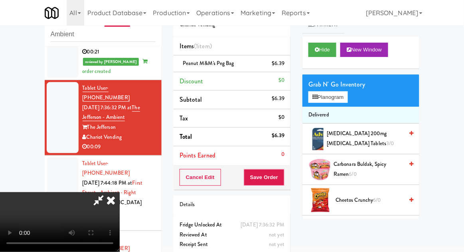
scroll to position [29, 0]
click at [284, 176] on button "Save Order" at bounding box center [264, 177] width 41 height 17
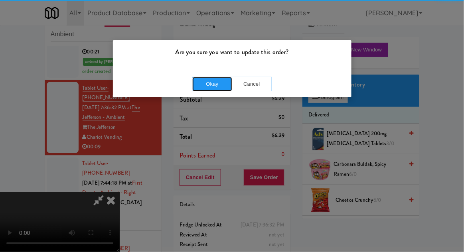
click at [211, 89] on button "Okay" at bounding box center [212, 84] width 40 height 14
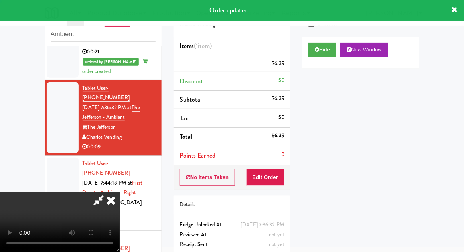
scroll to position [0, 0]
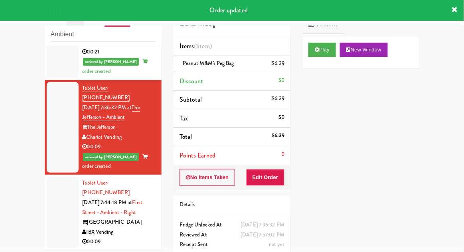
click at [50, 185] on div at bounding box center [63, 212] width 32 height 71
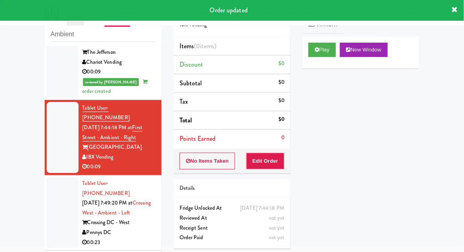
scroll to position [330, 0]
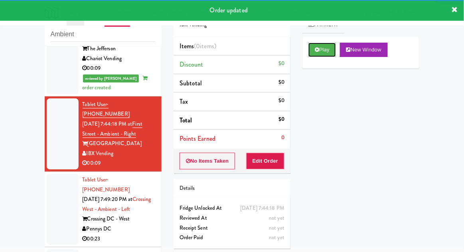
click at [312, 57] on button "Play" at bounding box center [322, 50] width 28 height 14
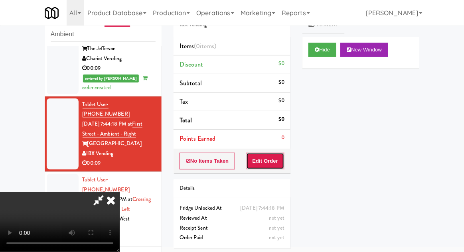
click at [274, 168] on button "Edit Order" at bounding box center [265, 161] width 39 height 17
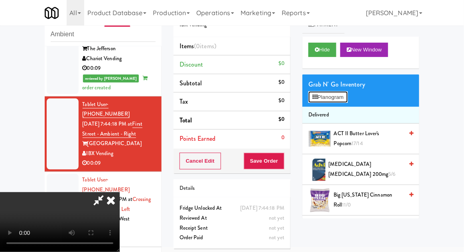
click at [341, 100] on button "Planogram" at bounding box center [327, 97] width 39 height 12
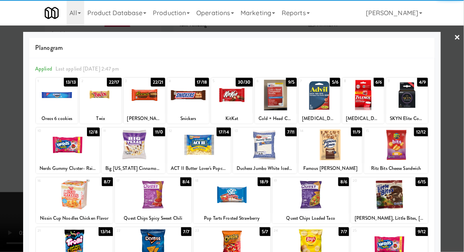
click at [70, 150] on div at bounding box center [68, 145] width 64 height 31
click at [462, 128] on div at bounding box center [232, 126] width 464 height 252
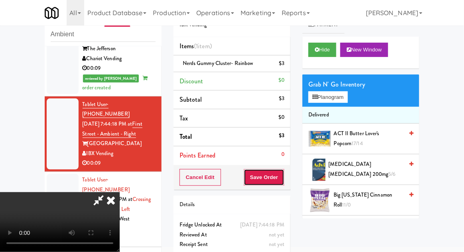
click at [280, 179] on button "Save Order" at bounding box center [264, 177] width 41 height 17
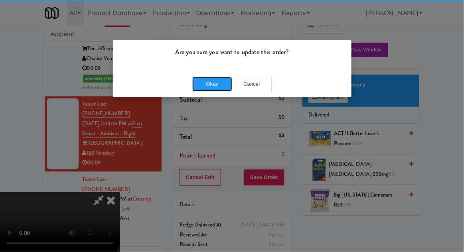
click at [214, 90] on button "Okay" at bounding box center [212, 84] width 40 height 14
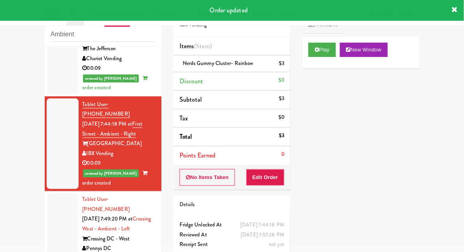
click at [53, 193] on div at bounding box center [63, 228] width 32 height 71
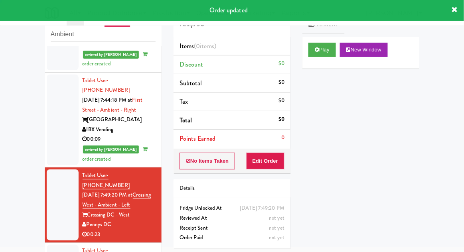
scroll to position [383, 0]
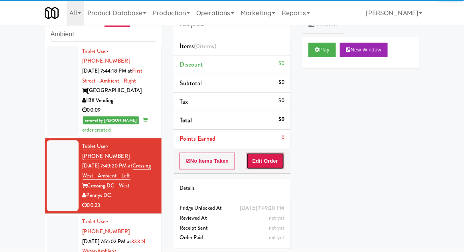
click at [266, 158] on button "Edit Order" at bounding box center [265, 161] width 39 height 17
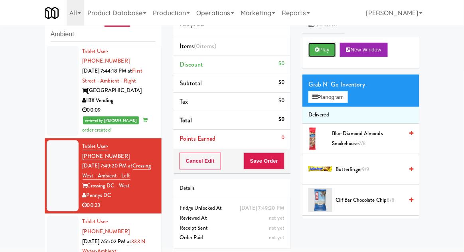
click at [314, 54] on button "Play" at bounding box center [322, 50] width 28 height 14
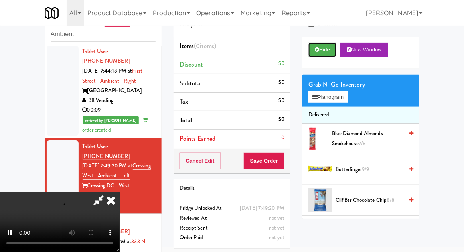
scroll to position [31, 0]
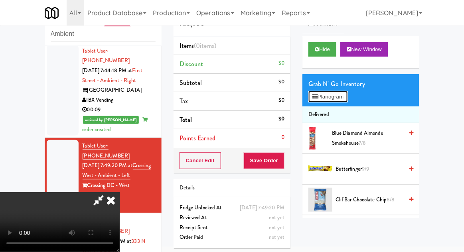
click at [340, 96] on button "Planogram" at bounding box center [327, 97] width 39 height 12
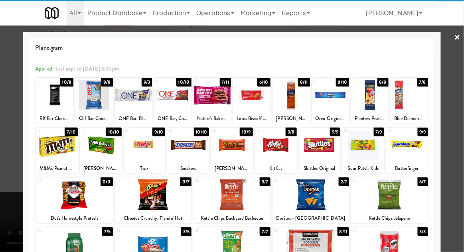
click at [286, 147] on div at bounding box center [276, 145] width 42 height 31
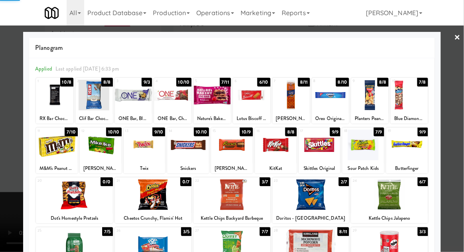
click at [463, 115] on div at bounding box center [232, 126] width 464 height 252
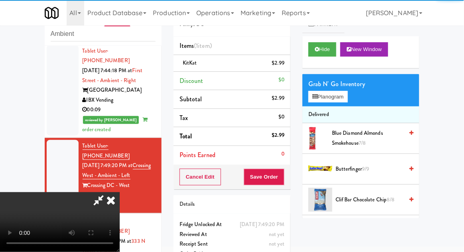
click at [458, 138] on div "inbox reviewed recent all unclear take inventory issue suspicious failed recent…" at bounding box center [232, 144] width 464 height 293
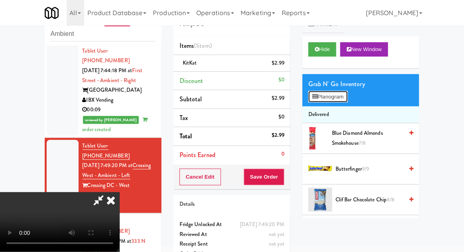
click at [340, 101] on button "Planogram" at bounding box center [327, 97] width 39 height 12
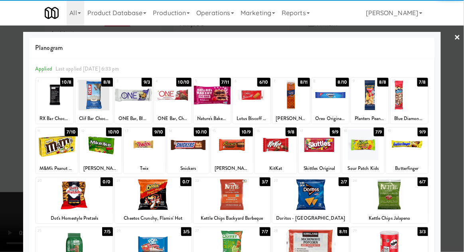
click at [221, 199] on div at bounding box center [231, 194] width 77 height 31
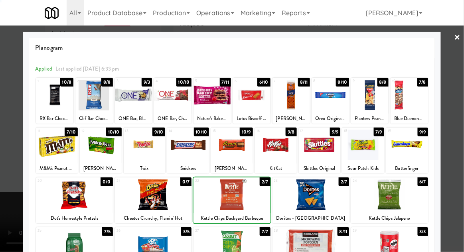
click at [461, 145] on div at bounding box center [232, 126] width 464 height 252
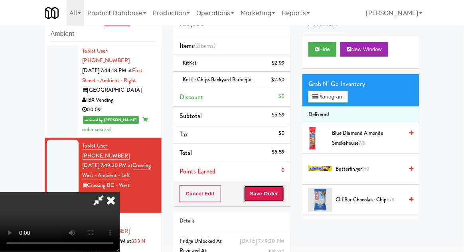
click at [281, 193] on button "Save Order" at bounding box center [264, 193] width 41 height 17
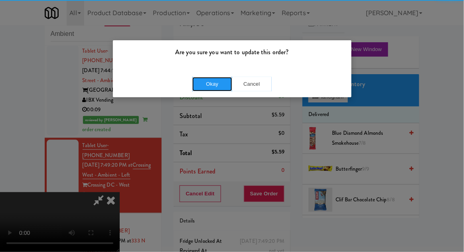
click at [211, 87] on button "Okay" at bounding box center [212, 84] width 40 height 14
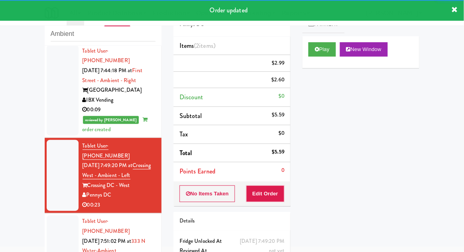
click at [47, 215] on div at bounding box center [63, 250] width 32 height 71
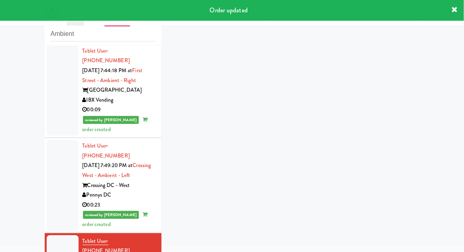
scroll to position [402, 0]
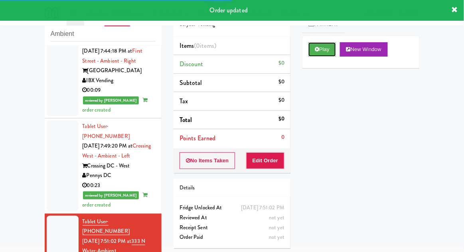
click at [316, 51] on icon at bounding box center [317, 49] width 4 height 5
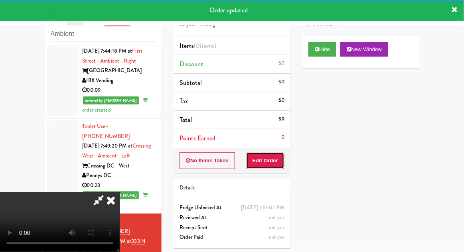
click at [280, 154] on button "Edit Order" at bounding box center [265, 160] width 39 height 17
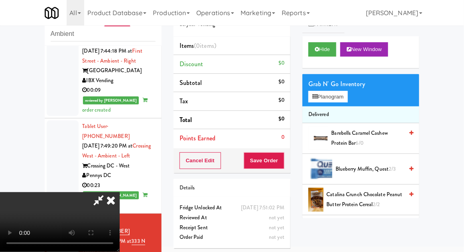
scroll to position [0, 0]
click at [342, 96] on button "Planogram" at bounding box center [327, 97] width 39 height 12
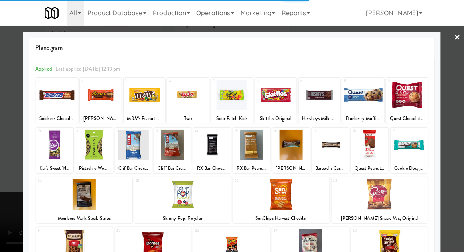
click at [372, 151] on div at bounding box center [369, 145] width 37 height 31
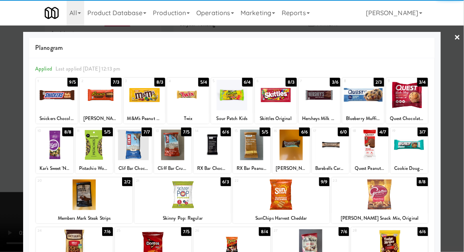
click at [375, 152] on div at bounding box center [369, 145] width 37 height 31
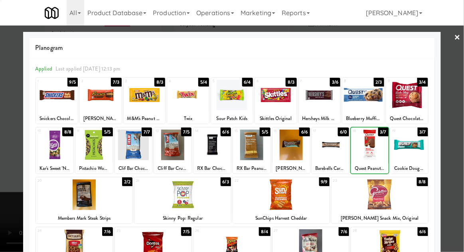
click at [450, 139] on div at bounding box center [232, 126] width 464 height 252
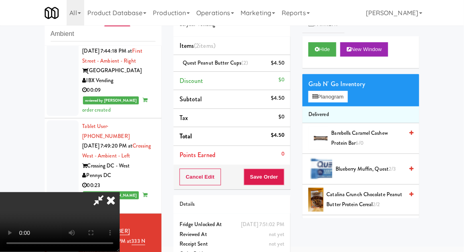
click at [108, 192] on icon at bounding box center [98, 200] width 18 height 16
click at [247, 61] on div "Quest Peanut Butter Cups (2) $4.50" at bounding box center [231, 63] width 105 height 10
click at [283, 61] on link at bounding box center [283, 66] width 7 height 10
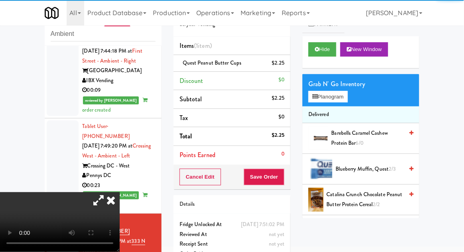
click at [108, 192] on icon at bounding box center [98, 200] width 18 height 16
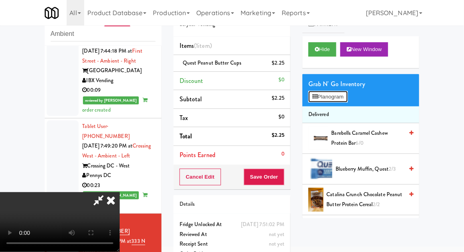
click at [343, 92] on button "Planogram" at bounding box center [327, 97] width 39 height 12
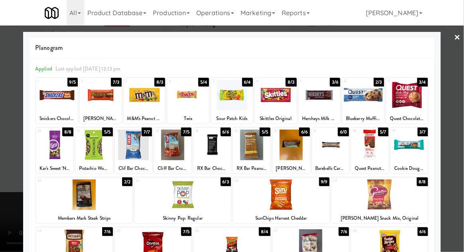
click at [371, 104] on div at bounding box center [363, 95] width 42 height 31
click at [456, 139] on div at bounding box center [232, 126] width 464 height 252
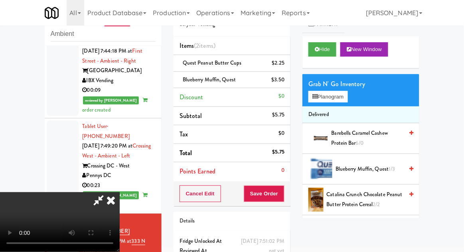
scroll to position [29, 0]
click at [283, 197] on button "Save Order" at bounding box center [264, 193] width 41 height 17
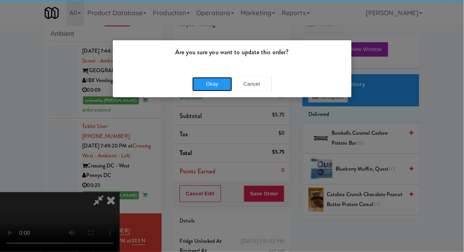
click at [196, 81] on button "Okay" at bounding box center [212, 84] width 40 height 14
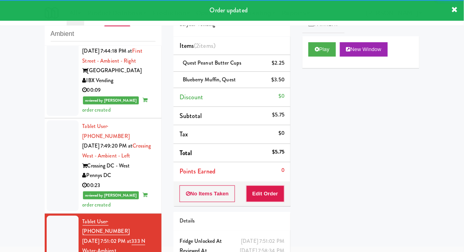
scroll to position [422, 0]
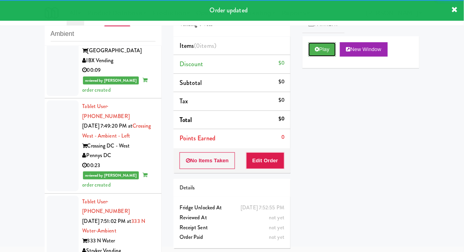
click at [315, 55] on button "Play" at bounding box center [322, 49] width 28 height 14
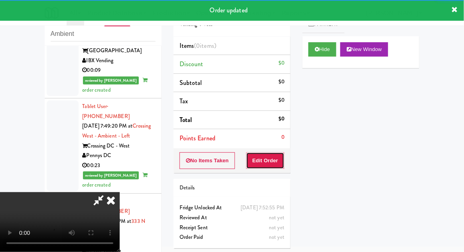
click at [273, 159] on button "Edit Order" at bounding box center [265, 160] width 39 height 17
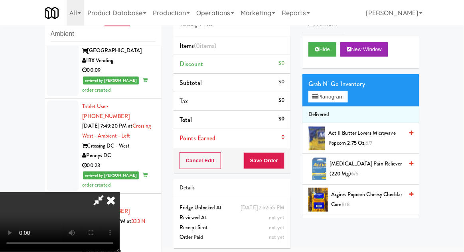
click at [120, 192] on icon at bounding box center [111, 200] width 18 height 16
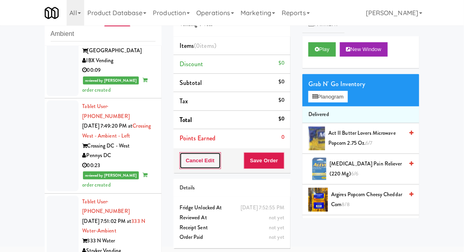
click at [189, 162] on button "Cancel Edit" at bounding box center [199, 160] width 41 height 17
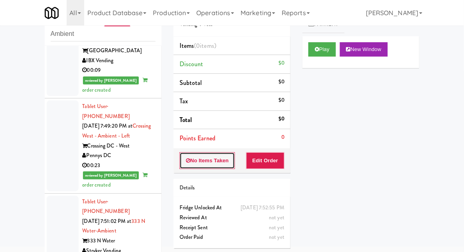
click at [182, 159] on button "No Items Taken" at bounding box center [207, 160] width 56 height 17
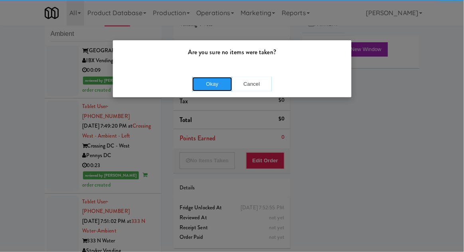
click at [208, 83] on button "Okay" at bounding box center [212, 84] width 40 height 14
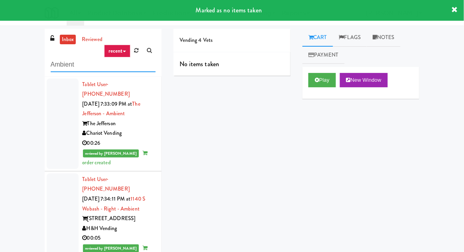
click at [62, 63] on input "Ambient" at bounding box center [103, 64] width 105 height 15
click at [59, 65] on input "Ambient" at bounding box center [103, 64] width 105 height 15
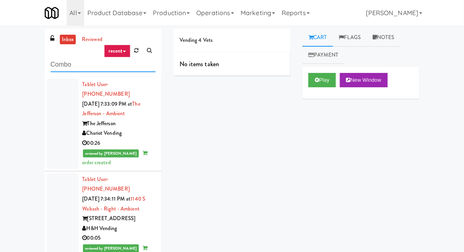
type input "Combo"
click at [25, 43] on div "inbox reviewed recent all unclear take inventory issue suspicious failed recent…" at bounding box center [232, 175] width 464 height 293
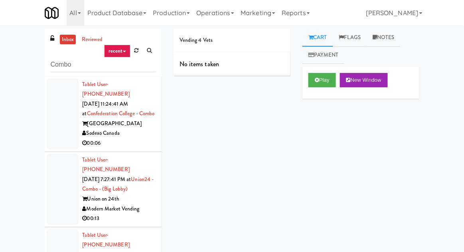
click at [51, 130] on div at bounding box center [63, 114] width 32 height 71
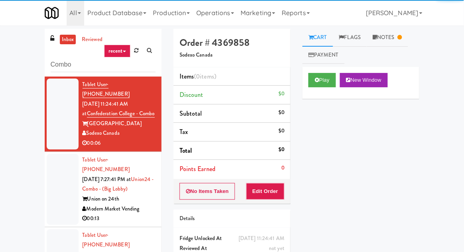
click at [60, 186] on div at bounding box center [63, 189] width 32 height 71
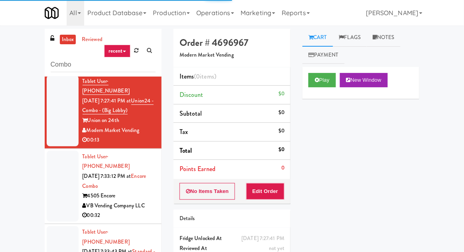
scroll to position [79, 0]
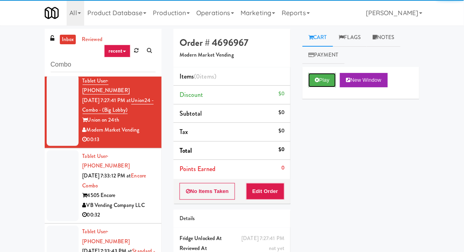
click at [319, 83] on button "Play" at bounding box center [322, 80] width 28 height 14
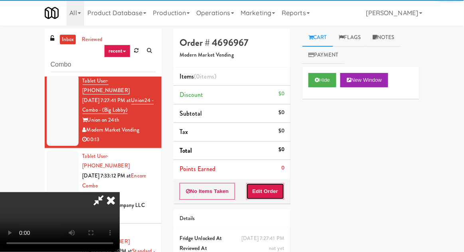
click at [277, 183] on button "Edit Order" at bounding box center [265, 191] width 39 height 17
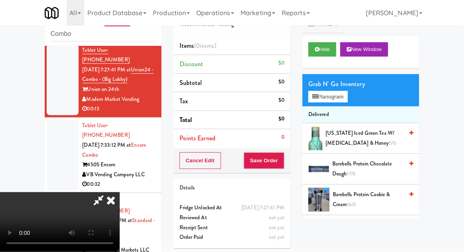
scroll to position [0, 0]
click at [343, 98] on button "Planogram" at bounding box center [327, 97] width 39 height 12
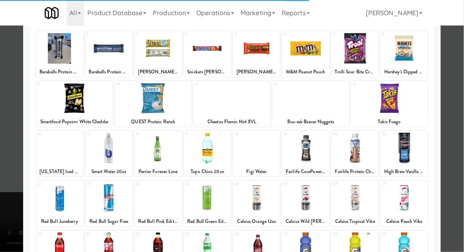
scroll to position [101, 0]
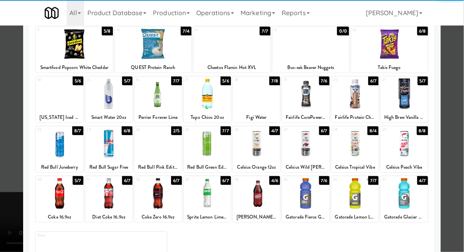
click at [102, 201] on div at bounding box center [108, 193] width 47 height 31
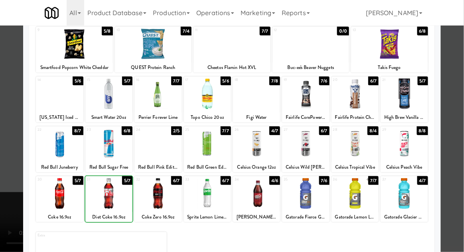
click at [461, 134] on div at bounding box center [232, 126] width 464 height 252
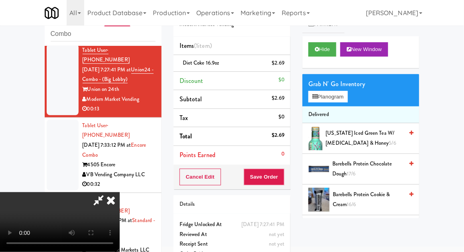
scroll to position [29, 0]
click at [342, 93] on button "Planogram" at bounding box center [327, 97] width 39 height 12
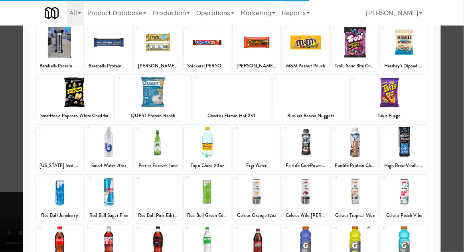
scroll to position [54, 0]
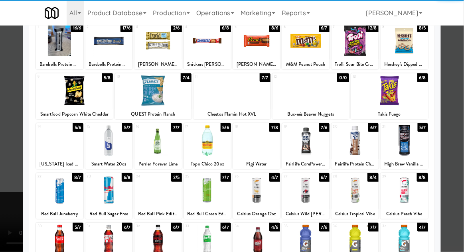
click at [253, 196] on div at bounding box center [256, 190] width 47 height 31
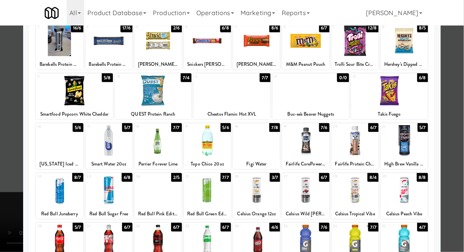
click at [461, 141] on div at bounding box center [232, 126] width 464 height 252
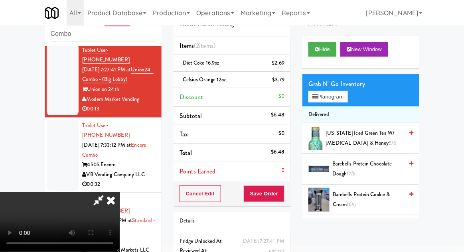
scroll to position [36, 0]
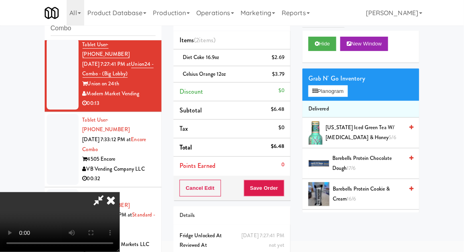
click at [290, 191] on div "Cancel Edit Save Order" at bounding box center [232, 188] width 117 height 25
click at [282, 190] on button "Save Order" at bounding box center [264, 188] width 41 height 17
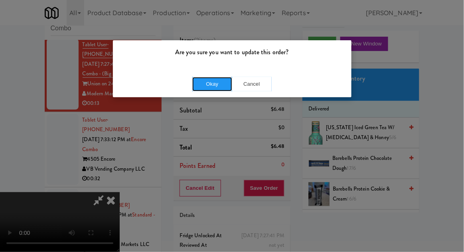
click at [220, 87] on button "Okay" at bounding box center [212, 84] width 40 height 14
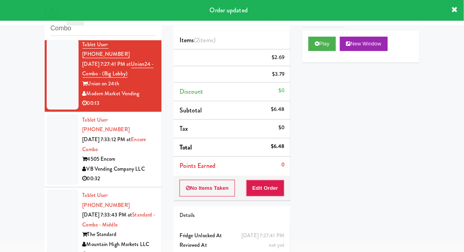
scroll to position [0, 0]
click at [49, 169] on div at bounding box center [63, 149] width 32 height 71
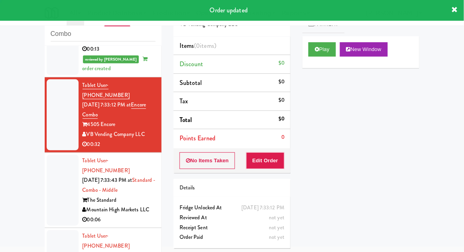
scroll to position [140, 0]
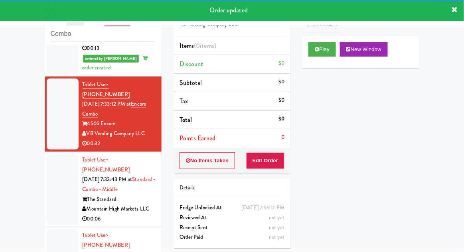
click at [53, 197] on div at bounding box center [63, 189] width 32 height 71
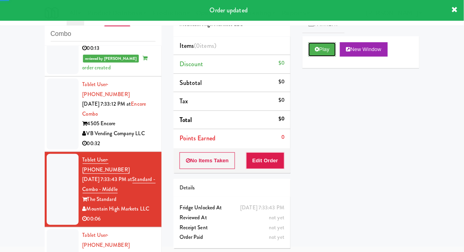
click at [320, 50] on button "Play" at bounding box center [322, 49] width 28 height 14
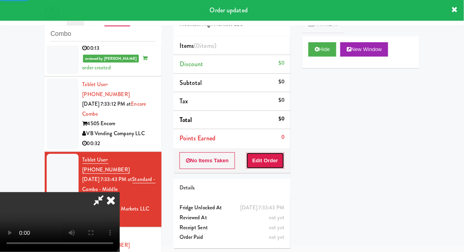
click at [269, 155] on button "Edit Order" at bounding box center [265, 160] width 39 height 17
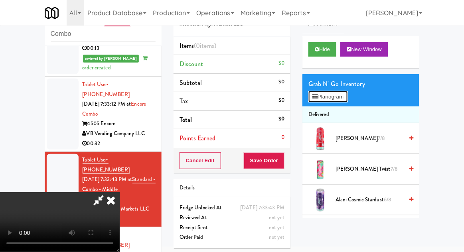
click at [341, 98] on button "Planogram" at bounding box center [327, 97] width 39 height 12
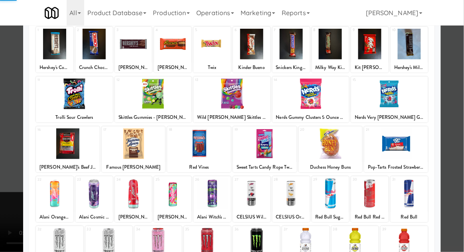
scroll to position [62, 0]
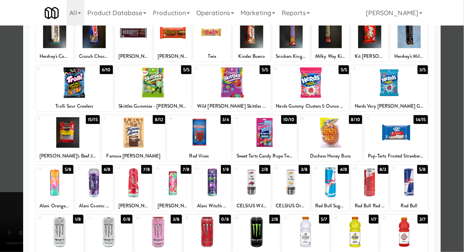
click at [414, 185] on div at bounding box center [408, 182] width 37 height 31
click at [463, 139] on div at bounding box center [232, 126] width 464 height 252
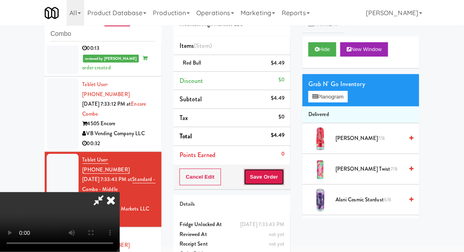
click at [284, 181] on button "Save Order" at bounding box center [264, 177] width 41 height 17
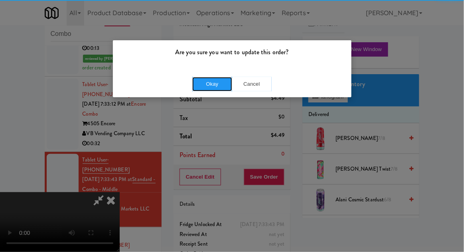
click at [213, 87] on button "Okay" at bounding box center [212, 84] width 40 height 14
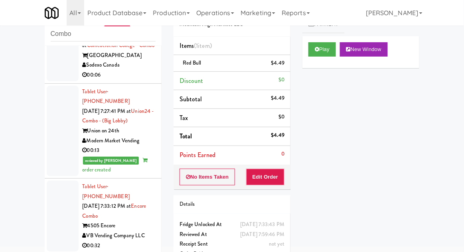
scroll to position [70, 0]
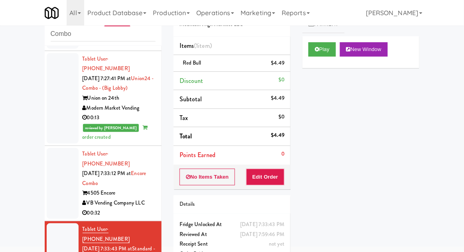
click at [59, 174] on div at bounding box center [63, 183] width 32 height 71
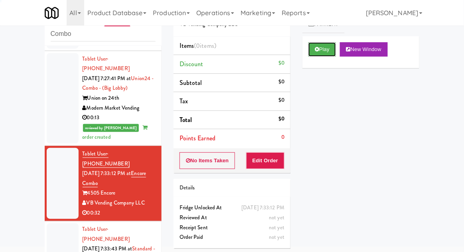
click at [314, 50] on button "Play" at bounding box center [322, 49] width 28 height 14
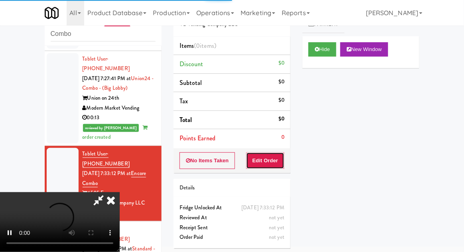
click at [272, 157] on button "Edit Order" at bounding box center [265, 160] width 39 height 17
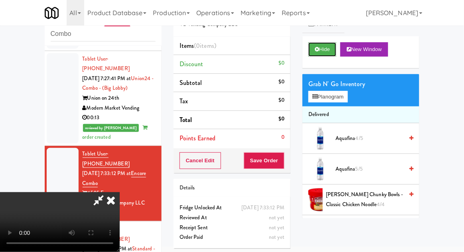
click at [324, 49] on button "Hide" at bounding box center [322, 49] width 28 height 14
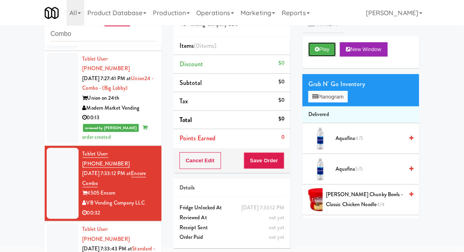
click at [322, 49] on button "Play" at bounding box center [322, 49] width 28 height 14
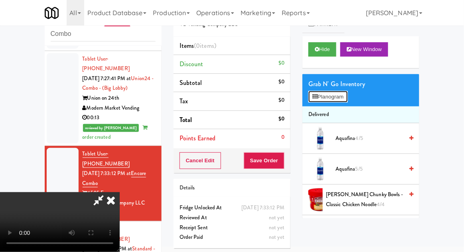
click at [345, 101] on button "Planogram" at bounding box center [327, 97] width 39 height 12
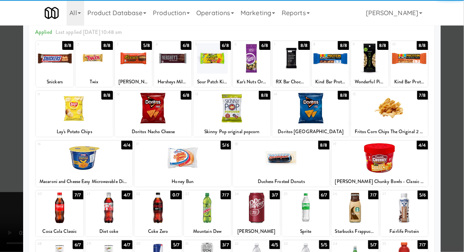
scroll to position [38, 0]
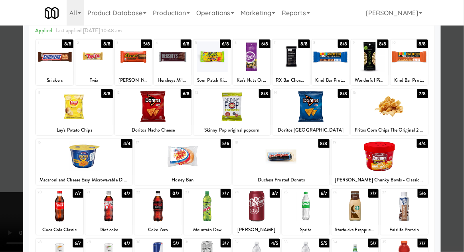
click at [409, 203] on div at bounding box center [404, 206] width 47 height 31
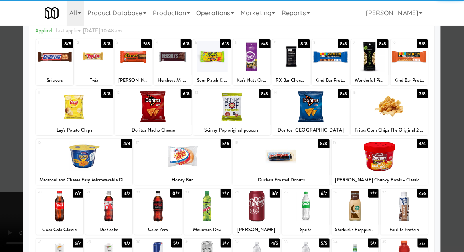
click at [458, 180] on div at bounding box center [232, 126] width 464 height 252
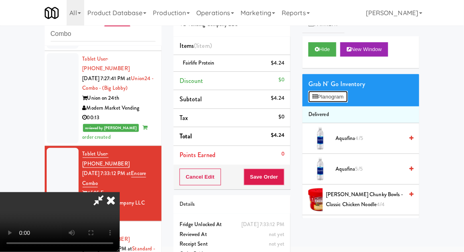
click at [345, 101] on button "Planogram" at bounding box center [327, 97] width 39 height 12
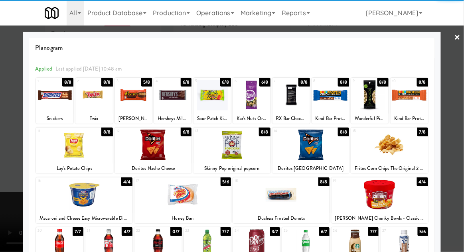
click at [173, 100] on div at bounding box center [172, 95] width 37 height 31
click at [461, 145] on div at bounding box center [232, 126] width 464 height 252
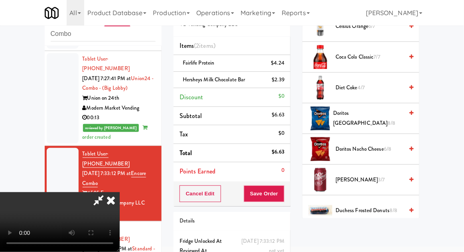
scroll to position [234, 0]
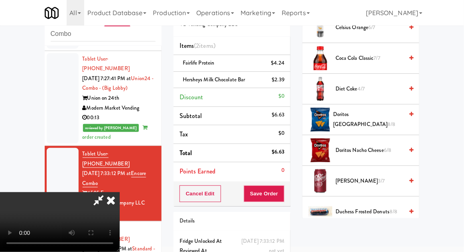
click at [387, 152] on span "6/8" at bounding box center [388, 150] width 8 height 8
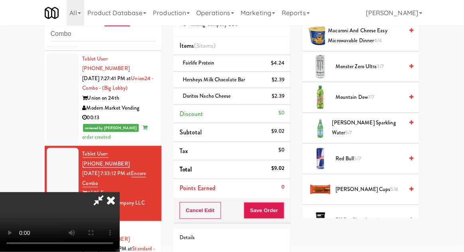
scroll to position [709, 0]
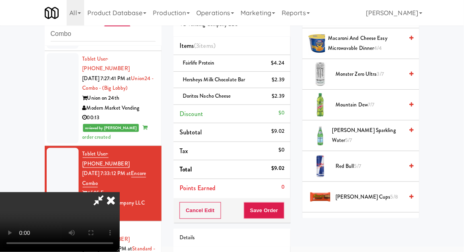
click at [393, 128] on span "[PERSON_NAME] Sparkling Water 5/7" at bounding box center [367, 136] width 71 height 20
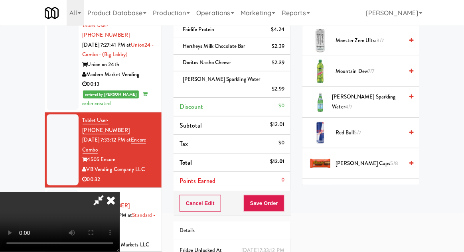
scroll to position [69, 0]
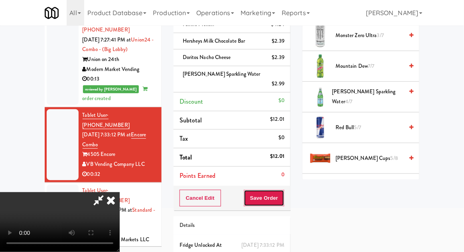
click at [279, 190] on button "Save Order" at bounding box center [264, 198] width 41 height 17
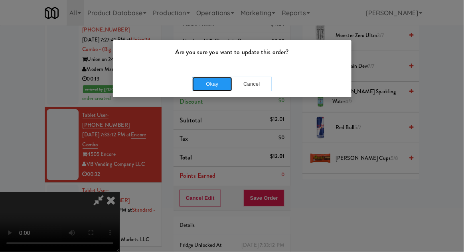
click at [211, 87] on button "Okay" at bounding box center [212, 84] width 40 height 14
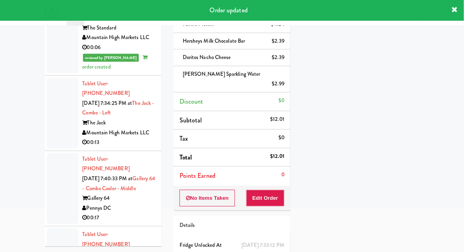
scroll to position [292, 0]
click at [55, 112] on div at bounding box center [63, 112] width 32 height 71
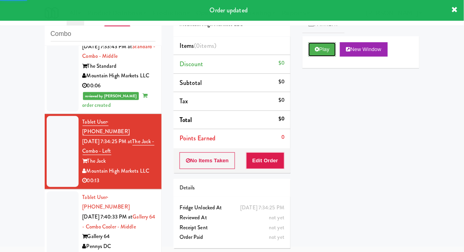
click at [317, 53] on button "Play" at bounding box center [322, 49] width 28 height 14
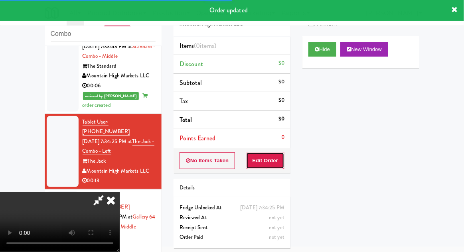
click at [268, 164] on button "Edit Order" at bounding box center [265, 160] width 39 height 17
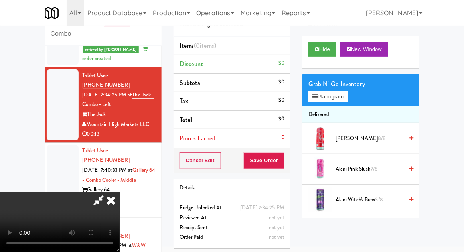
scroll to position [29, 0]
click at [347, 97] on button "Planogram" at bounding box center [327, 97] width 39 height 12
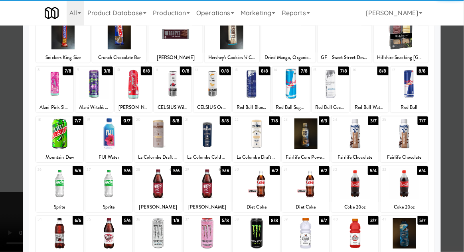
scroll to position [61, 0]
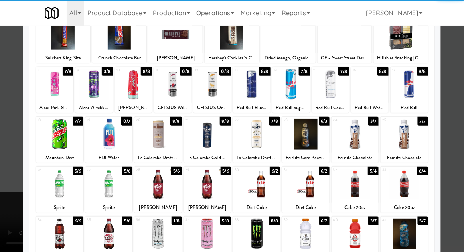
click at [112, 192] on div at bounding box center [108, 184] width 47 height 31
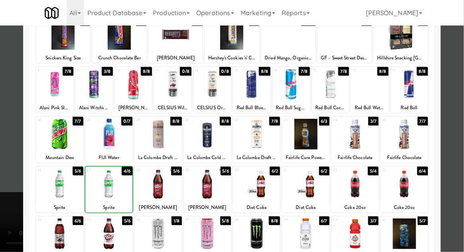
click at [460, 141] on div at bounding box center [232, 126] width 464 height 252
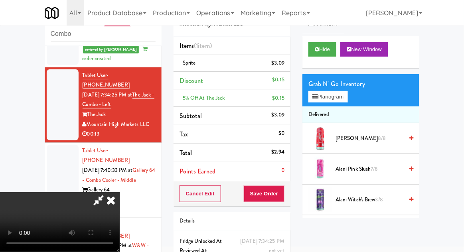
scroll to position [36, 0]
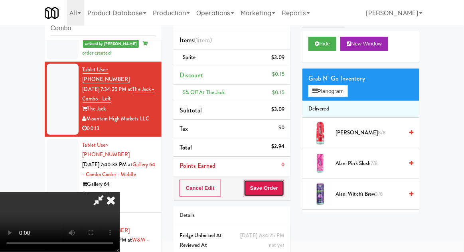
click at [284, 189] on button "Save Order" at bounding box center [264, 188] width 41 height 17
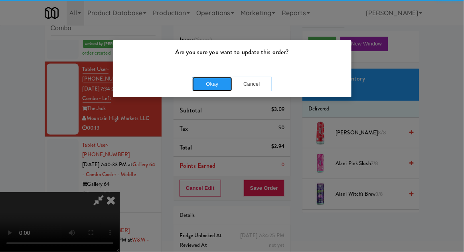
click at [211, 83] on button "Okay" at bounding box center [212, 84] width 40 height 14
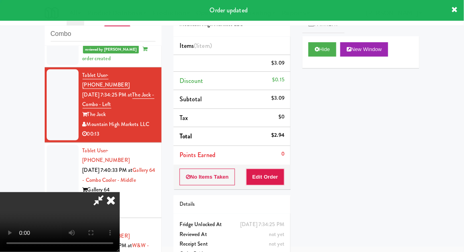
scroll to position [0, 0]
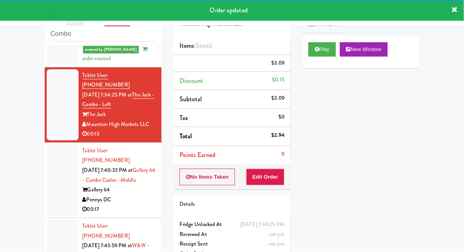
click at [53, 178] on div at bounding box center [63, 180] width 32 height 71
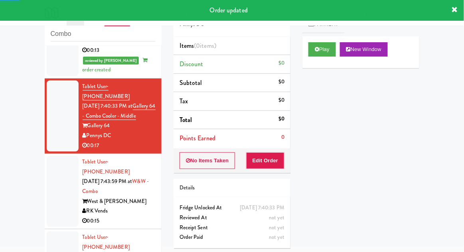
scroll to position [424, 0]
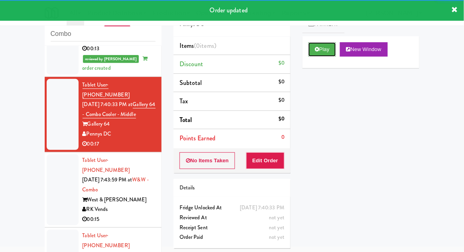
click at [316, 51] on icon at bounding box center [317, 49] width 4 height 5
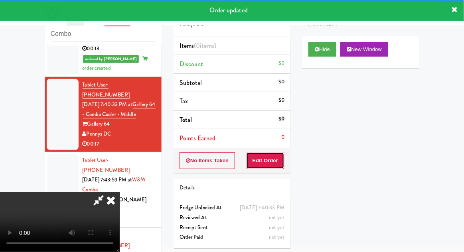
click at [277, 159] on button "Edit Order" at bounding box center [265, 160] width 39 height 17
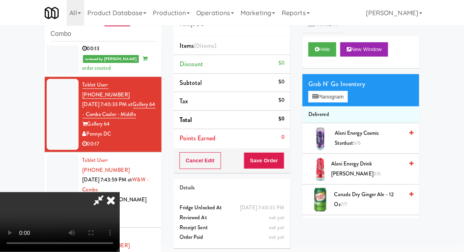
scroll to position [0, 0]
click at [344, 97] on button "Planogram" at bounding box center [327, 97] width 39 height 12
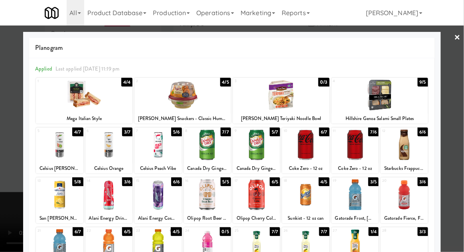
click at [260, 148] on div at bounding box center [256, 145] width 47 height 31
click at [460, 149] on div at bounding box center [232, 126] width 464 height 252
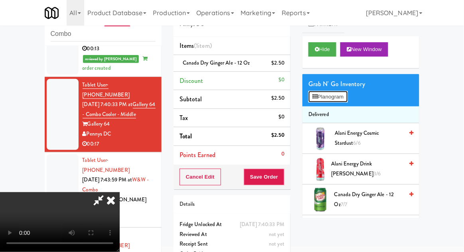
click at [344, 101] on button "Planogram" at bounding box center [327, 97] width 39 height 12
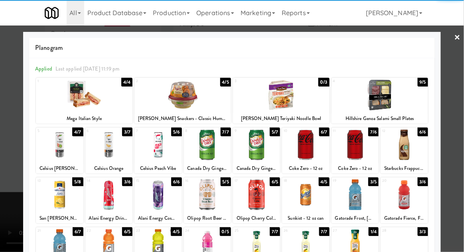
click at [259, 144] on div at bounding box center [256, 145] width 47 height 31
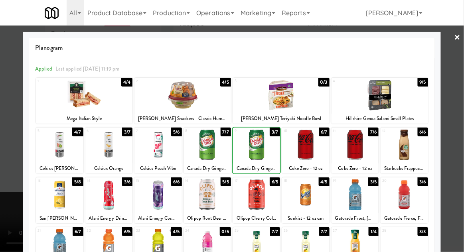
click at [460, 156] on div at bounding box center [232, 126] width 464 height 252
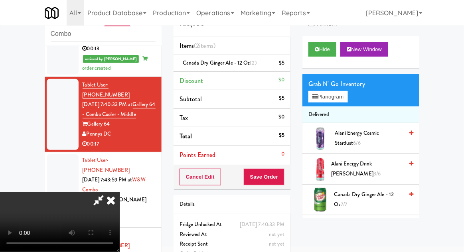
click at [108, 192] on icon at bounding box center [98, 200] width 18 height 16
click at [218, 64] on span "Canada Dry Ginger Ale - 12 oz (2)" at bounding box center [220, 63] width 74 height 8
click at [284, 65] on icon at bounding box center [285, 65] width 4 height 5
click at [283, 65] on icon at bounding box center [285, 65] width 4 height 5
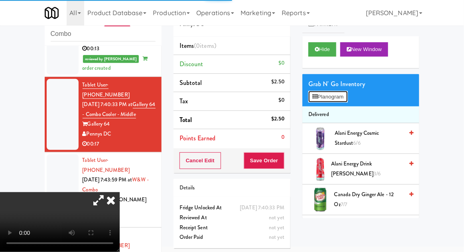
click at [321, 98] on button "Planogram" at bounding box center [327, 97] width 39 height 12
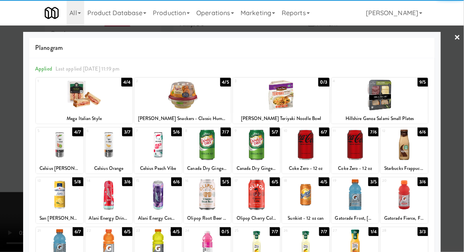
click at [207, 145] on div at bounding box center [207, 145] width 47 height 31
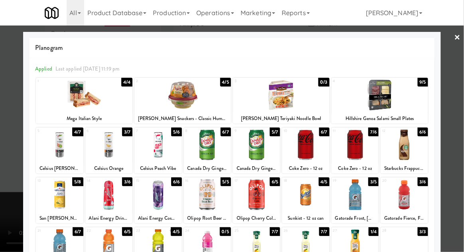
click at [255, 149] on div at bounding box center [256, 145] width 47 height 31
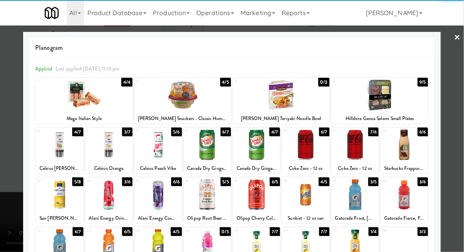
click at [461, 141] on div at bounding box center [232, 126] width 464 height 252
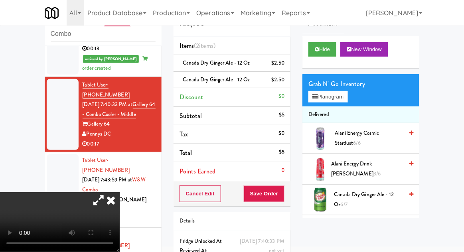
scroll to position [36, 0]
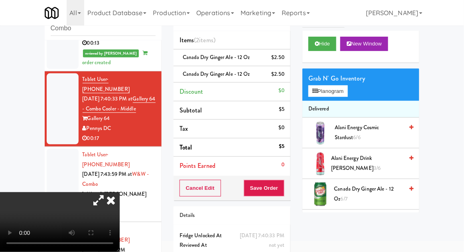
click at [108, 192] on icon at bounding box center [98, 200] width 18 height 16
click at [347, 91] on button "Planogram" at bounding box center [327, 91] width 39 height 12
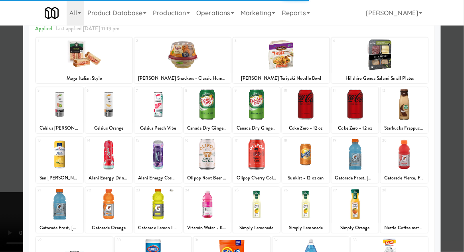
scroll to position [44, 0]
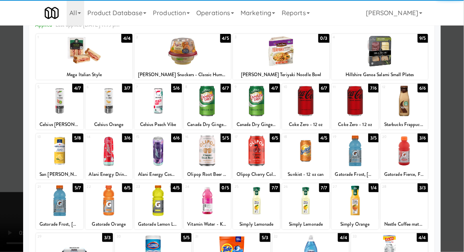
click at [55, 201] on div at bounding box center [59, 200] width 47 height 31
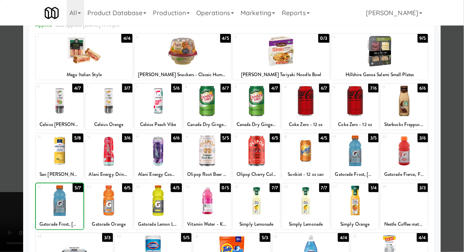
click at [461, 139] on div at bounding box center [232, 126] width 464 height 252
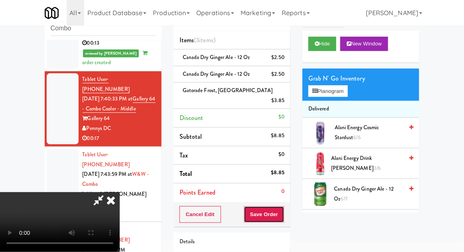
click at [283, 206] on button "Save Order" at bounding box center [264, 214] width 41 height 17
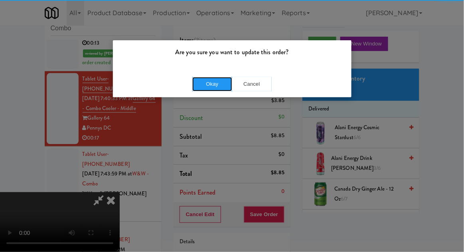
click at [214, 85] on button "Okay" at bounding box center [212, 84] width 40 height 14
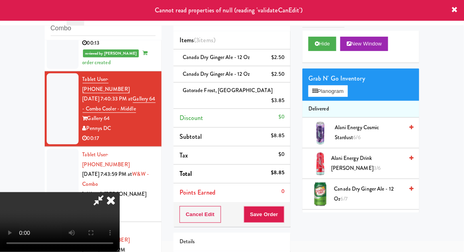
click at [120, 192] on icon at bounding box center [111, 200] width 18 height 16
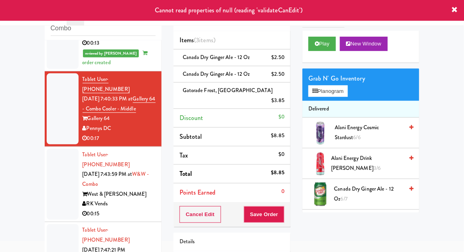
click at [56, 159] on div at bounding box center [63, 184] width 32 height 71
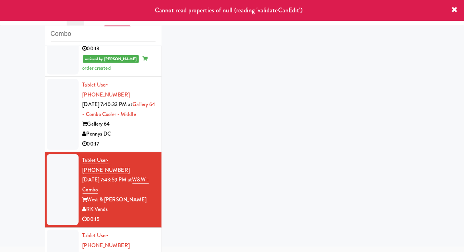
click at [49, 105] on div at bounding box center [63, 114] width 32 height 71
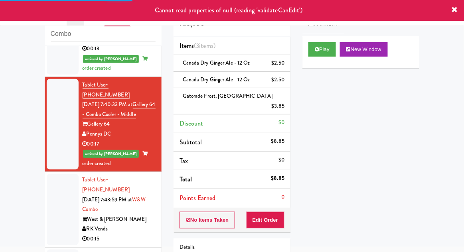
click at [51, 180] on div at bounding box center [63, 209] width 32 height 71
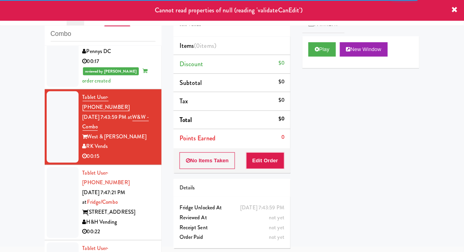
scroll to position [509, 0]
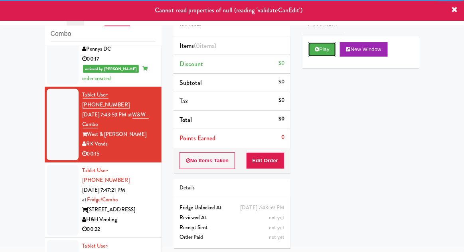
click at [312, 55] on button "Play" at bounding box center [322, 49] width 28 height 14
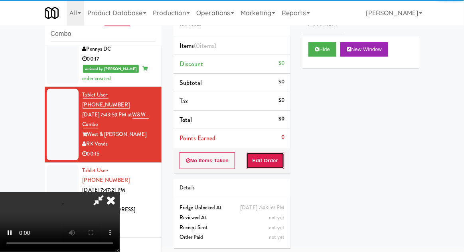
click at [274, 157] on button "Edit Order" at bounding box center [265, 160] width 39 height 17
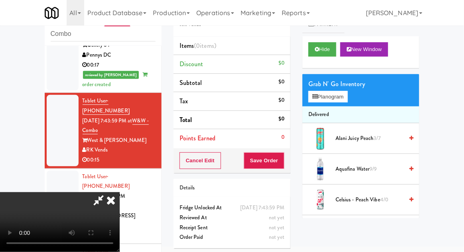
scroll to position [29, 0]
click at [346, 96] on button "Planogram" at bounding box center [327, 97] width 39 height 12
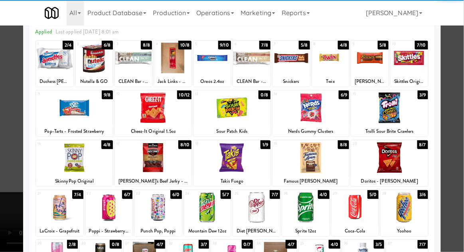
scroll to position [71, 0]
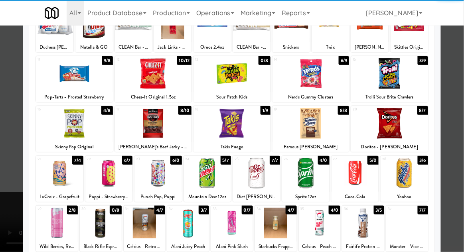
click at [201, 231] on div at bounding box center [188, 223] width 42 height 31
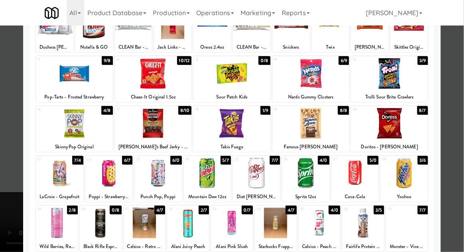
click at [459, 146] on div at bounding box center [232, 126] width 464 height 252
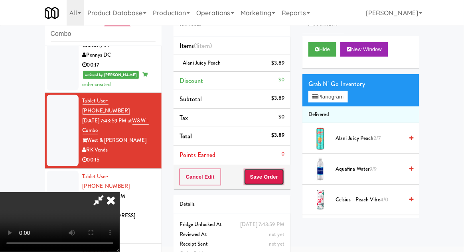
click at [284, 181] on button "Save Order" at bounding box center [264, 177] width 41 height 17
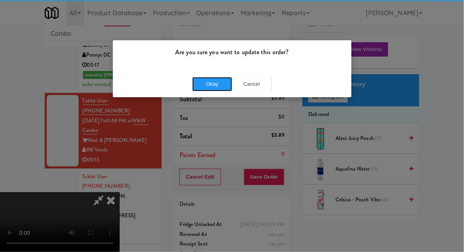
click at [203, 77] on button "Okay" at bounding box center [212, 84] width 40 height 14
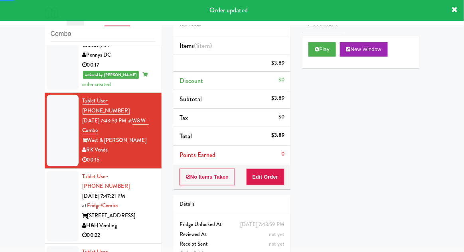
click at [50, 171] on div at bounding box center [63, 206] width 32 height 71
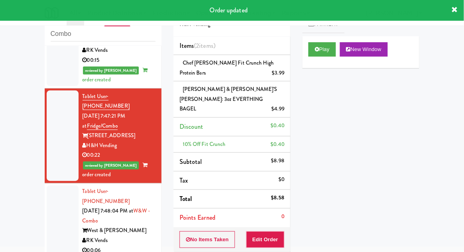
click at [59, 185] on div at bounding box center [63, 220] width 32 height 71
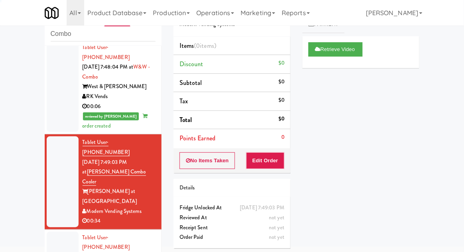
scroll to position [749, 0]
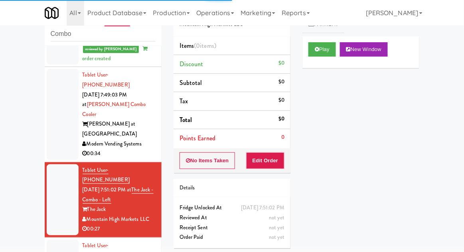
scroll to position [818, 0]
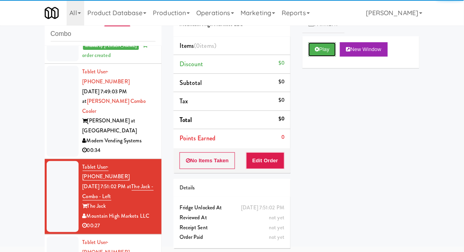
click at [321, 51] on button "Play" at bounding box center [322, 49] width 28 height 14
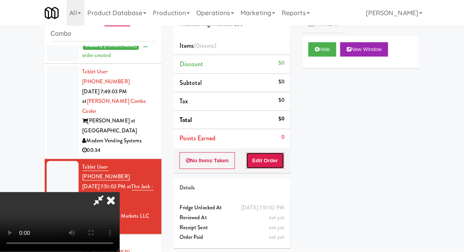
click at [270, 152] on button "Edit Order" at bounding box center [265, 160] width 39 height 17
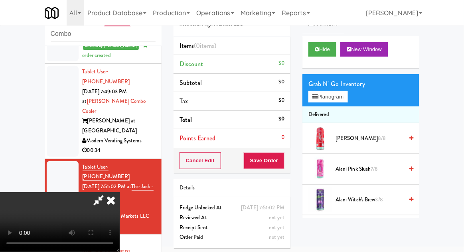
scroll to position [0, 0]
click at [347, 91] on button "Planogram" at bounding box center [327, 97] width 39 height 12
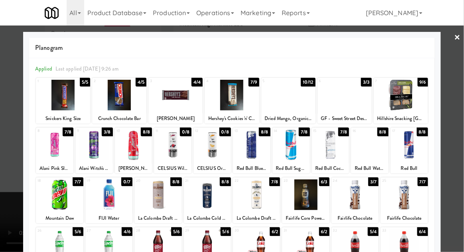
click at [292, 102] on div at bounding box center [288, 95] width 54 height 31
click at [462, 139] on div at bounding box center [232, 126] width 464 height 252
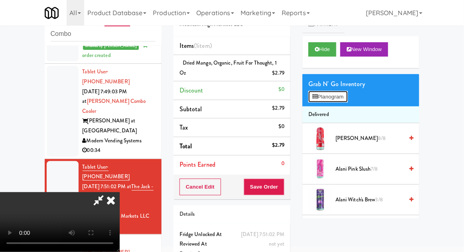
click at [337, 95] on button "Planogram" at bounding box center [327, 97] width 39 height 12
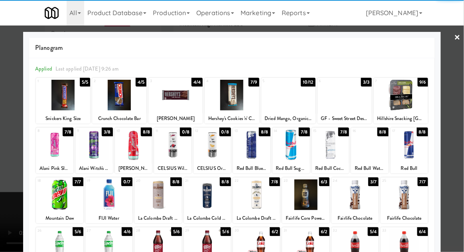
click at [342, 100] on div at bounding box center [345, 95] width 54 height 31
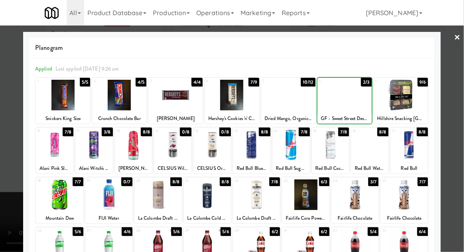
click at [461, 139] on div at bounding box center [232, 126] width 464 height 252
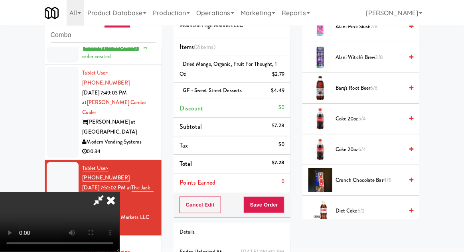
scroll to position [33, 0]
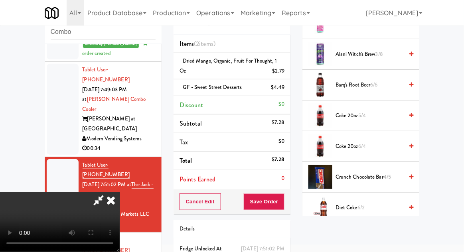
click at [380, 175] on span "Crunch Chocolate Bar 4/5" at bounding box center [369, 177] width 68 height 10
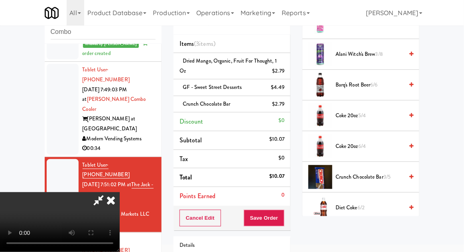
scroll to position [29, 0]
click at [282, 215] on button "Save Order" at bounding box center [264, 218] width 41 height 17
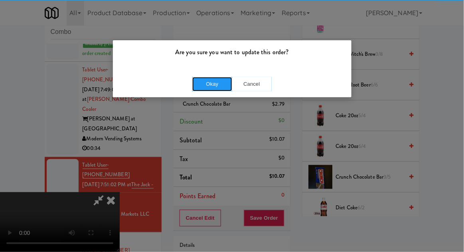
click at [210, 87] on button "Okay" at bounding box center [212, 84] width 40 height 14
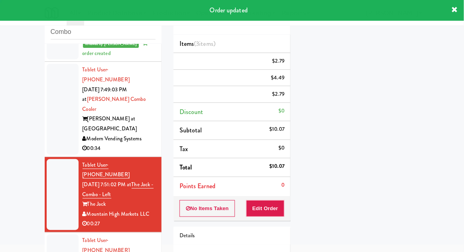
scroll to position [0, 0]
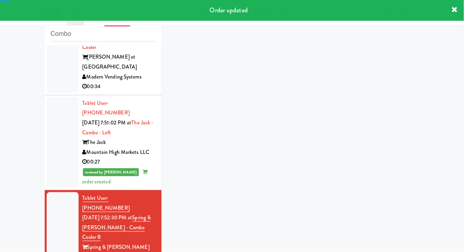
scroll to position [884, 0]
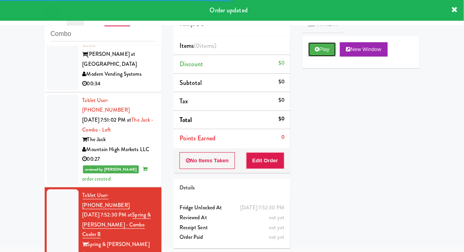
click at [314, 45] on button "Play" at bounding box center [322, 49] width 28 height 14
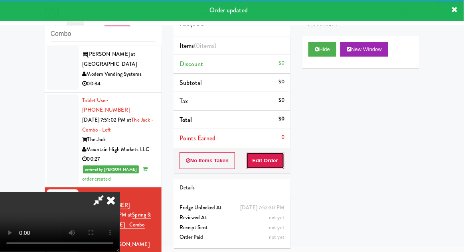
click at [270, 159] on button "Edit Order" at bounding box center [265, 160] width 39 height 17
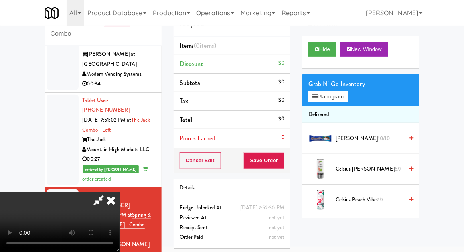
scroll to position [29, 0]
click at [340, 98] on button "Planogram" at bounding box center [327, 97] width 39 height 12
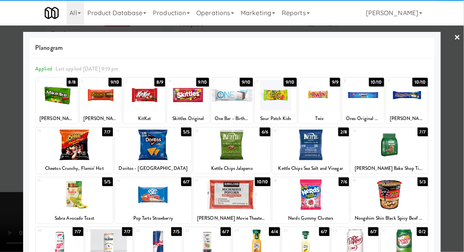
click at [61, 152] on div at bounding box center [74, 145] width 77 height 31
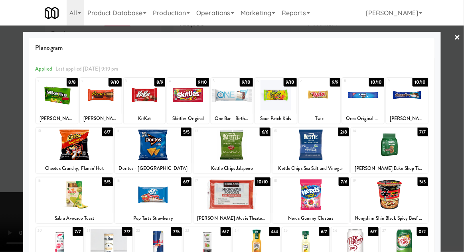
click at [460, 126] on div at bounding box center [232, 126] width 464 height 252
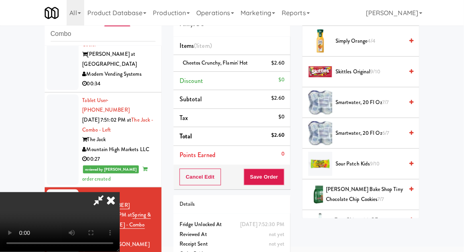
scroll to position [898, 0]
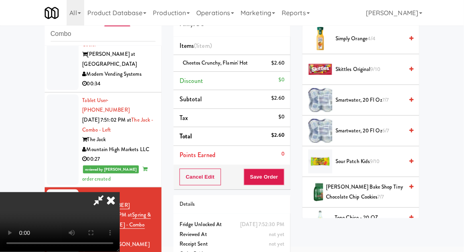
click at [383, 162] on span "Sour Patch Kids 9/10" at bounding box center [369, 162] width 68 height 10
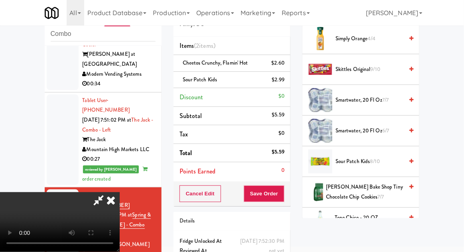
scroll to position [36, 0]
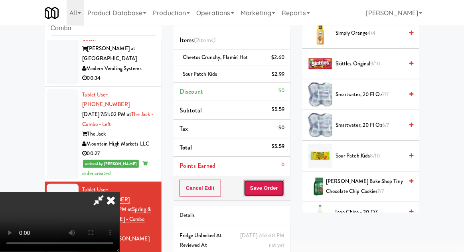
click at [284, 191] on button "Save Order" at bounding box center [264, 188] width 41 height 17
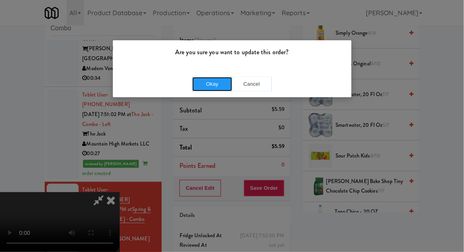
click at [205, 90] on button "Okay" at bounding box center [212, 84] width 40 height 14
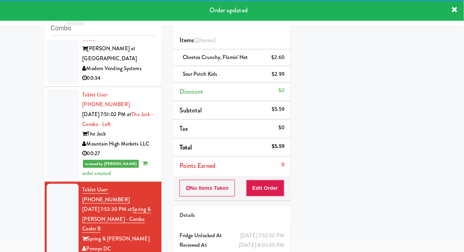
scroll to position [904, 0]
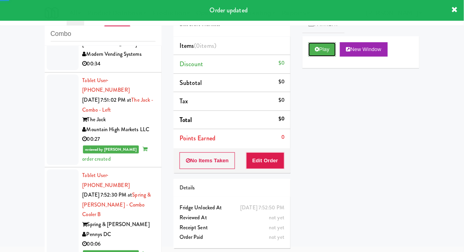
click at [314, 55] on button "Play" at bounding box center [322, 49] width 28 height 14
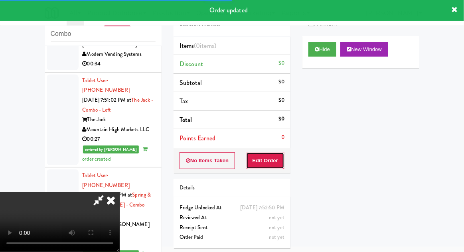
click at [272, 158] on button "Edit Order" at bounding box center [265, 160] width 39 height 17
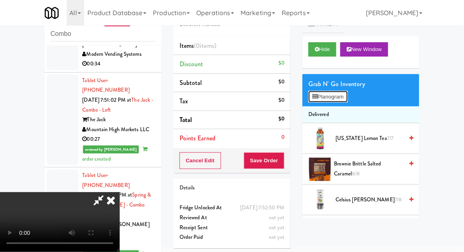
click at [345, 99] on button "Planogram" at bounding box center [327, 97] width 39 height 12
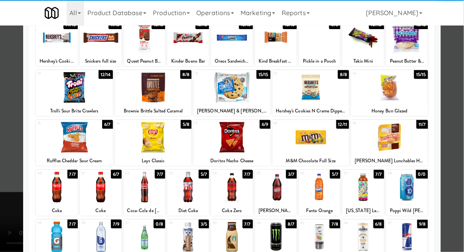
scroll to position [57, 0]
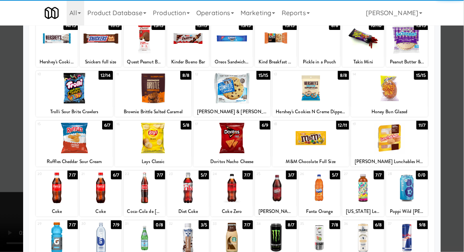
click at [102, 193] on div at bounding box center [101, 188] width 42 height 31
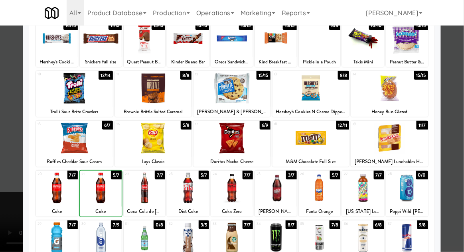
click at [458, 133] on div at bounding box center [232, 126] width 464 height 252
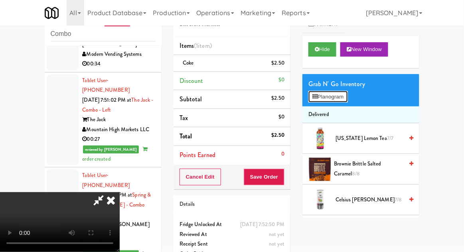
click at [341, 92] on button "Planogram" at bounding box center [327, 97] width 39 height 12
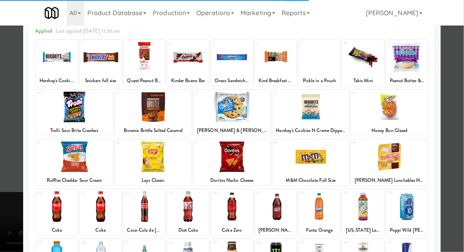
scroll to position [39, 0]
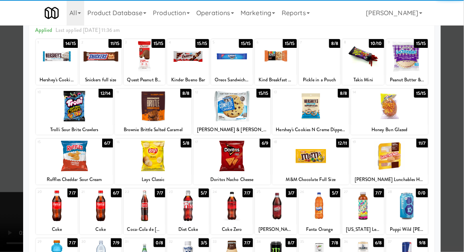
click at [105, 211] on div at bounding box center [101, 206] width 42 height 31
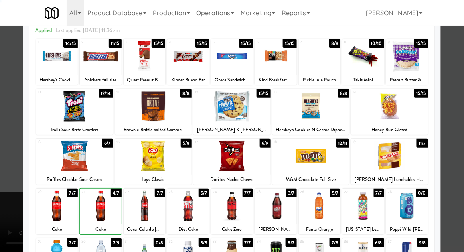
click at [461, 136] on div at bounding box center [232, 126] width 464 height 252
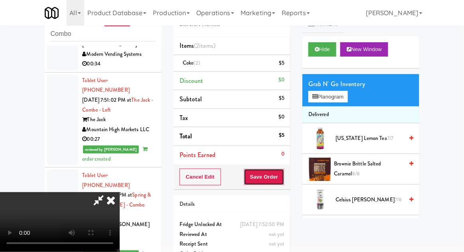
click at [282, 182] on button "Save Order" at bounding box center [264, 177] width 41 height 17
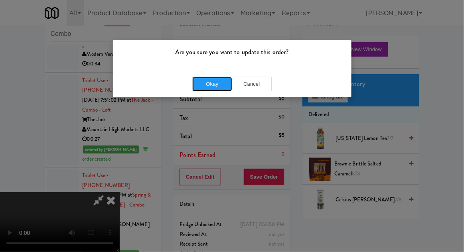
click at [211, 85] on button "Okay" at bounding box center [212, 84] width 40 height 14
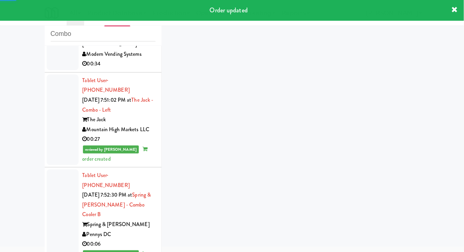
scroll to position [924, 0]
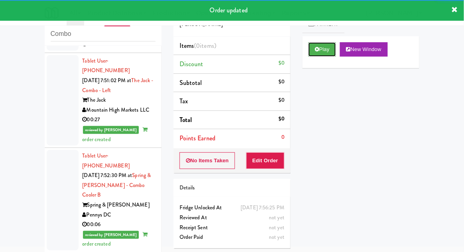
click at [318, 55] on button "Play" at bounding box center [322, 49] width 28 height 14
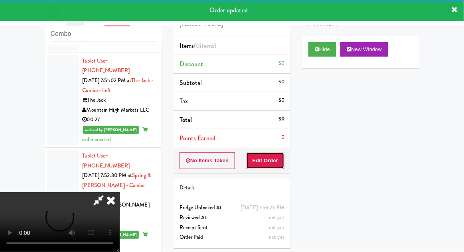
click at [274, 162] on button "Edit Order" at bounding box center [265, 160] width 39 height 17
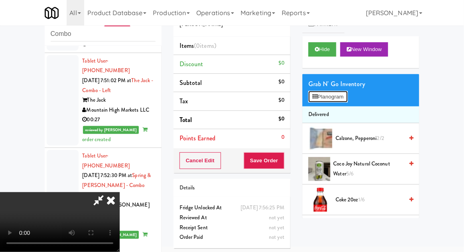
click at [344, 102] on button "Planogram" at bounding box center [327, 97] width 39 height 12
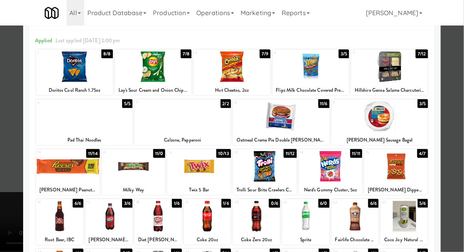
scroll to position [30, 0]
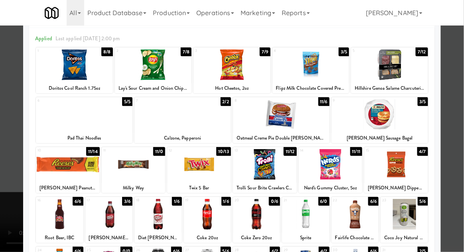
click at [120, 177] on div at bounding box center [134, 164] width 64 height 31
click at [461, 124] on div at bounding box center [232, 126] width 464 height 252
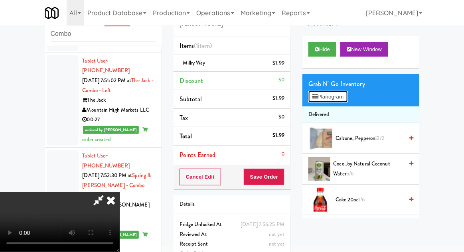
click at [344, 94] on button "Planogram" at bounding box center [327, 97] width 39 height 12
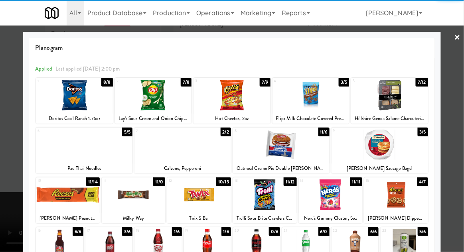
click at [318, 143] on div at bounding box center [281, 145] width 97 height 31
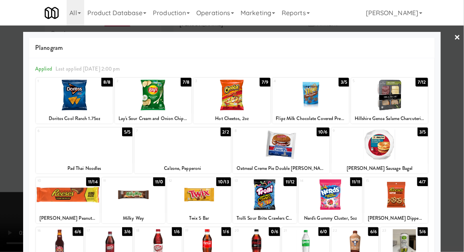
click at [454, 153] on div at bounding box center [232, 126] width 464 height 252
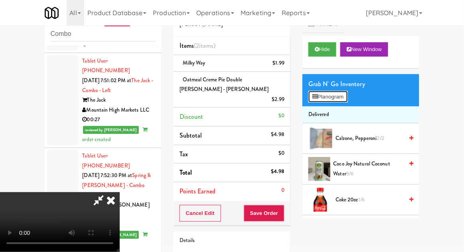
click at [340, 94] on button "Planogram" at bounding box center [327, 97] width 39 height 12
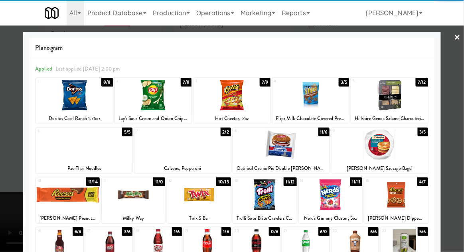
click at [459, 140] on div at bounding box center [232, 126] width 464 height 252
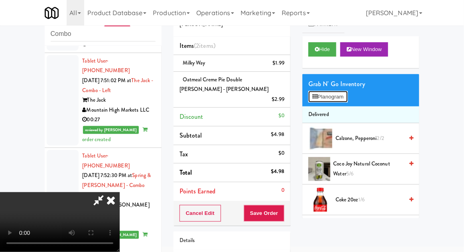
click at [340, 101] on button "Planogram" at bounding box center [327, 97] width 39 height 12
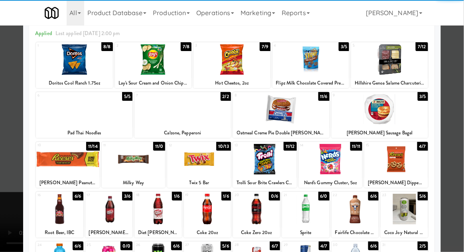
scroll to position [51, 0]
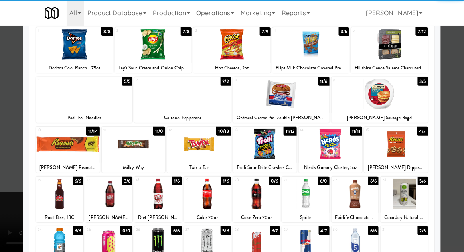
click at [154, 198] on div at bounding box center [157, 194] width 47 height 31
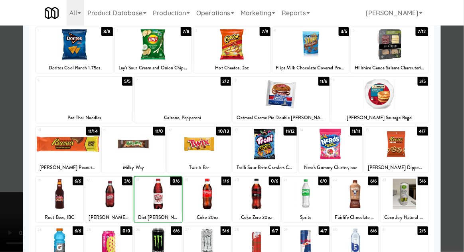
click at [455, 152] on div at bounding box center [232, 126] width 464 height 252
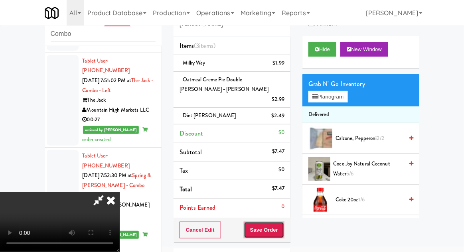
click at [284, 222] on button "Save Order" at bounding box center [264, 230] width 41 height 17
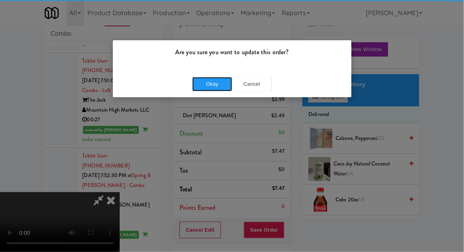
click at [211, 87] on button "Okay" at bounding box center [212, 84] width 40 height 14
